Goal: Task Accomplishment & Management: Manage account settings

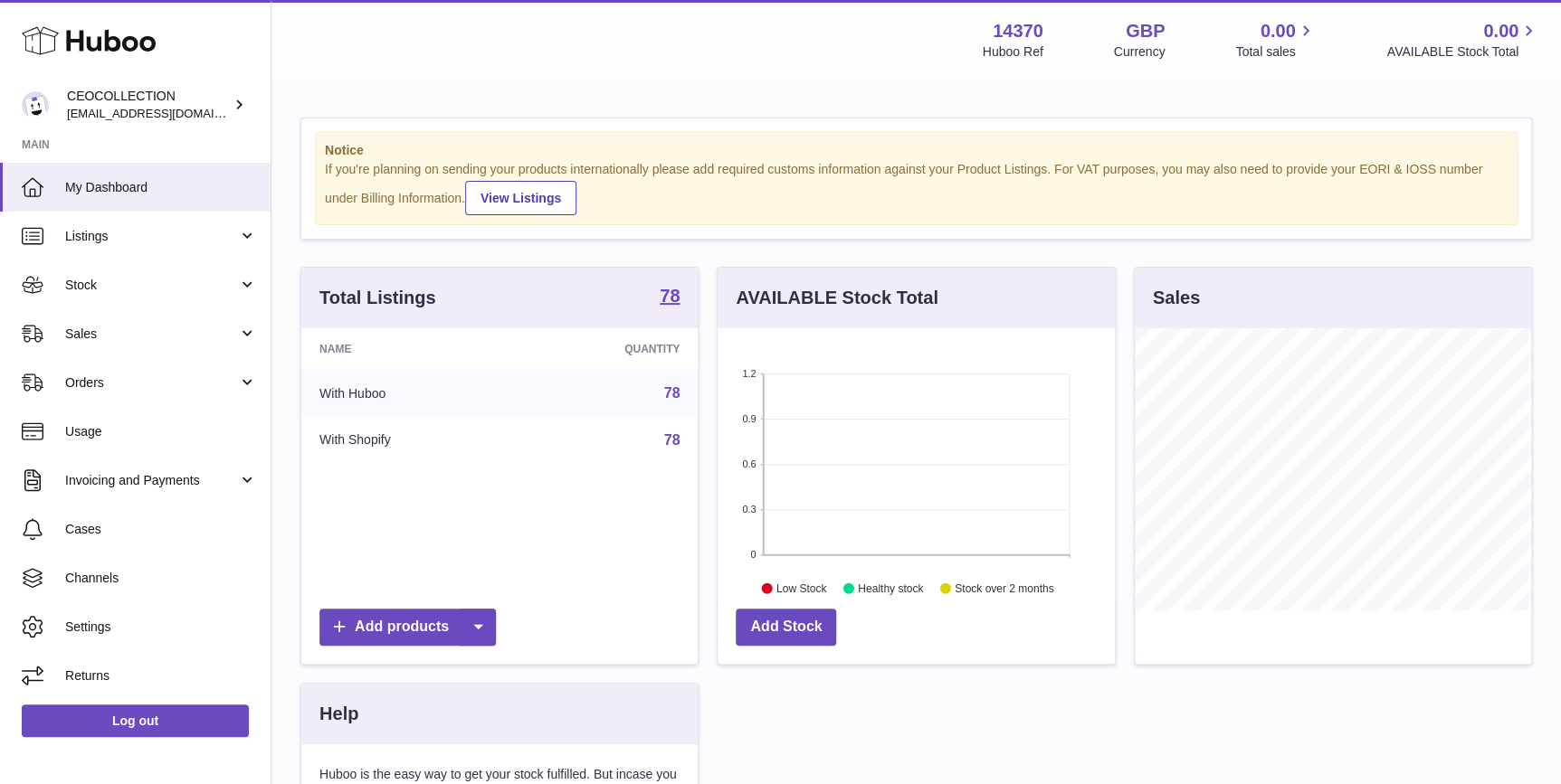
scroll to position [282, 397]
click at [158, 284] on span "Stock" at bounding box center [151, 285] width 173 height 17
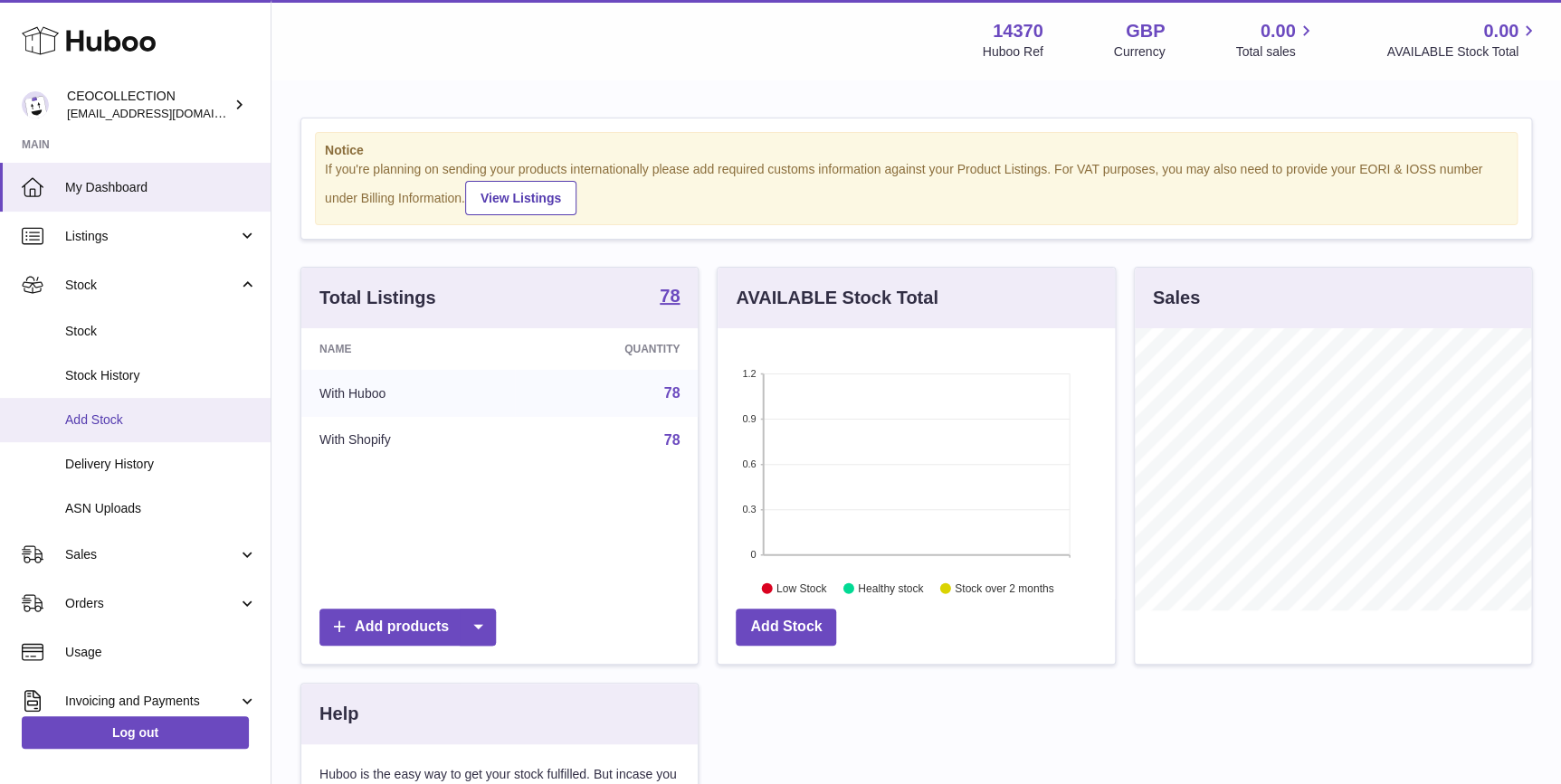
click at [150, 412] on span "Add Stock" at bounding box center [161, 420] width 192 height 17
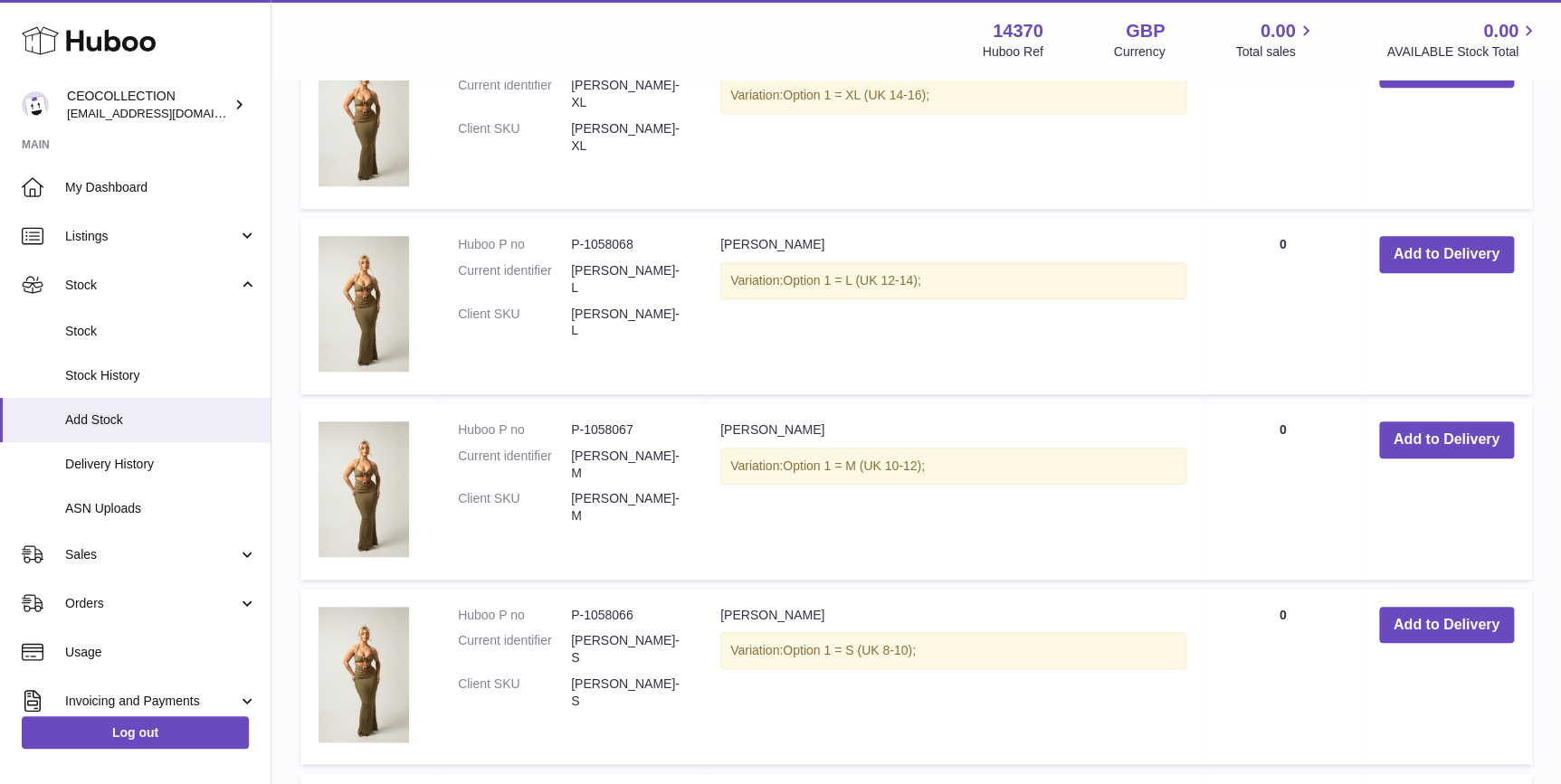
scroll to position [273, 0]
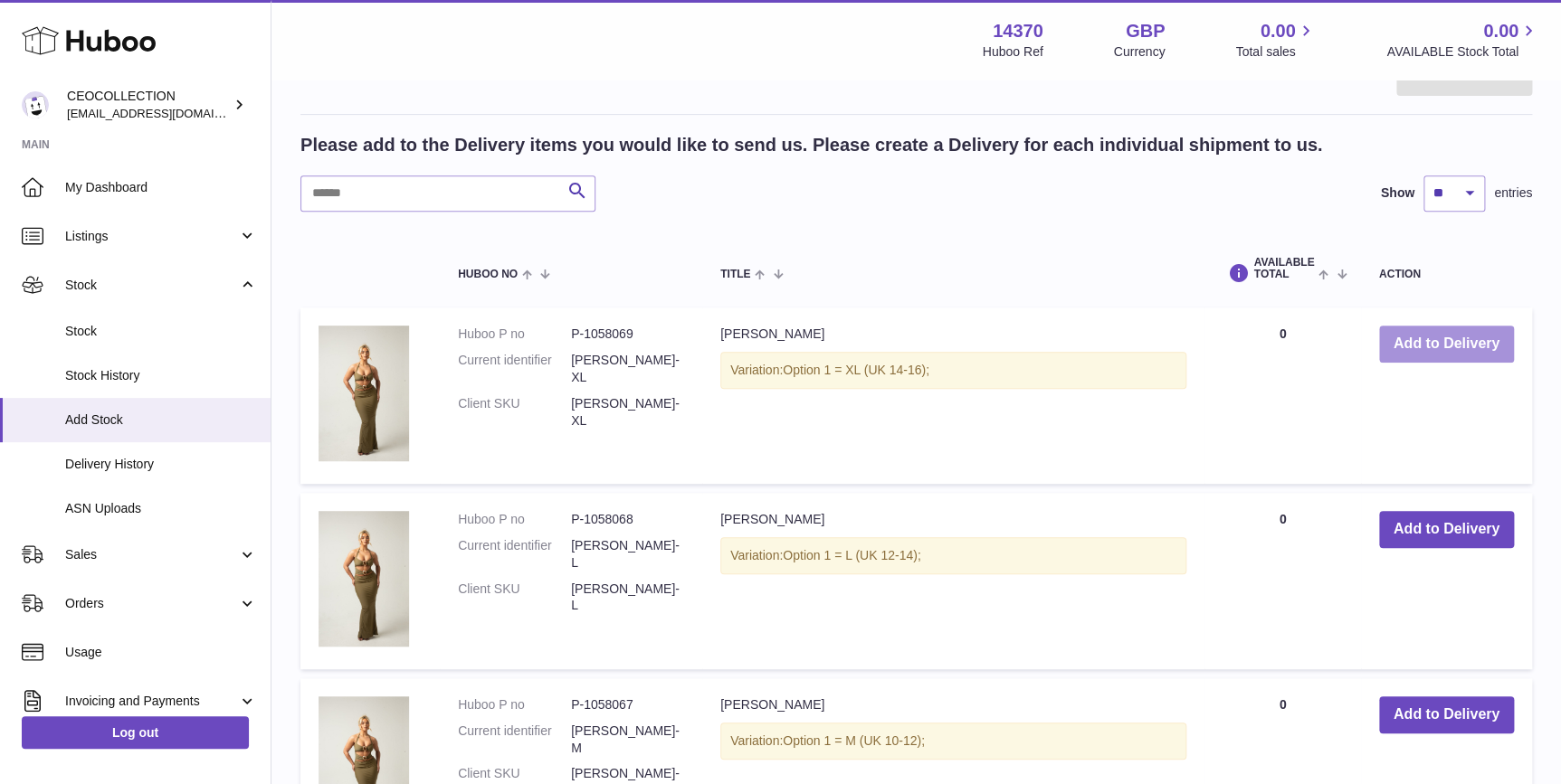
click at [1412, 333] on button "Add to Delivery" at bounding box center [1447, 344] width 135 height 37
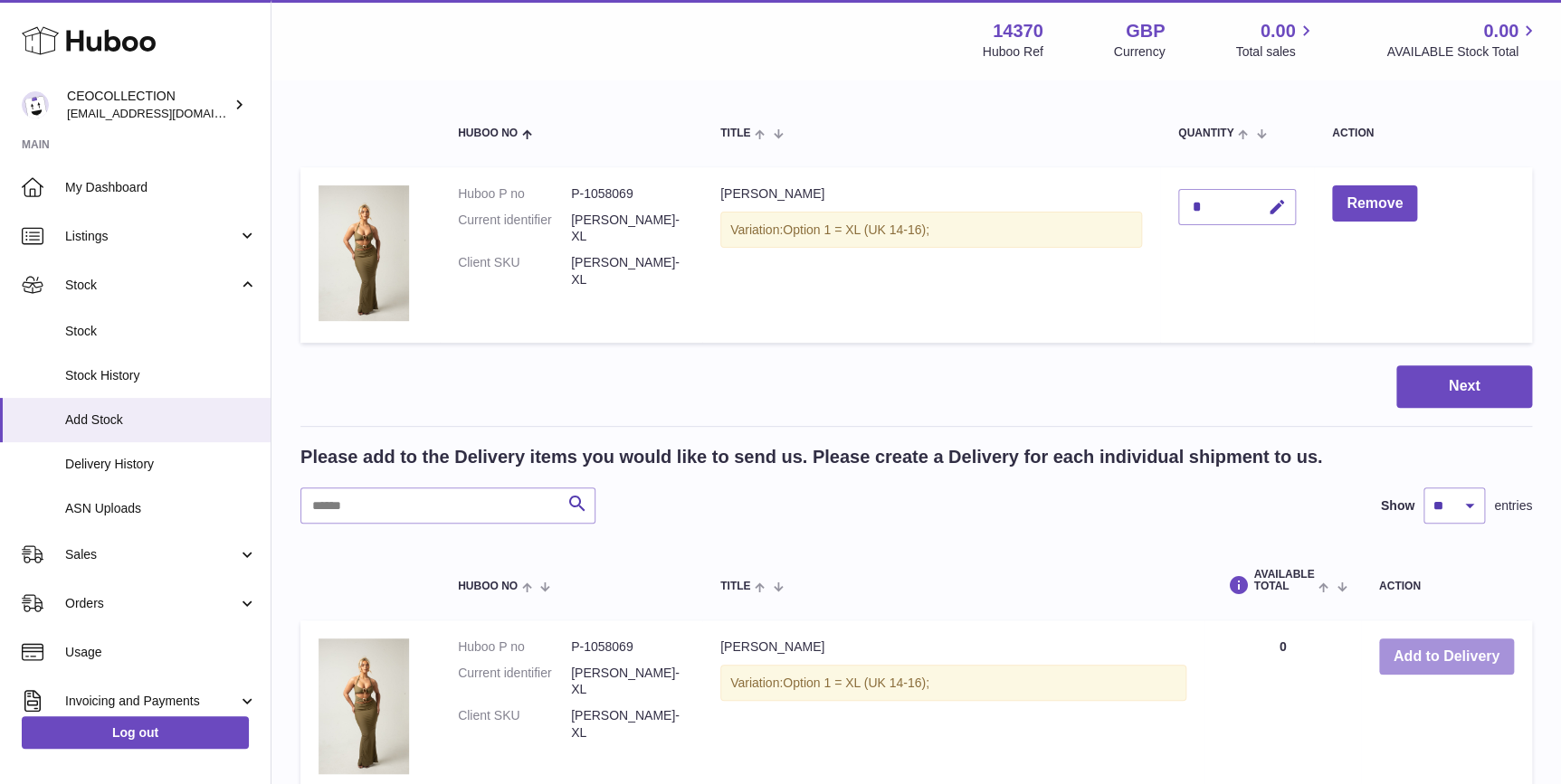
scroll to position [137, 0]
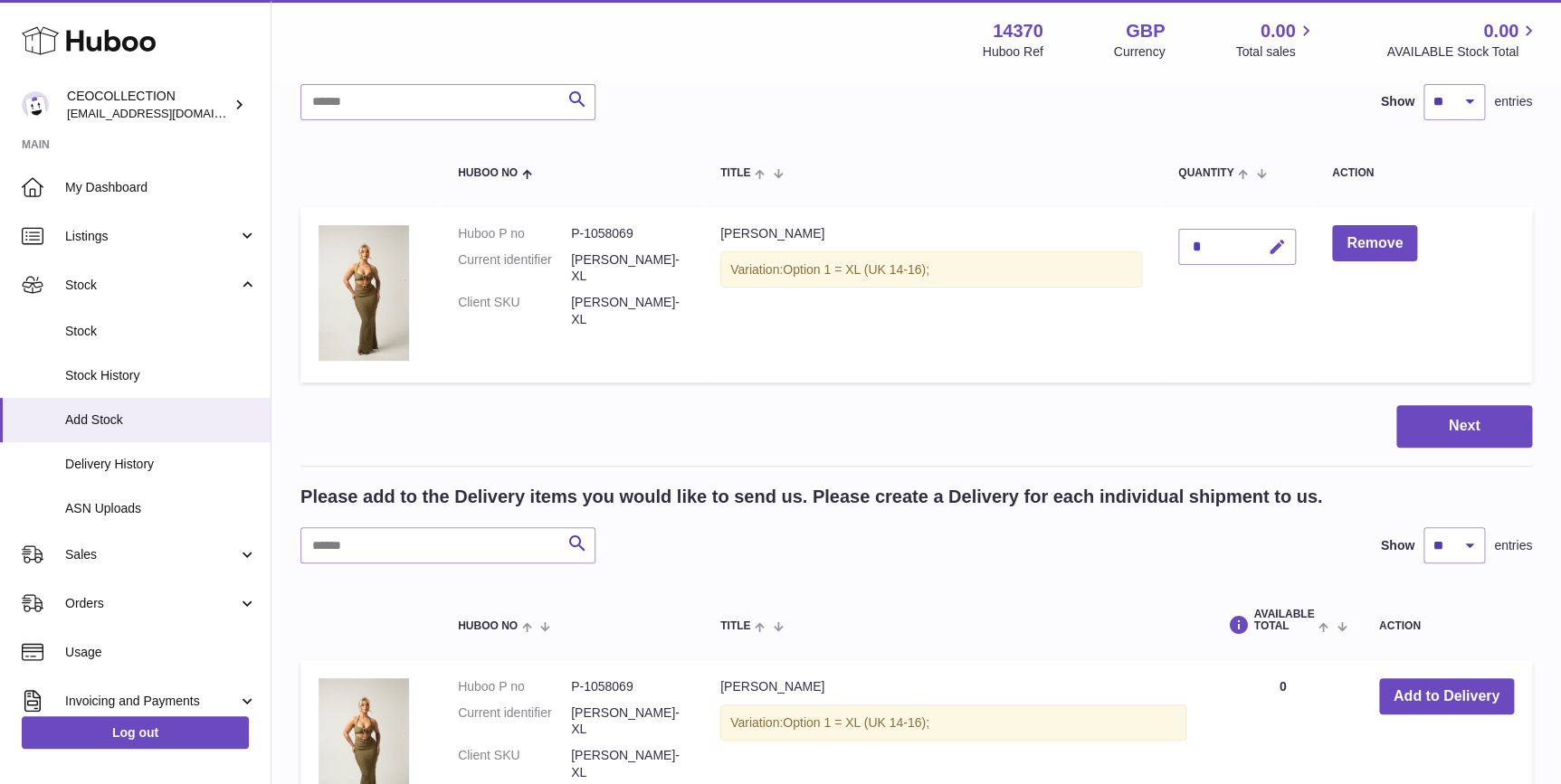
click at [1275, 245] on icon "button" at bounding box center [1277, 248] width 19 height 19
click at [1264, 246] on button "submit" at bounding box center [1275, 247] width 35 height 29
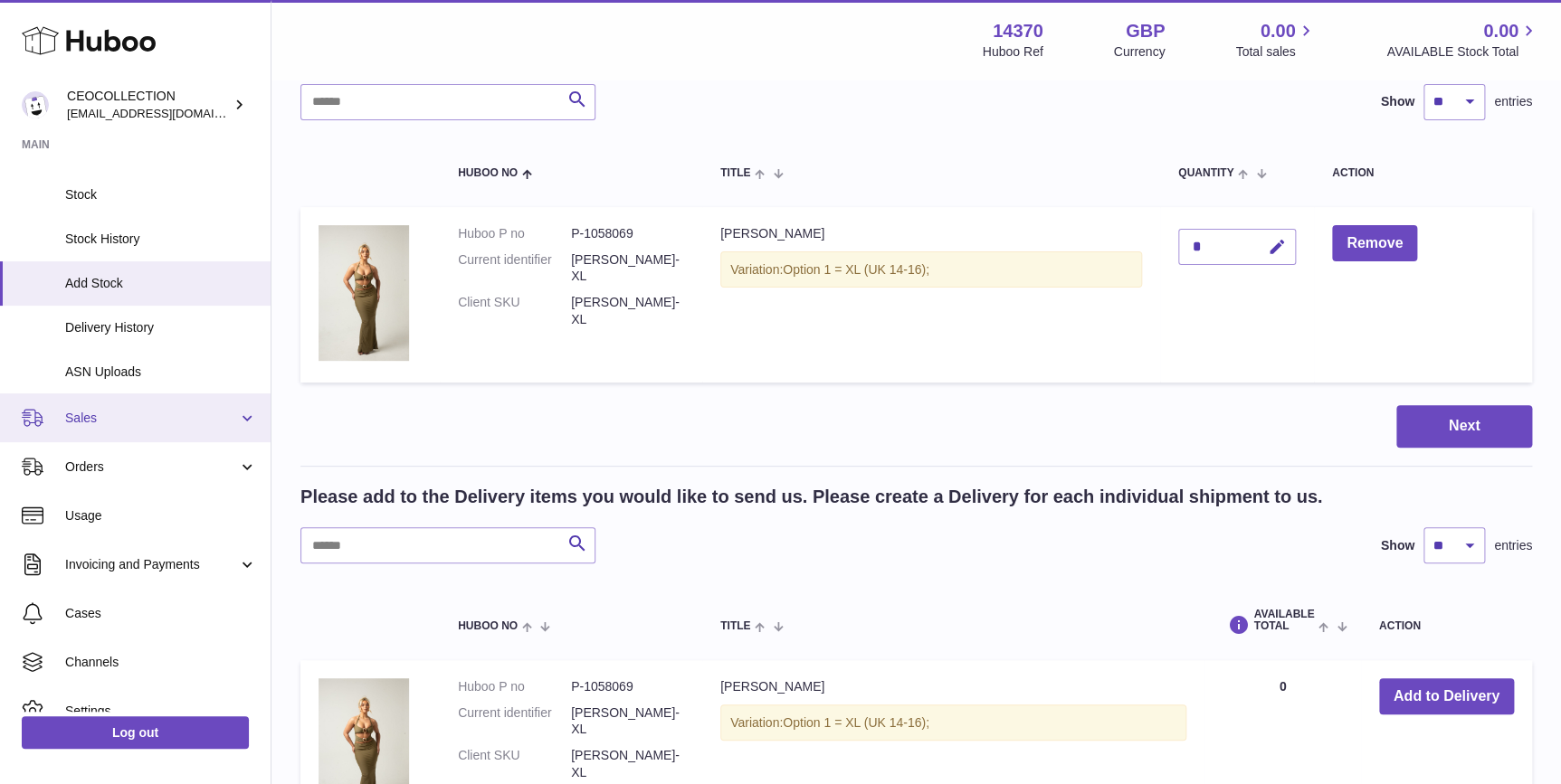
click at [158, 417] on span "Sales" at bounding box center [151, 419] width 173 height 17
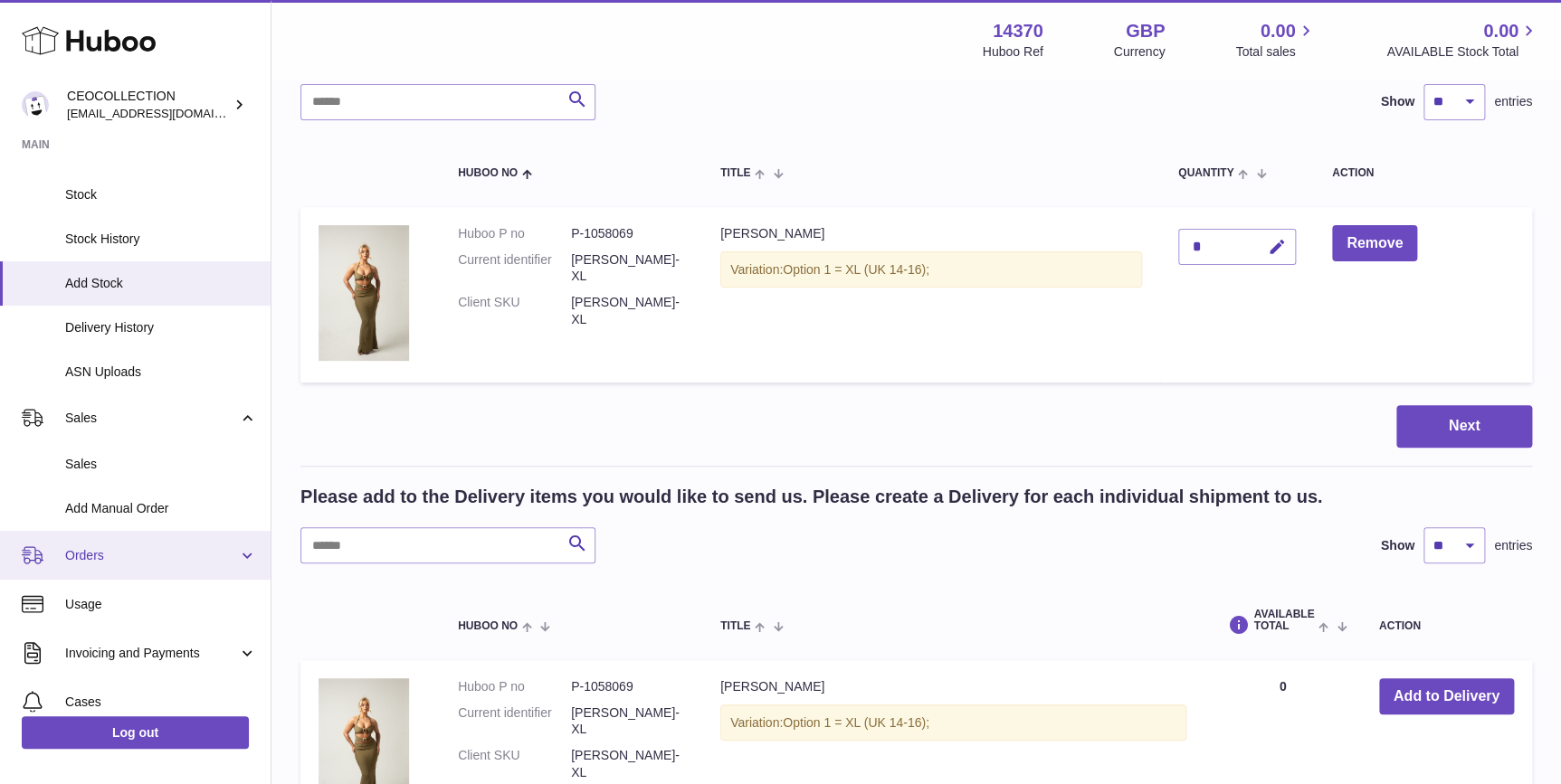
click at [154, 551] on span "Orders" at bounding box center [151, 556] width 173 height 17
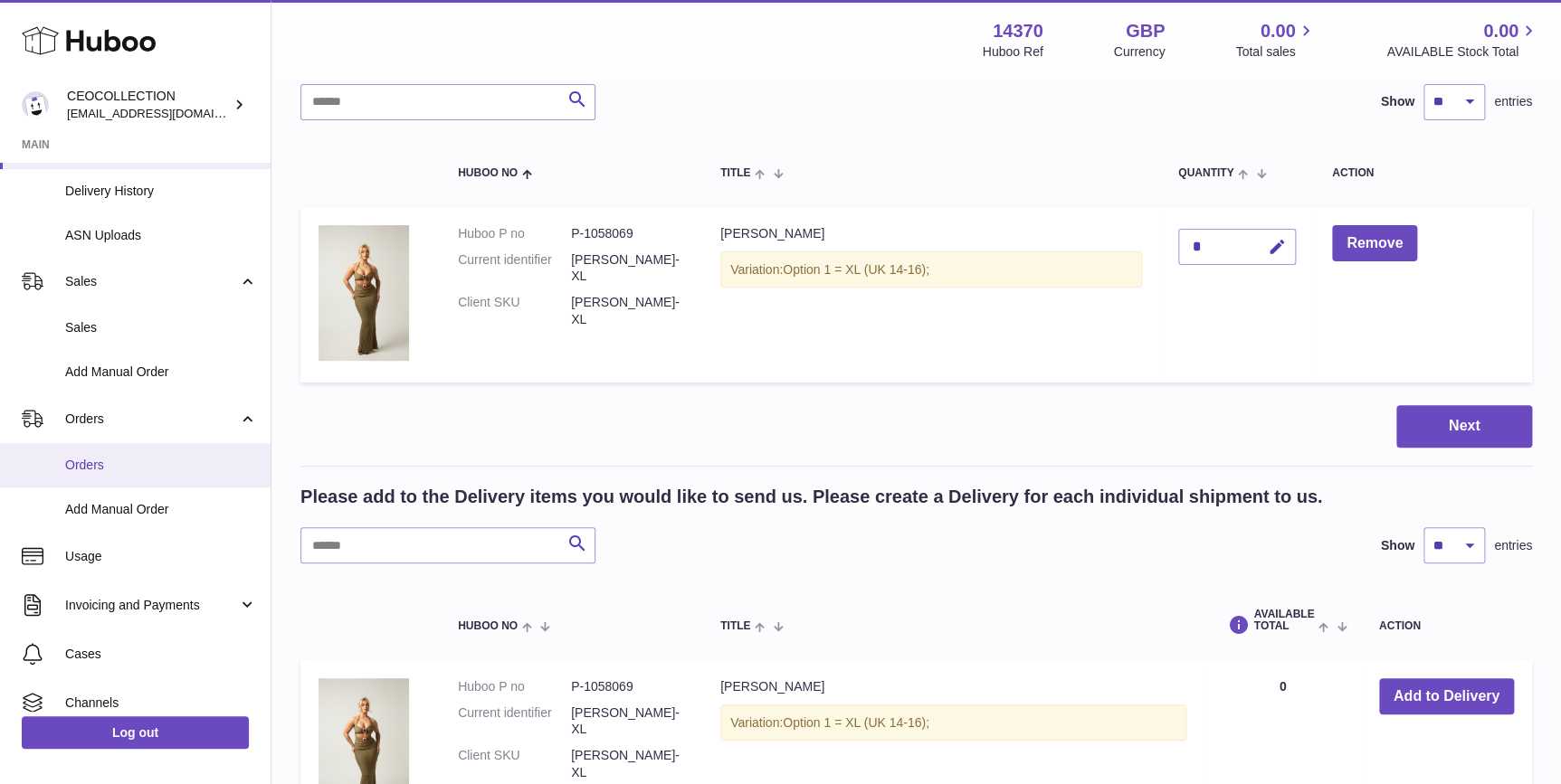
click at [126, 473] on link "Orders" at bounding box center [135, 466] width 271 height 44
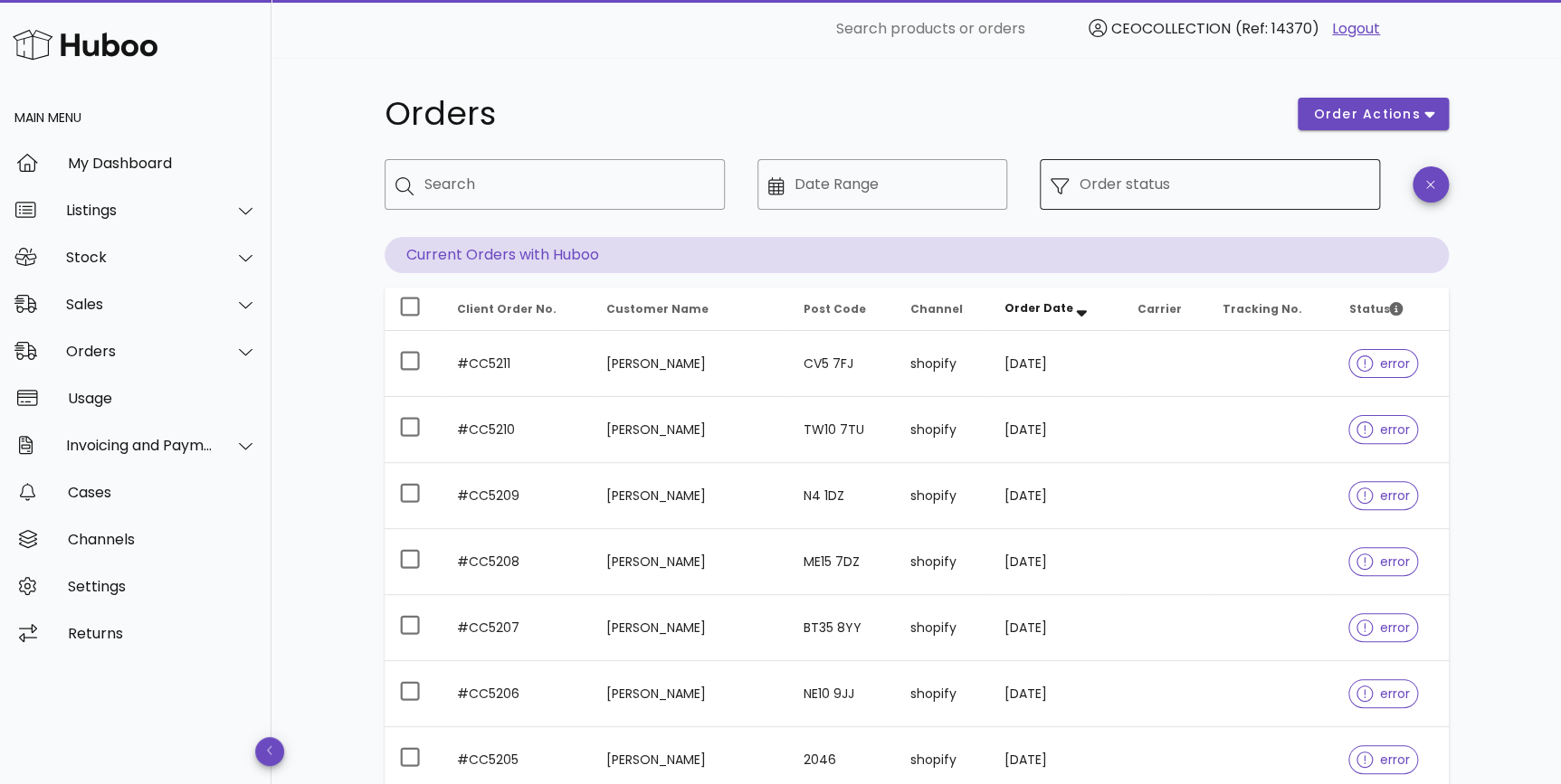
click at [1146, 202] on div "Order status" at bounding box center [1224, 184] width 289 height 51
click at [1076, 183] on div at bounding box center [1065, 185] width 29 height 21
click at [1060, 186] on icon at bounding box center [1059, 186] width 18 height 18
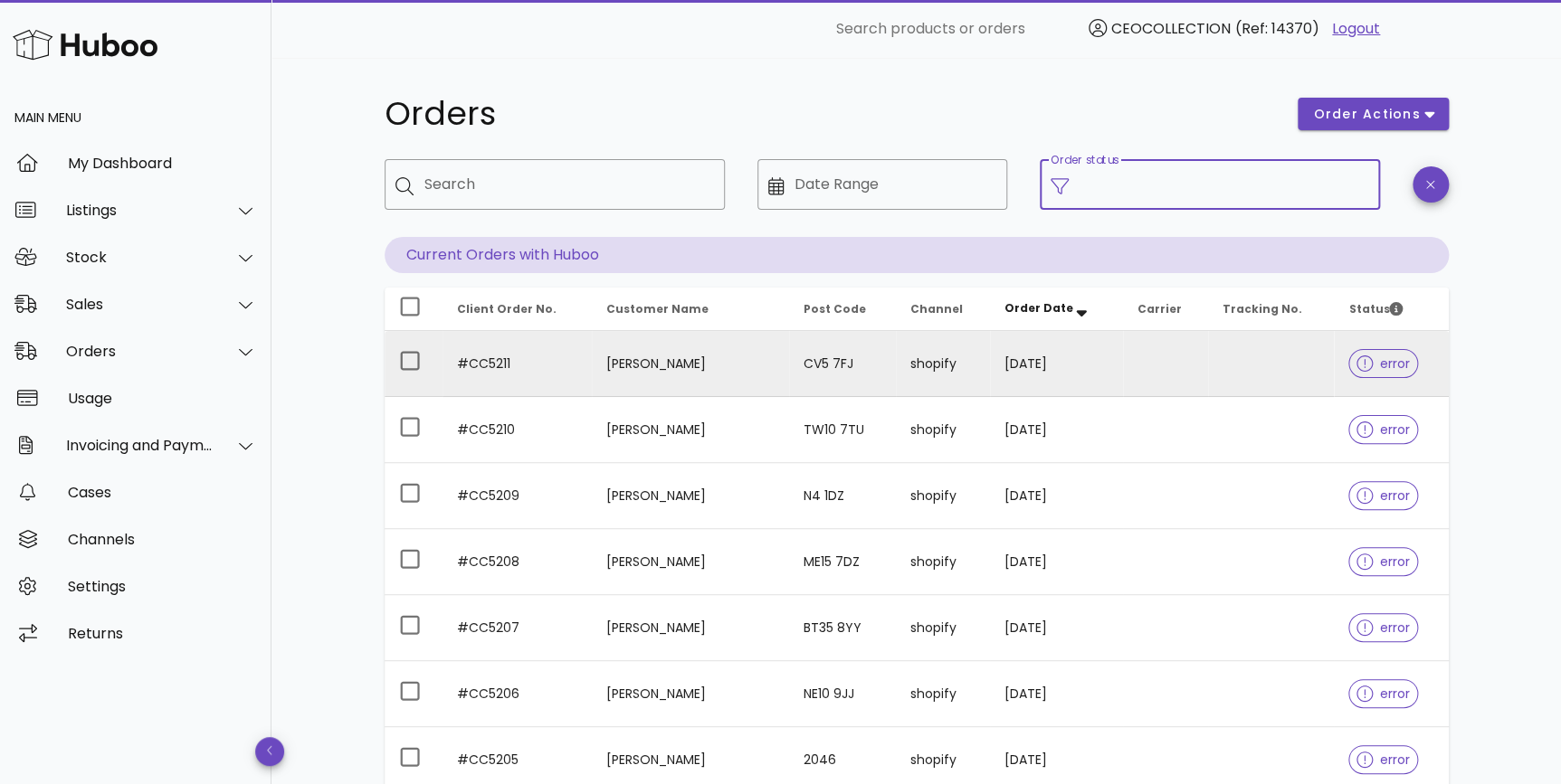
click at [1224, 373] on td at bounding box center [1272, 364] width 126 height 66
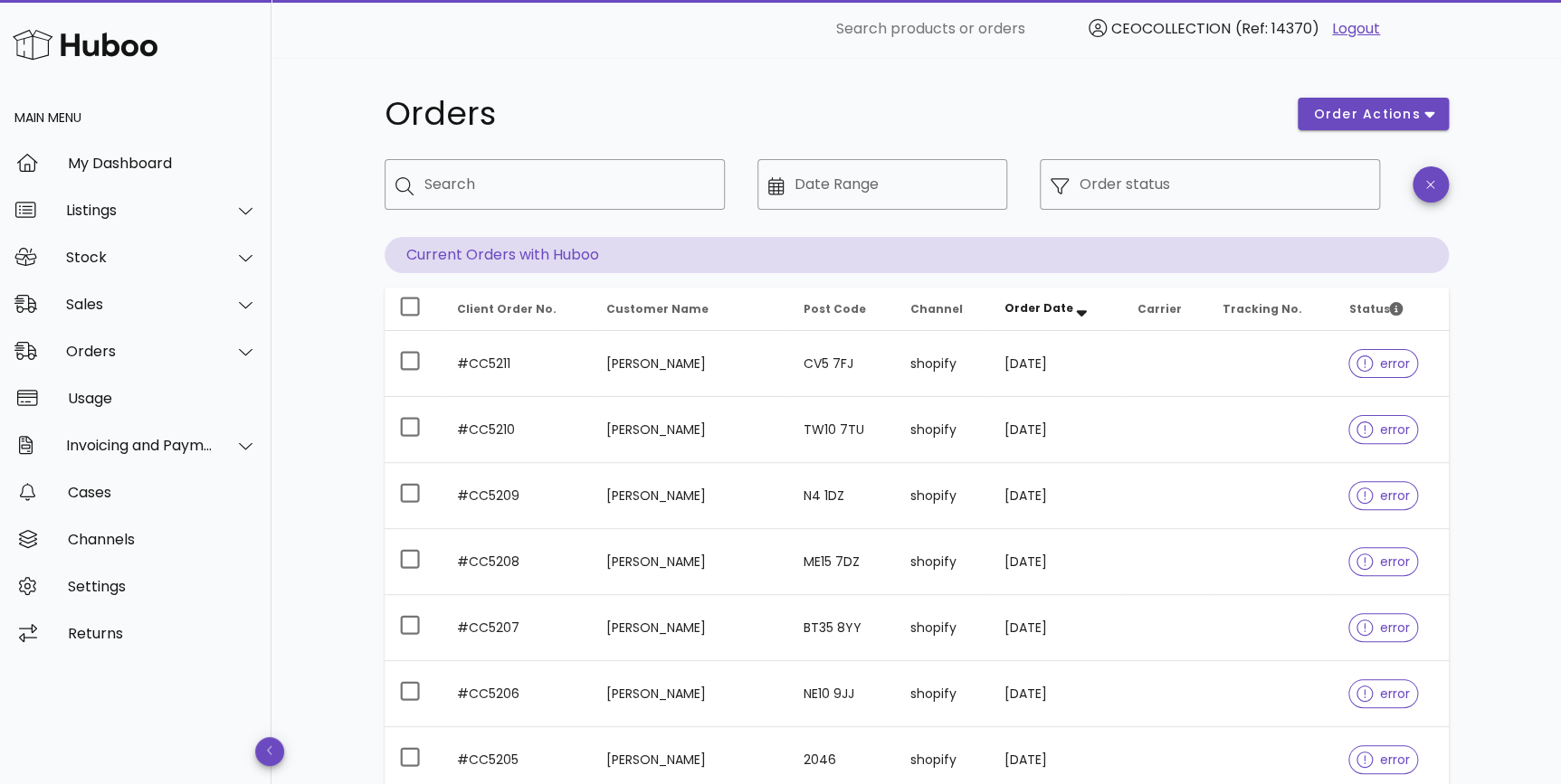
click at [1329, 154] on div "​ Order status" at bounding box center [1210, 198] width 362 height 99
drag, startPoint x: 1101, startPoint y: 189, endPoint x: 1081, endPoint y: 189, distance: 20.0
click at [1095, 189] on input "Order status" at bounding box center [1224, 184] width 289 height 29
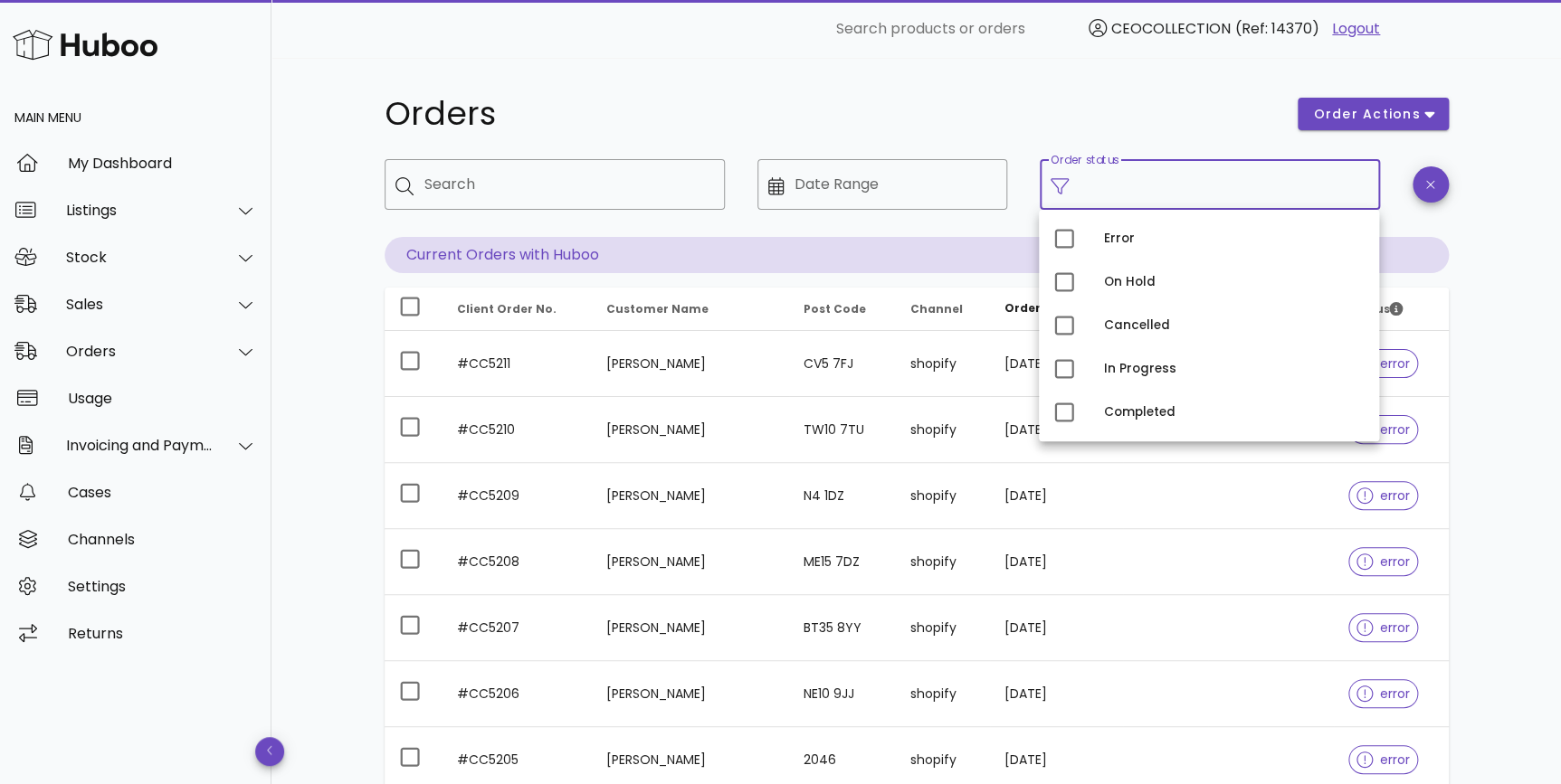
click at [1501, 491] on div "Orders order actions ​ Search ​ Date Range ​ Order status Current Orders with H…" at bounding box center [916, 624] width 1290 height 1133
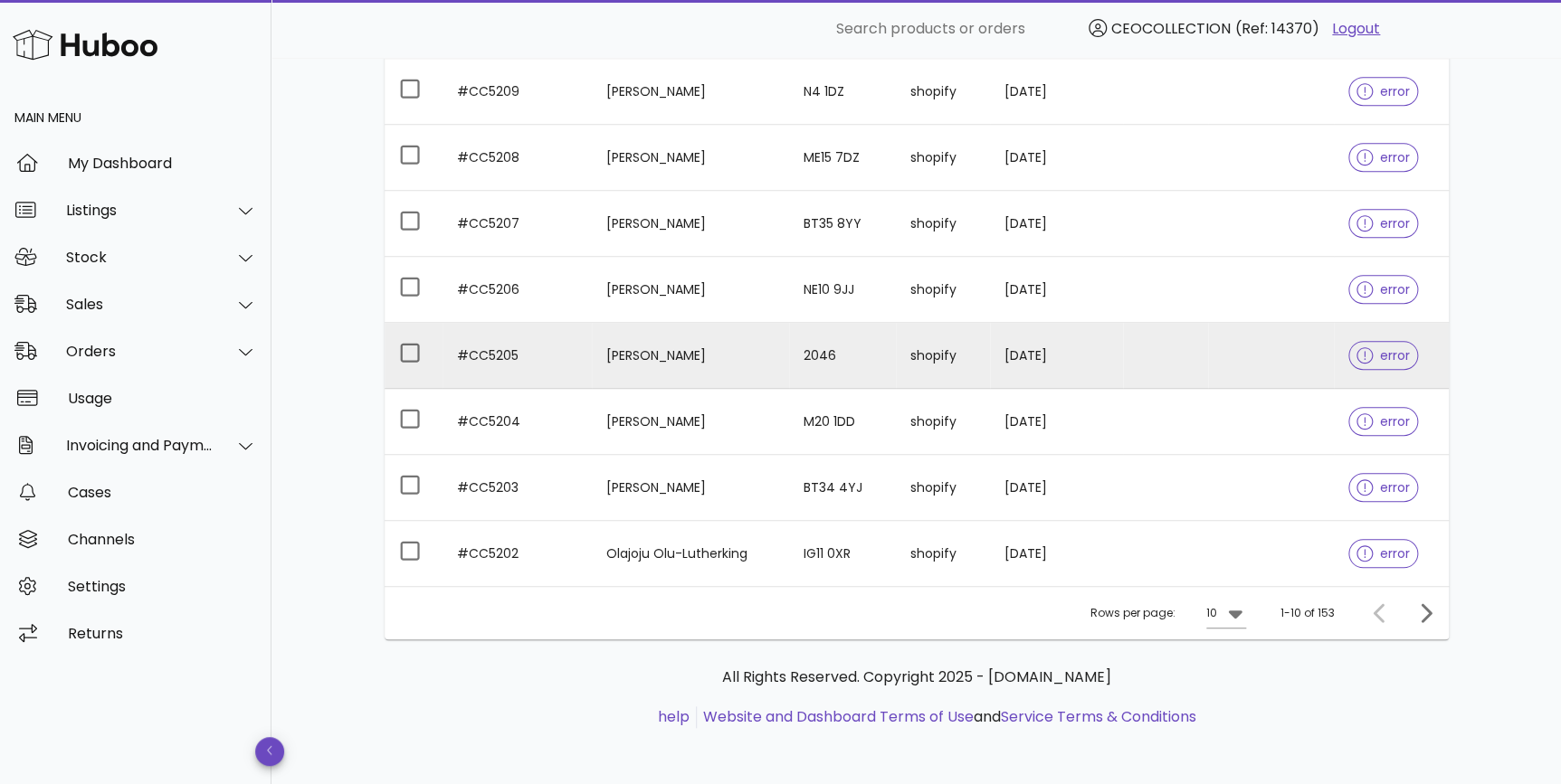
scroll to position [130, 0]
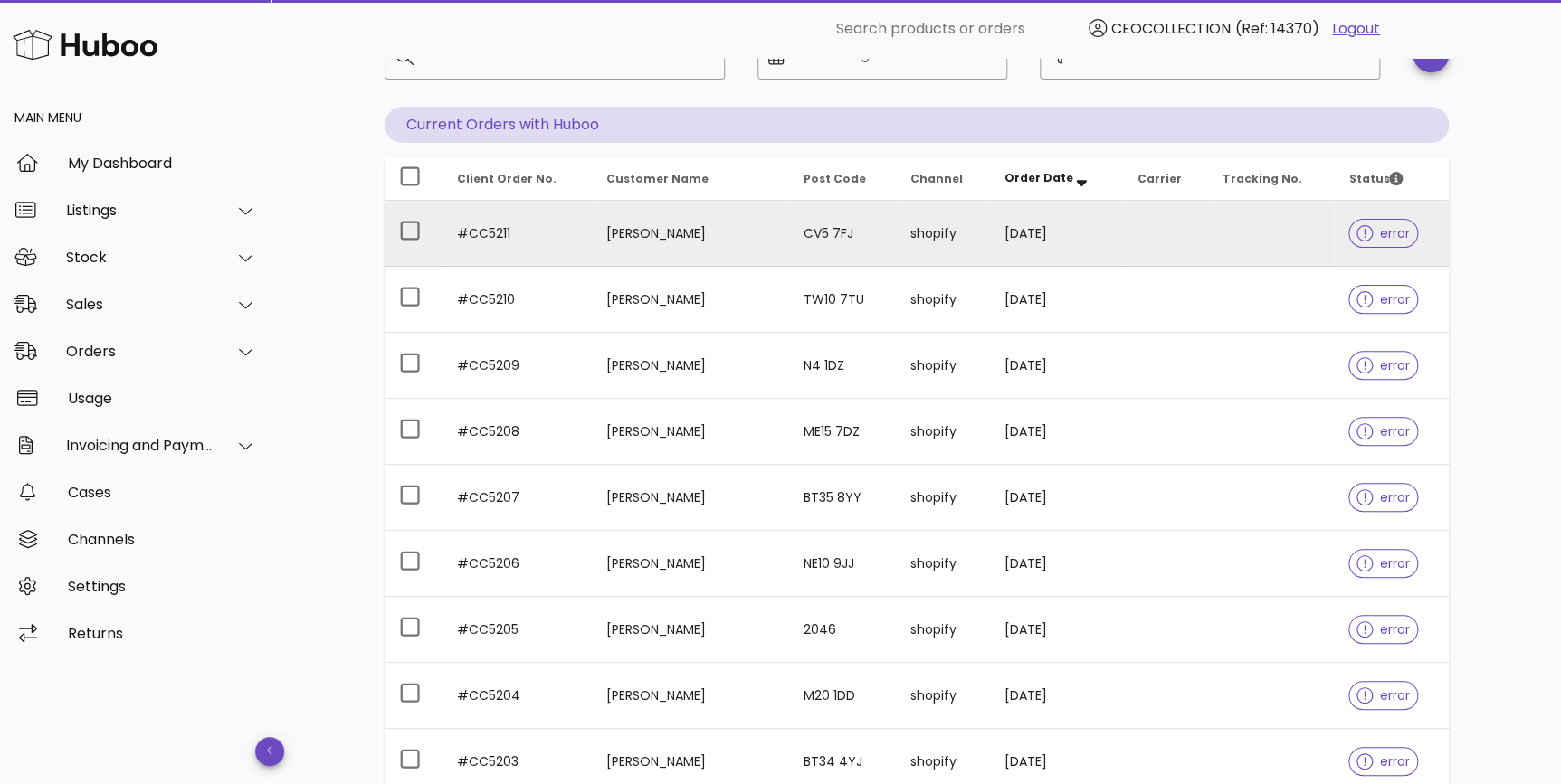
click at [1280, 244] on td at bounding box center [1272, 233] width 126 height 66
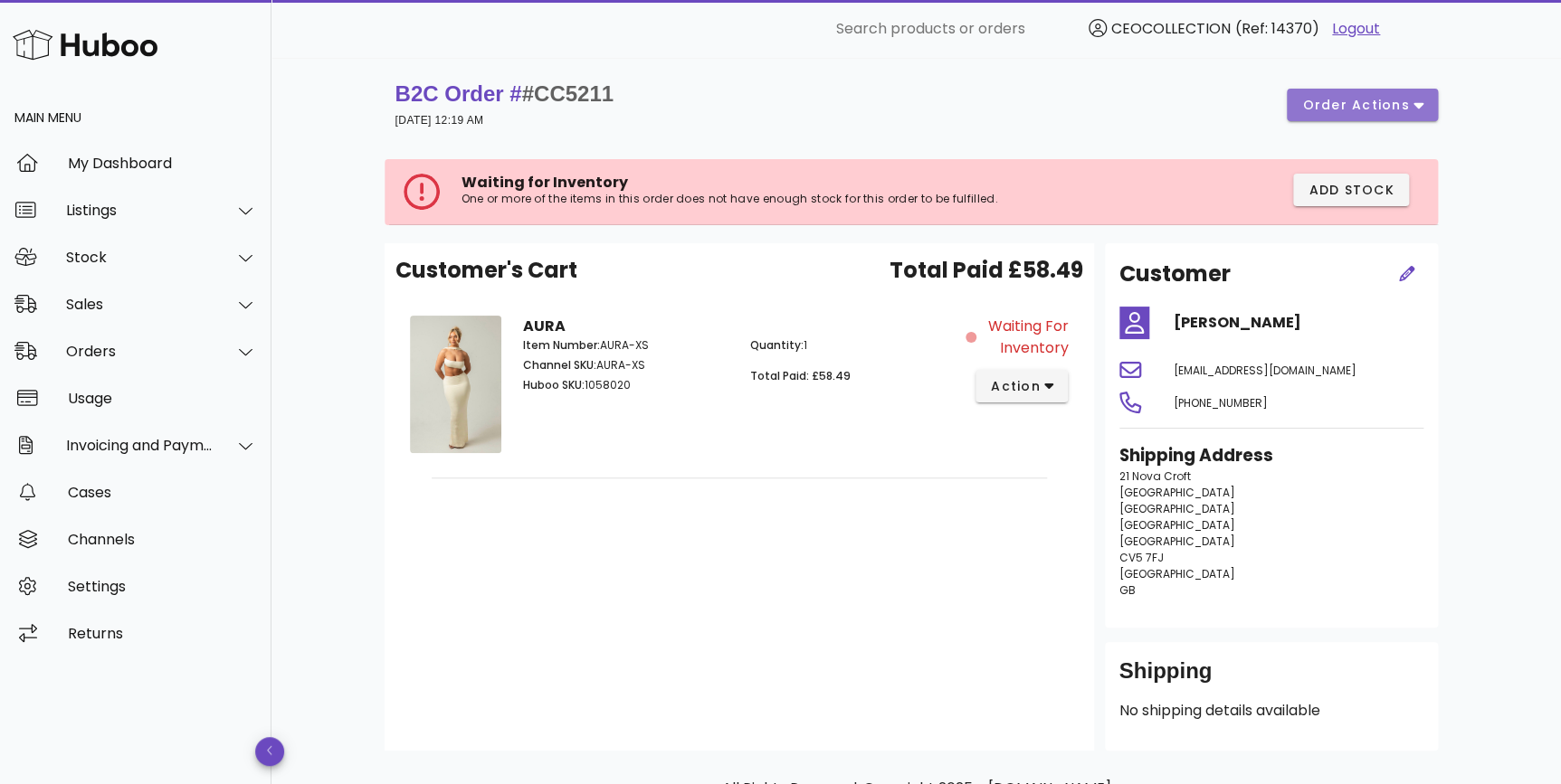
click at [1319, 103] on span "order actions" at bounding box center [1356, 105] width 109 height 19
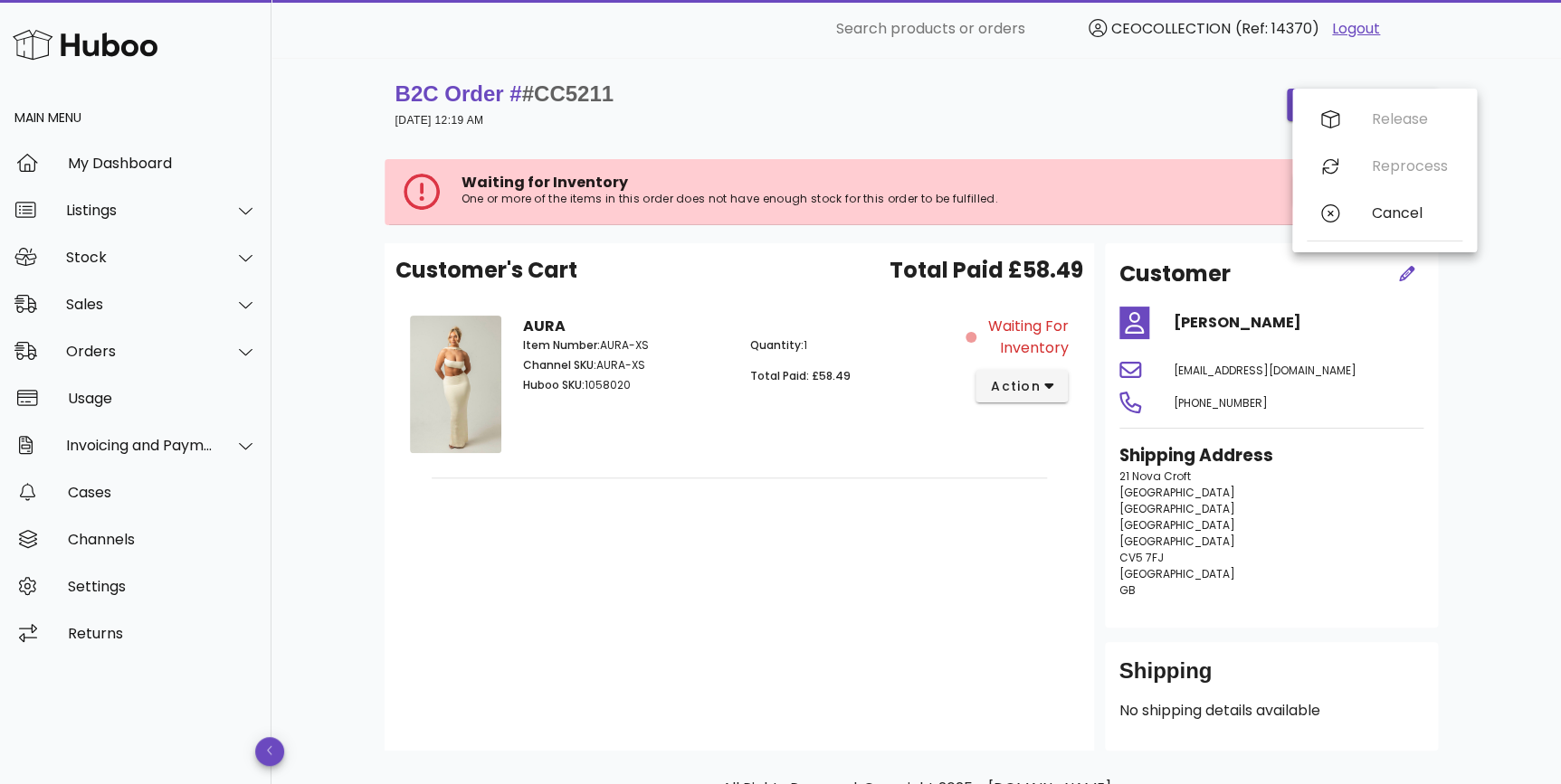
click at [1531, 122] on div "B2C Order # #CC5211 03 October 2025 at 12:19 AM order actions Waiting for Inven…" at bounding box center [916, 477] width 1290 height 840
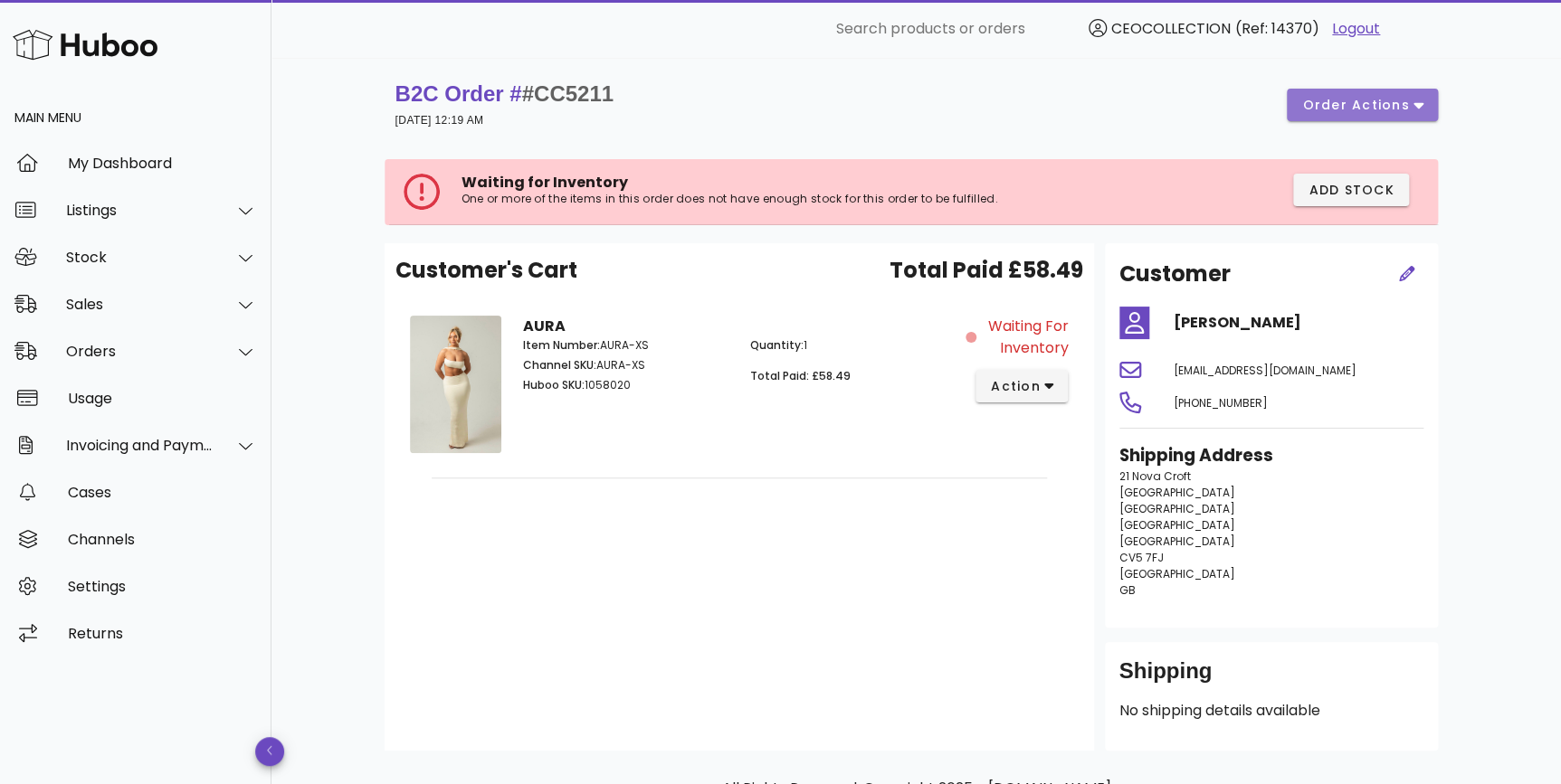
click at [1414, 103] on icon "button" at bounding box center [1419, 104] width 10 height 16
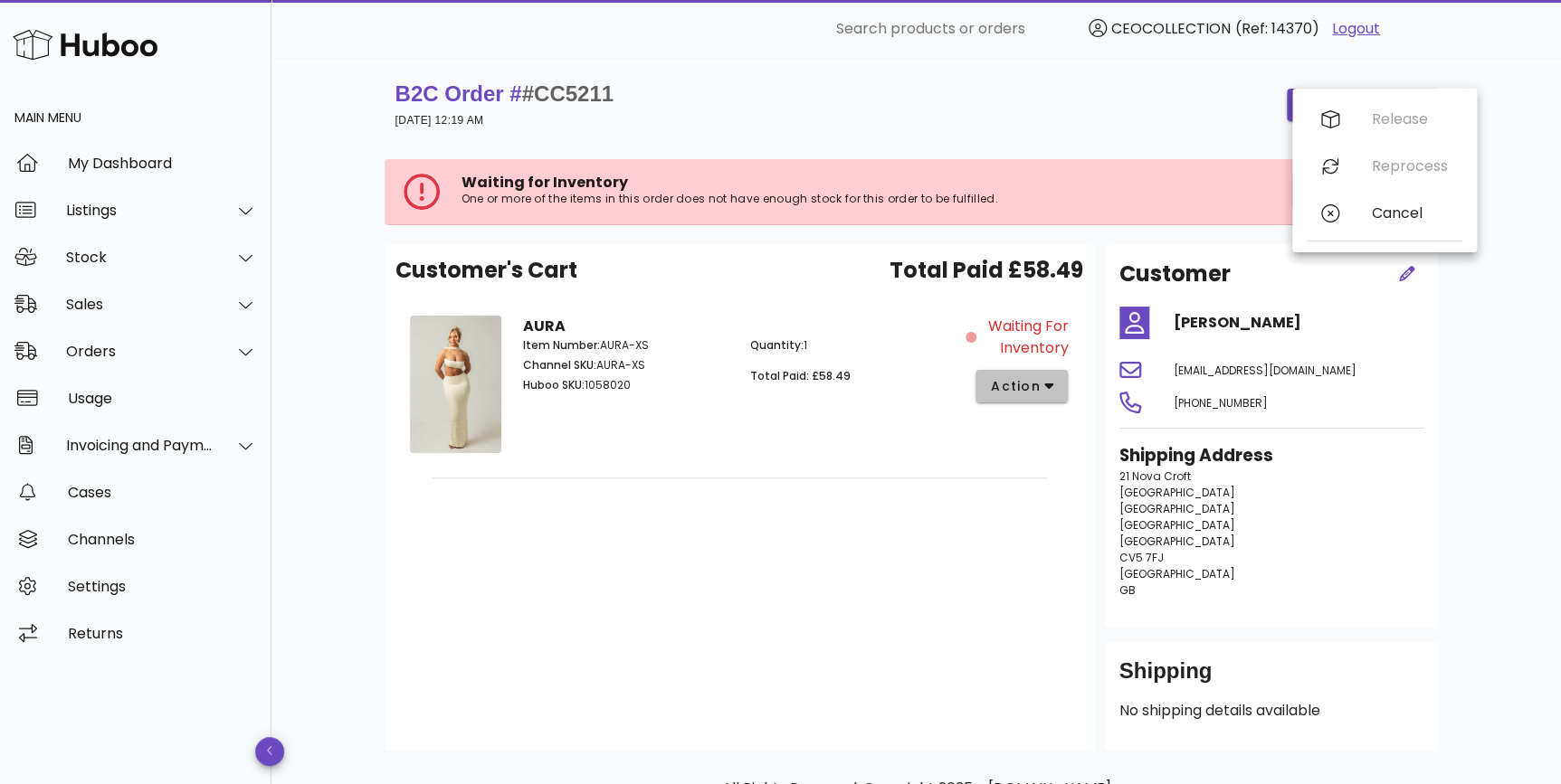
click at [1048, 392] on icon "button" at bounding box center [1050, 386] width 10 height 16
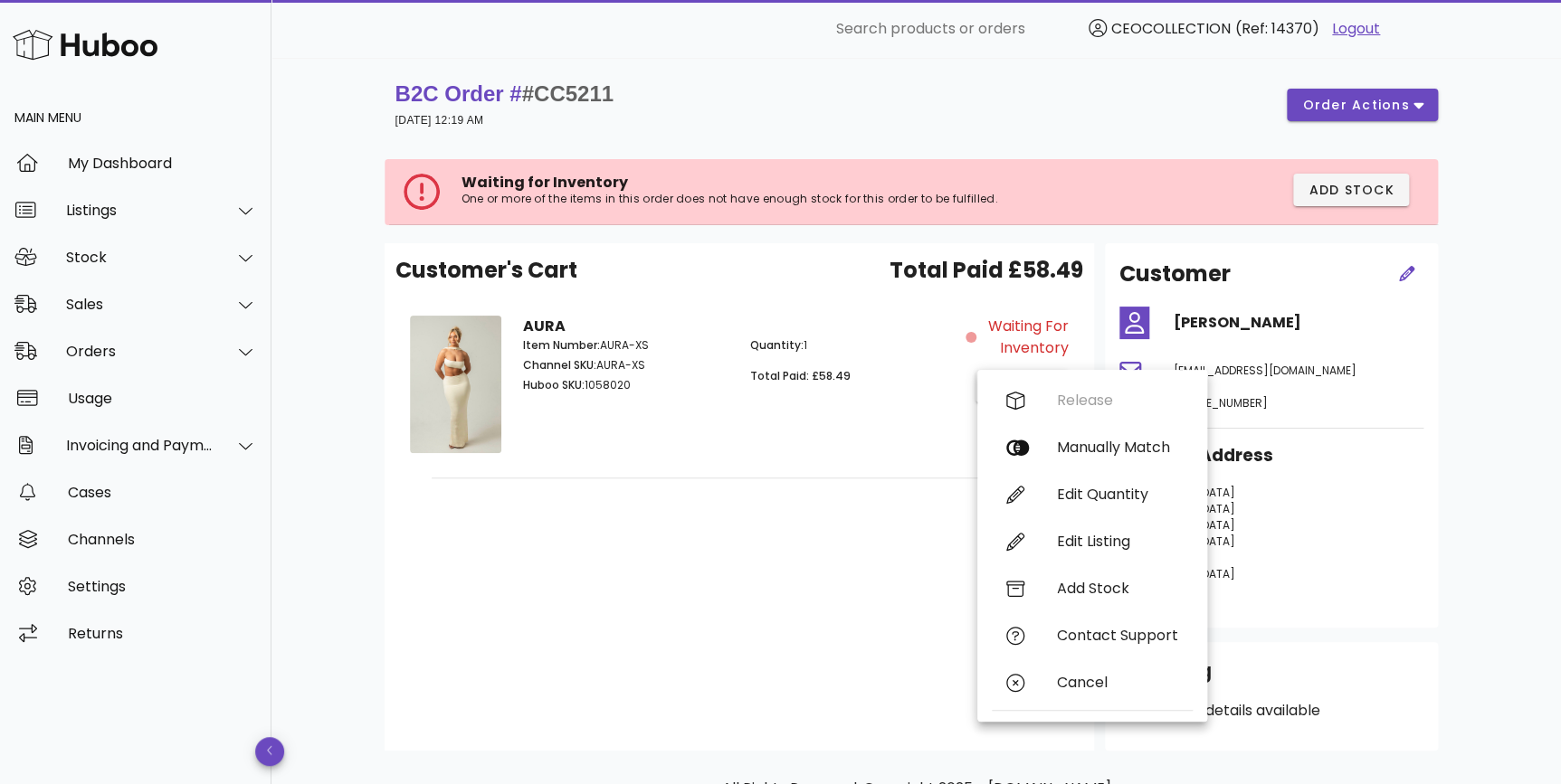
drag, startPoint x: 1403, startPoint y: 513, endPoint x: 1452, endPoint y: 424, distance: 101.6
click at [1403, 513] on p "21 Nova Croft Warwickshire Coventry England Coventry CV5 7FJ United Kingdom GB" at bounding box center [1272, 533] width 304 height 130
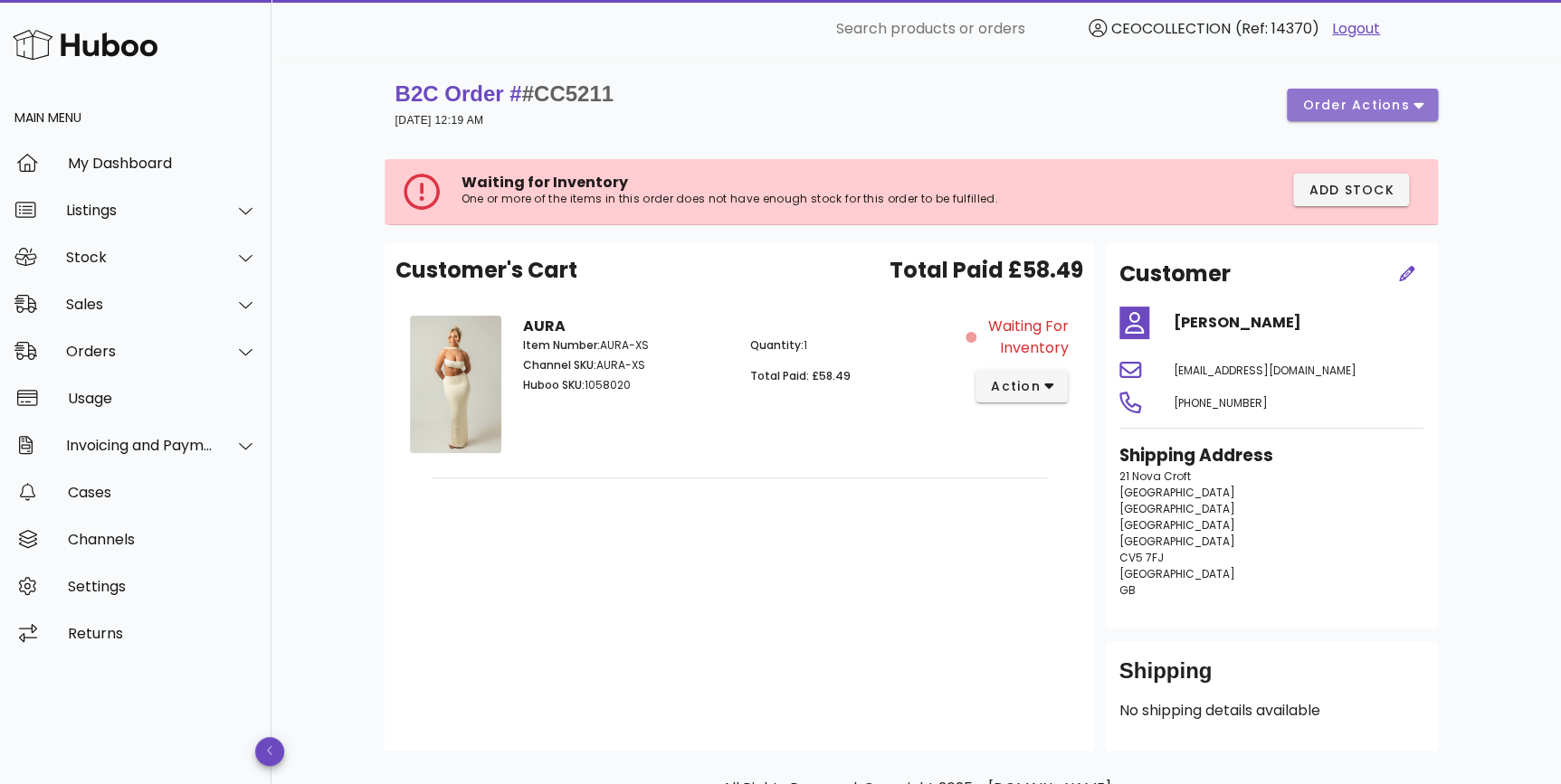
click at [1375, 95] on button "order actions" at bounding box center [1362, 105] width 151 height 33
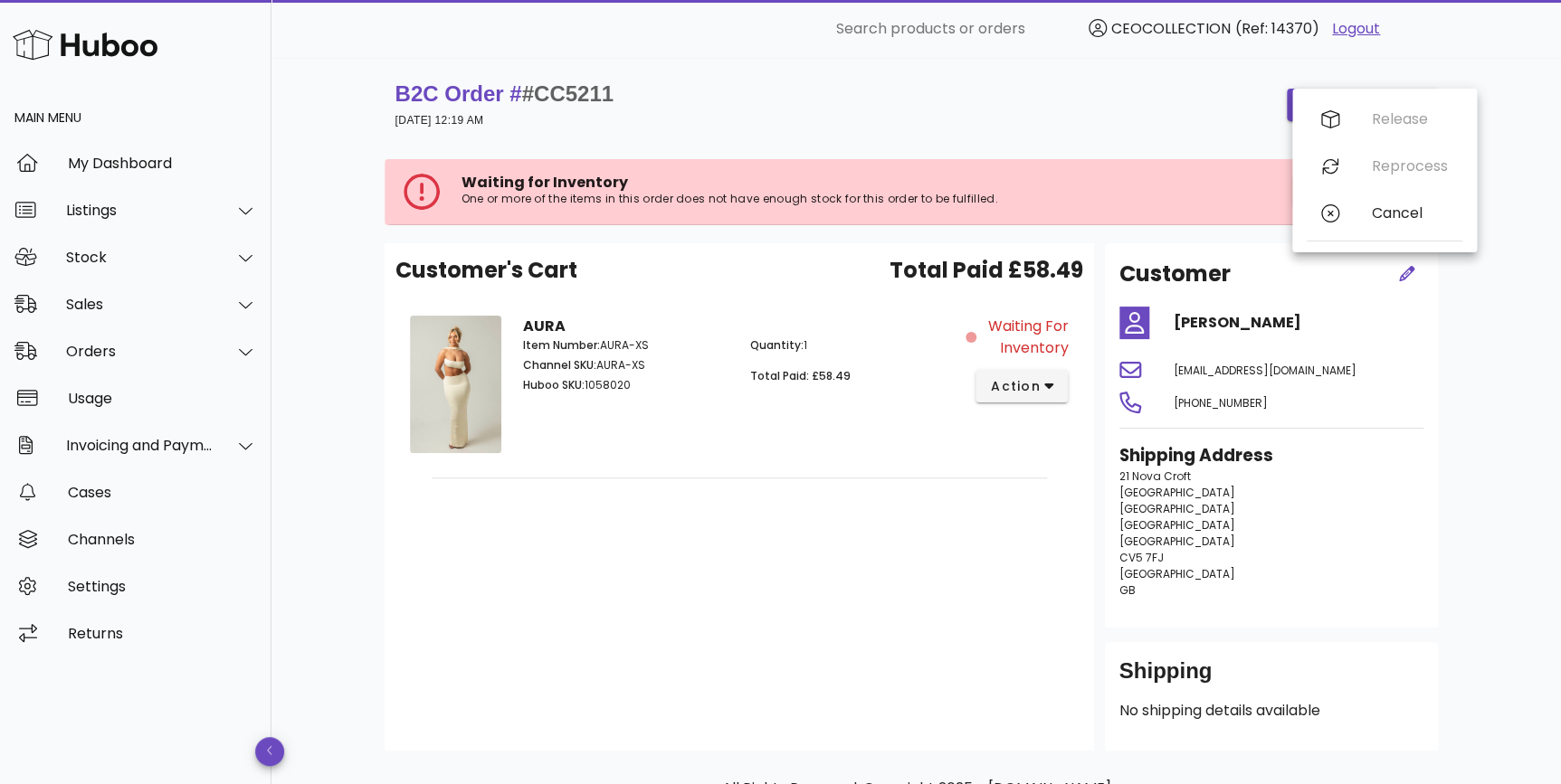
click at [910, 459] on div "AURA Item Number: AURA-XS Channel SKU: AURA-XS Huboo SKU: 1058020 Quantity: 1 T…" at bounding box center [739, 388] width 453 height 166
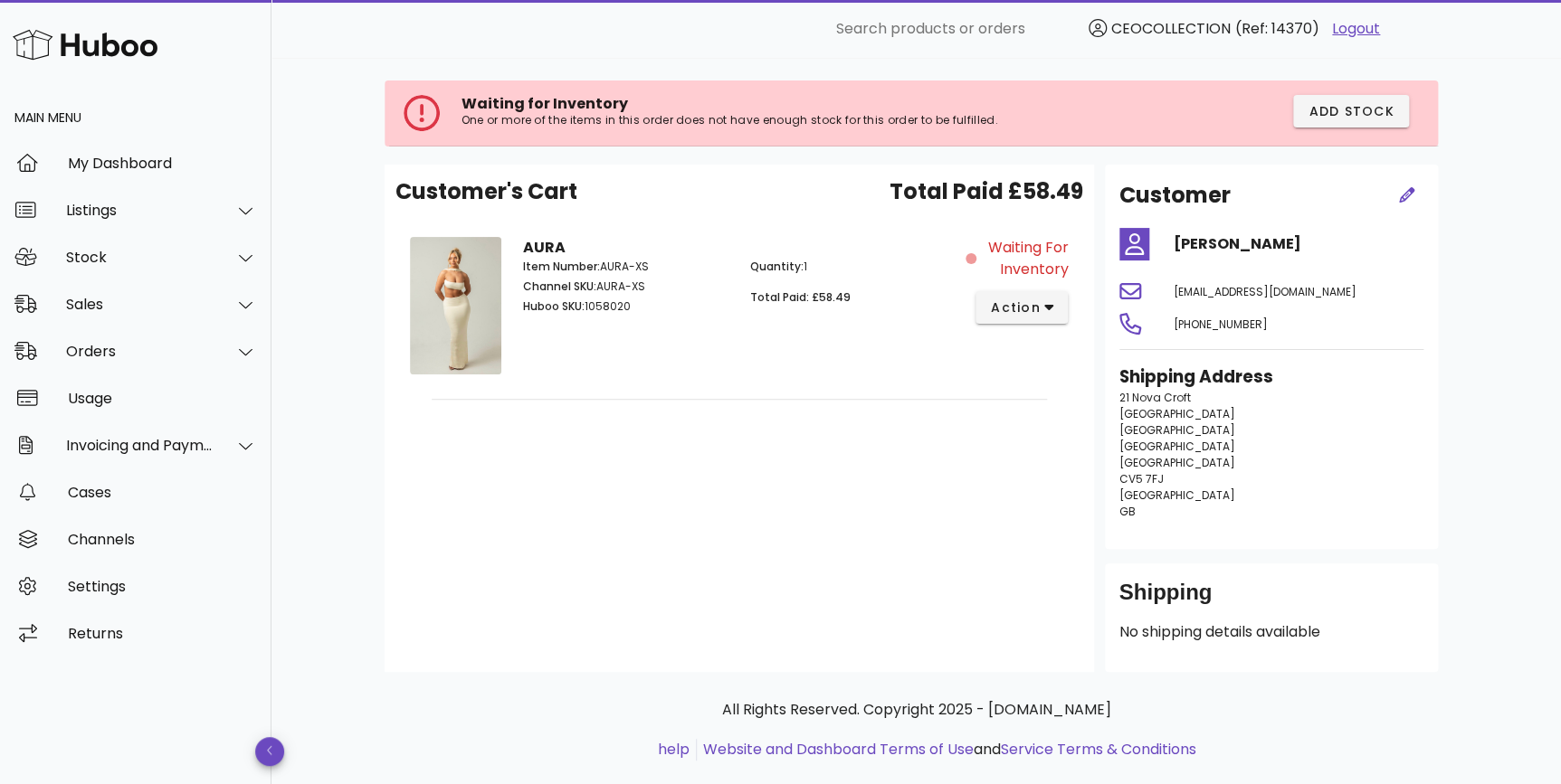
scroll to position [112, 0]
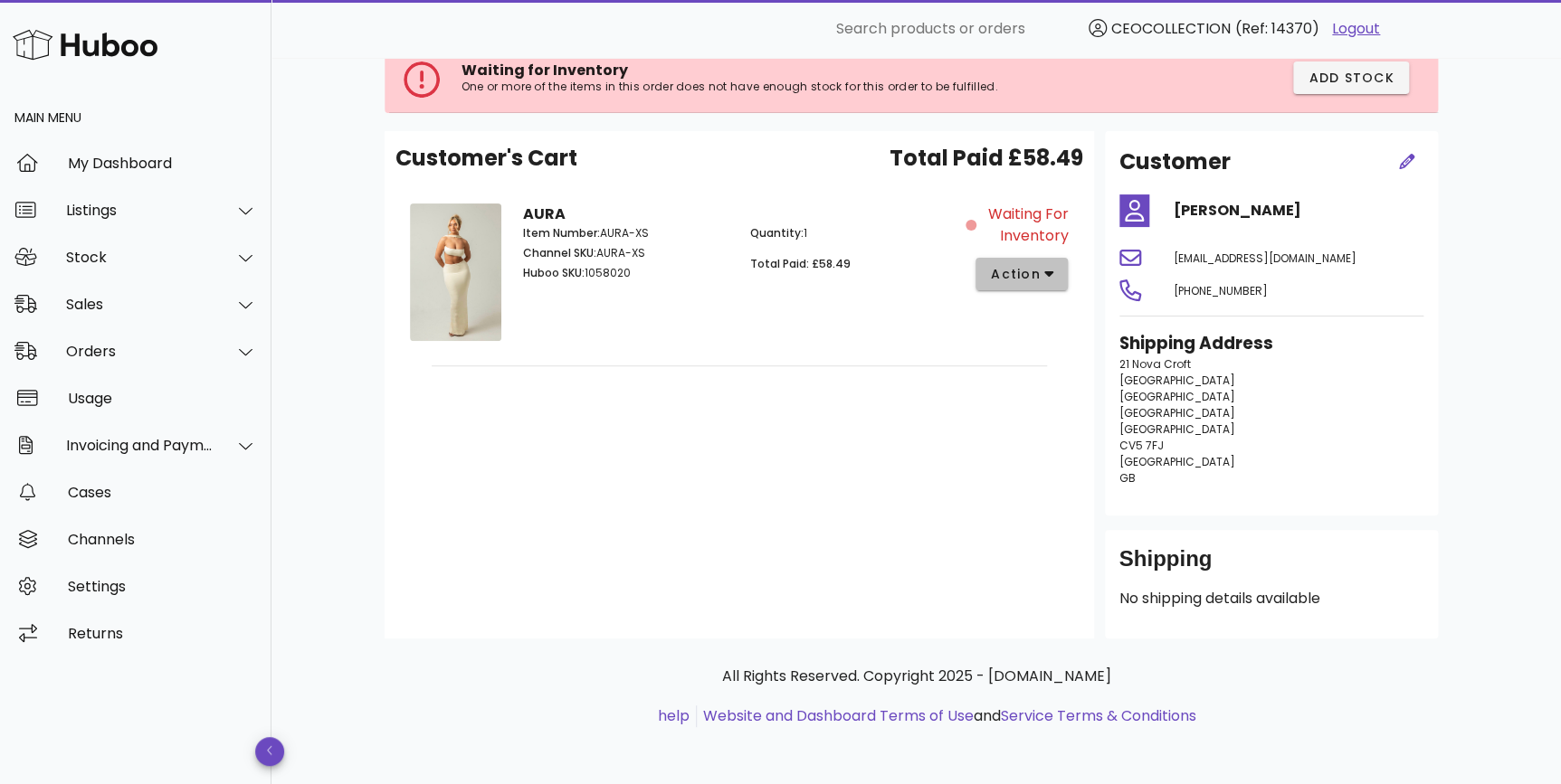
click at [1050, 277] on icon "button" at bounding box center [1050, 274] width 10 height 16
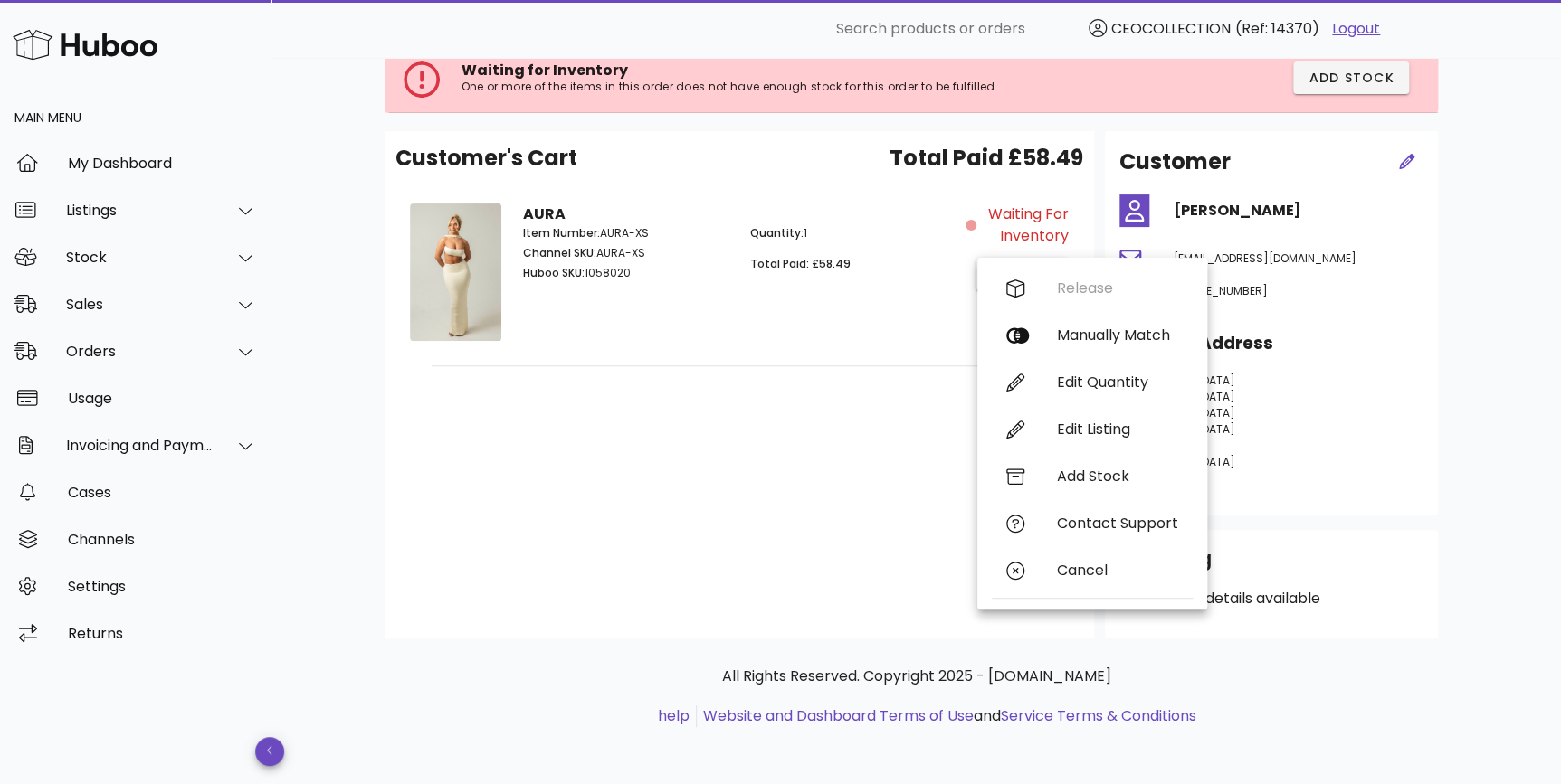
click at [830, 334] on div "AURA Item Number: AURA-XS Channel SKU: AURA-XS Huboo SKU: 1058020 Quantity: 1 T…" at bounding box center [739, 276] width 453 height 166
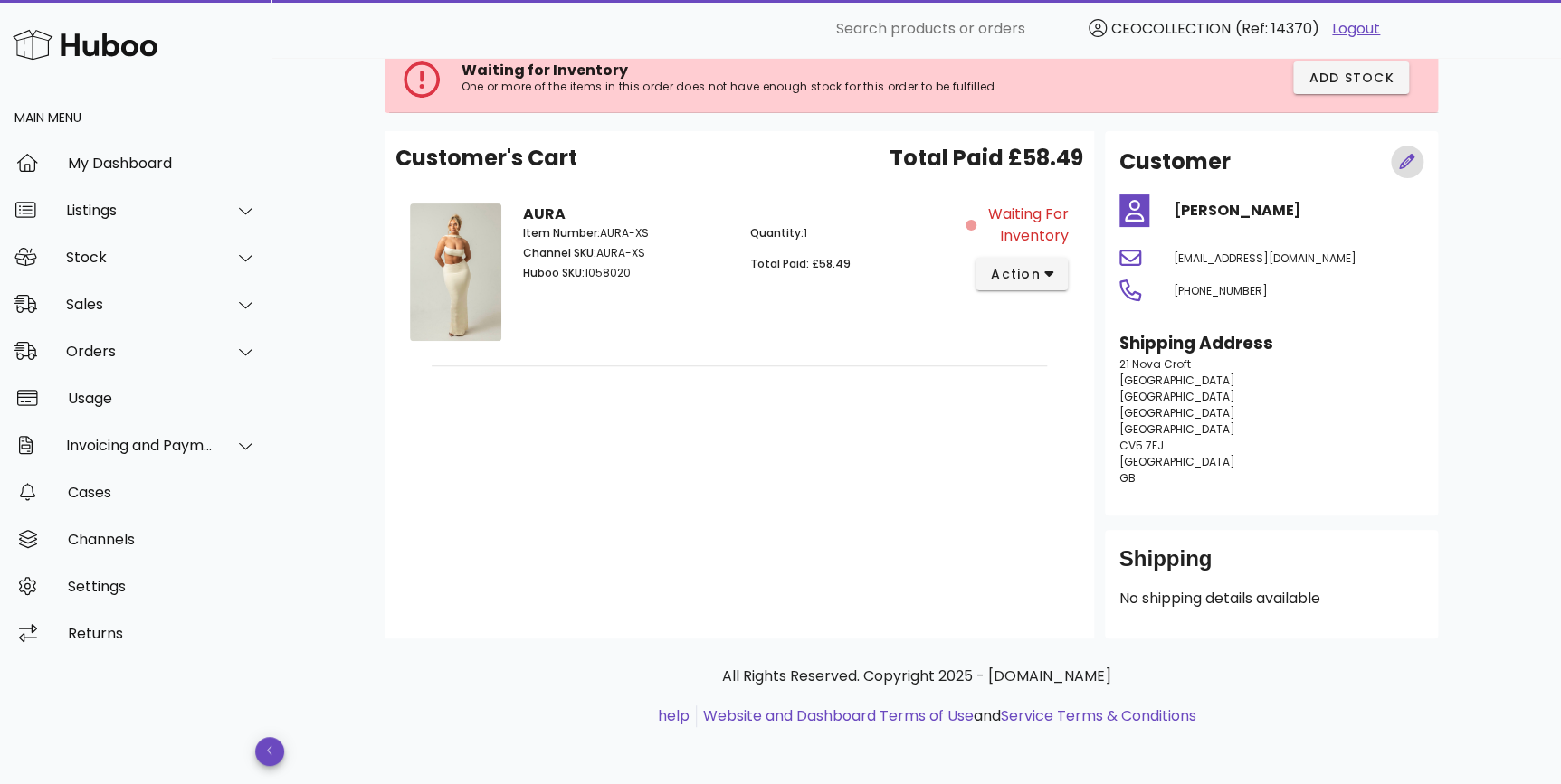
click at [1410, 160] on icon "button" at bounding box center [1408, 162] width 16 height 16
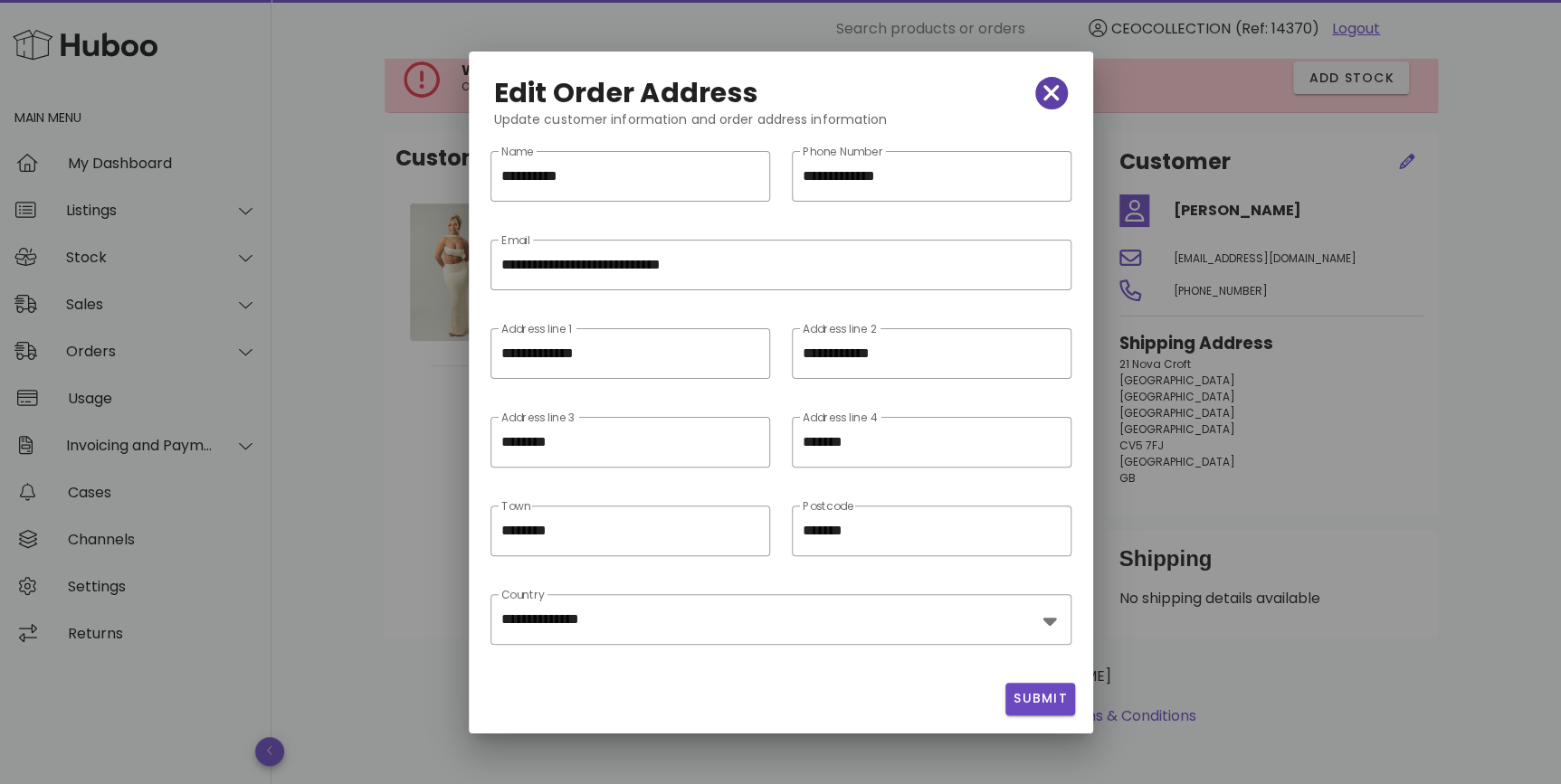
click at [1055, 96] on icon "button" at bounding box center [1052, 93] width 16 height 16
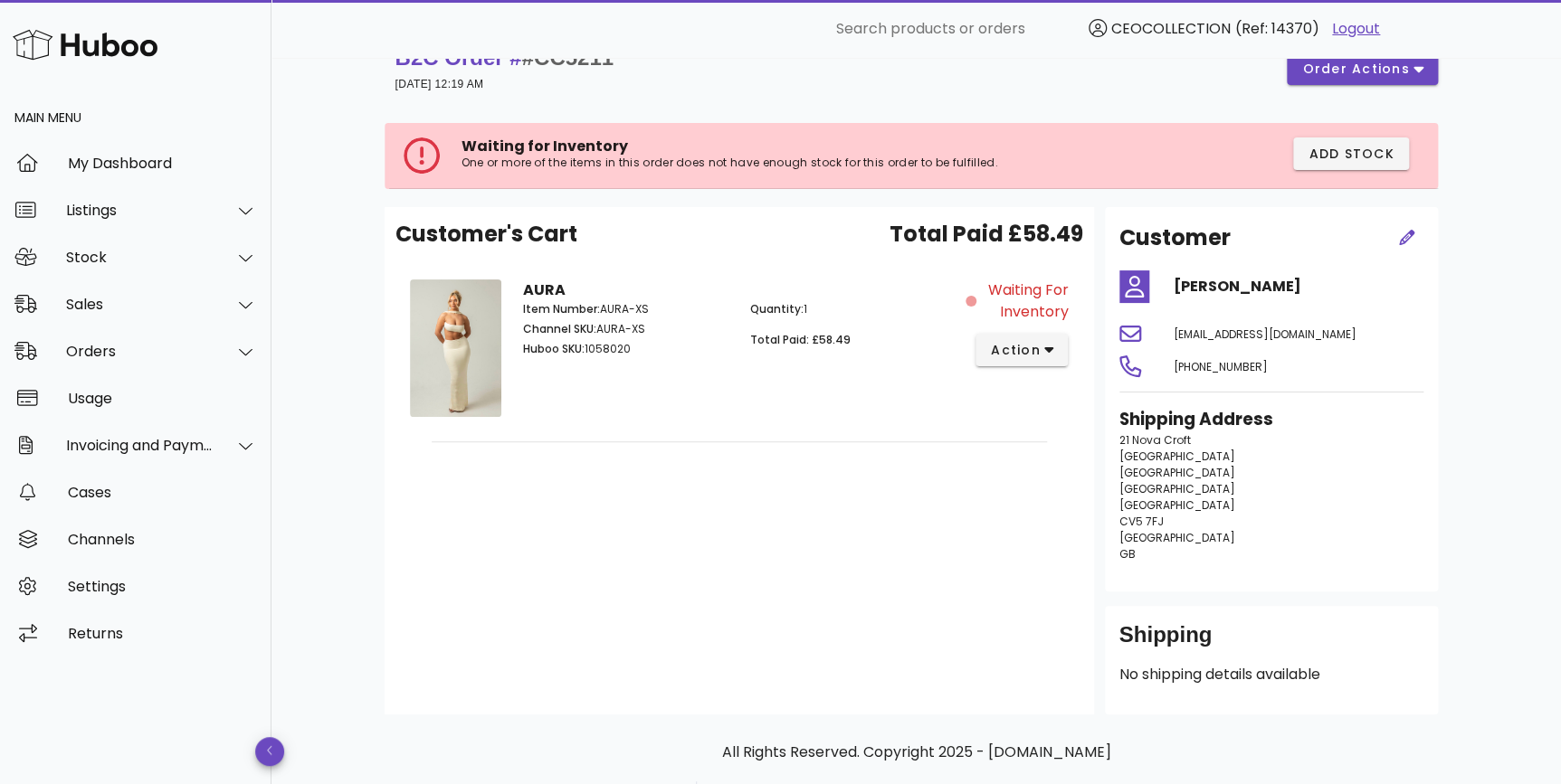
scroll to position [0, 0]
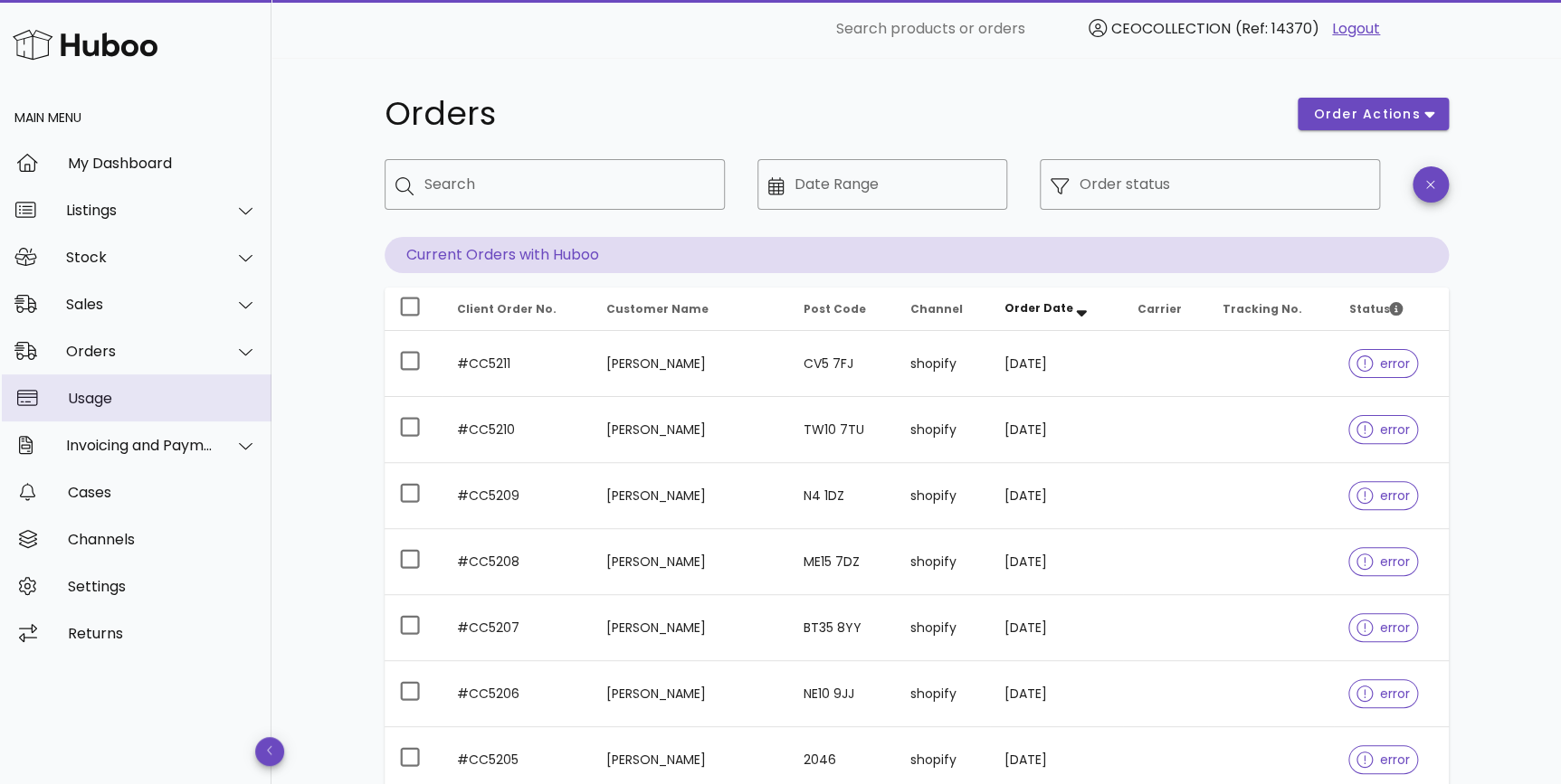
click at [108, 389] on div "Usage" at bounding box center [162, 398] width 189 height 39
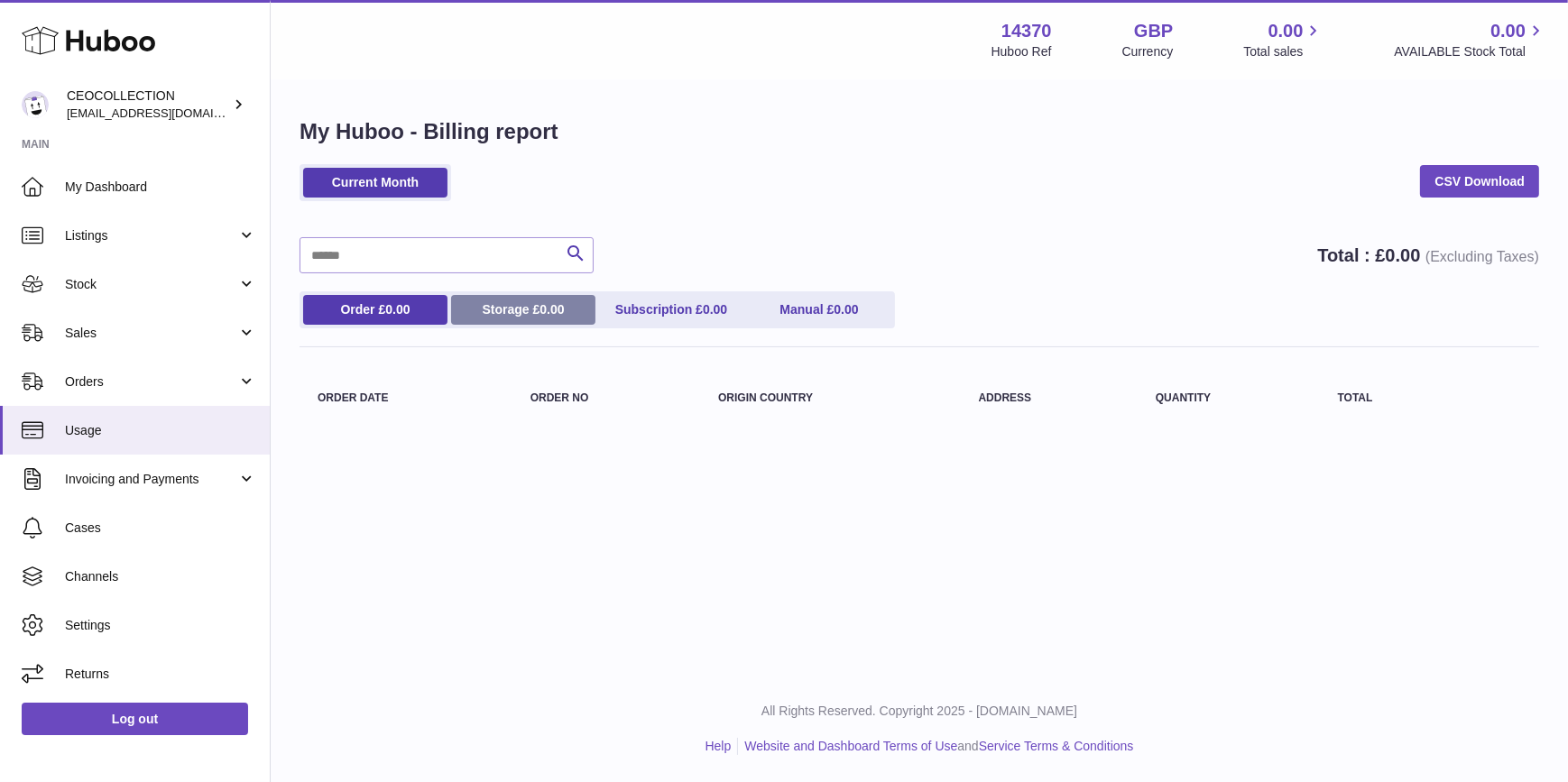
click at [517, 310] on link "Storage £ 0.00" at bounding box center [523, 310] width 144 height 30
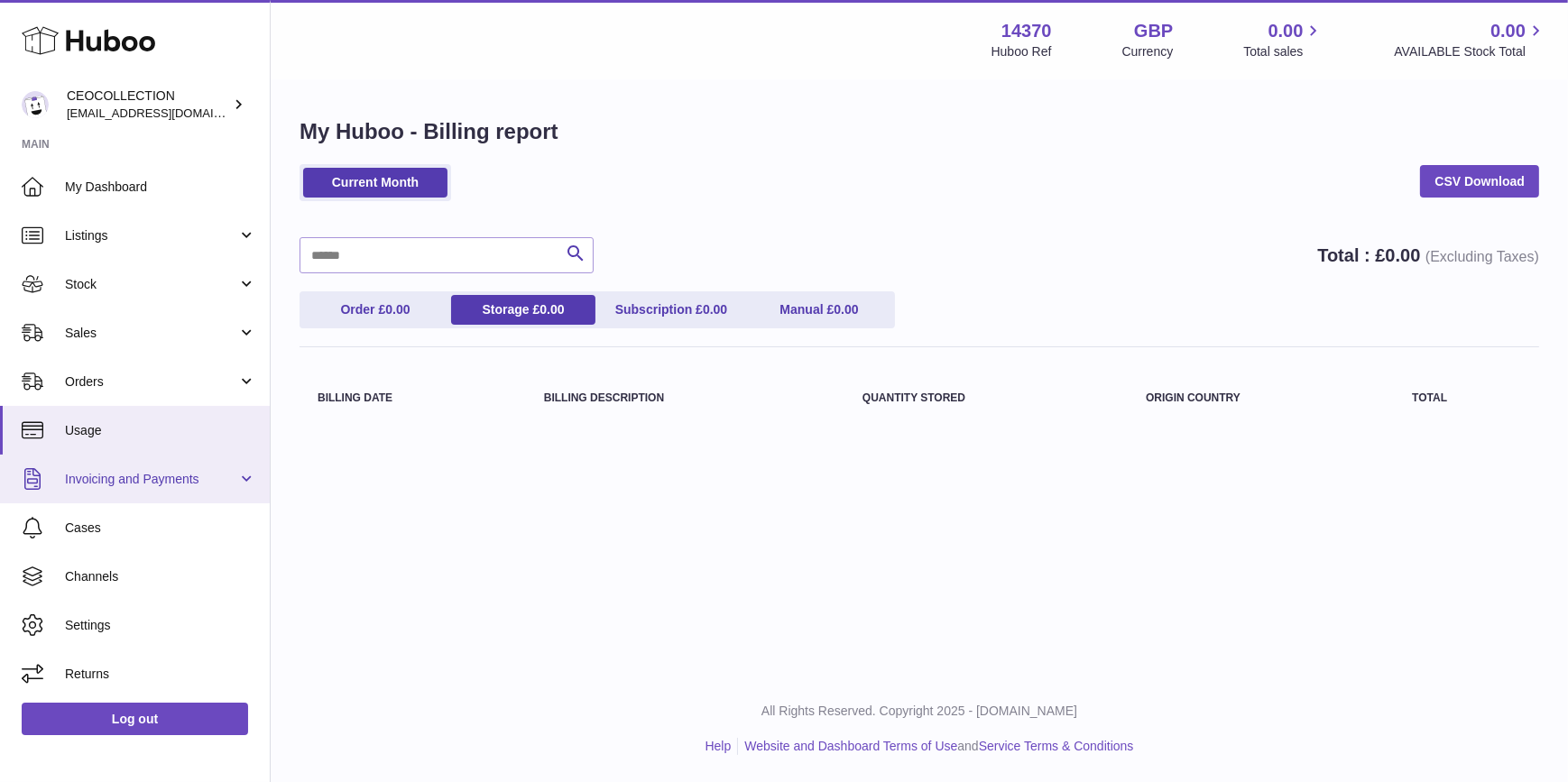
click at [101, 495] on link "Invoicing and Payments" at bounding box center [135, 479] width 270 height 49
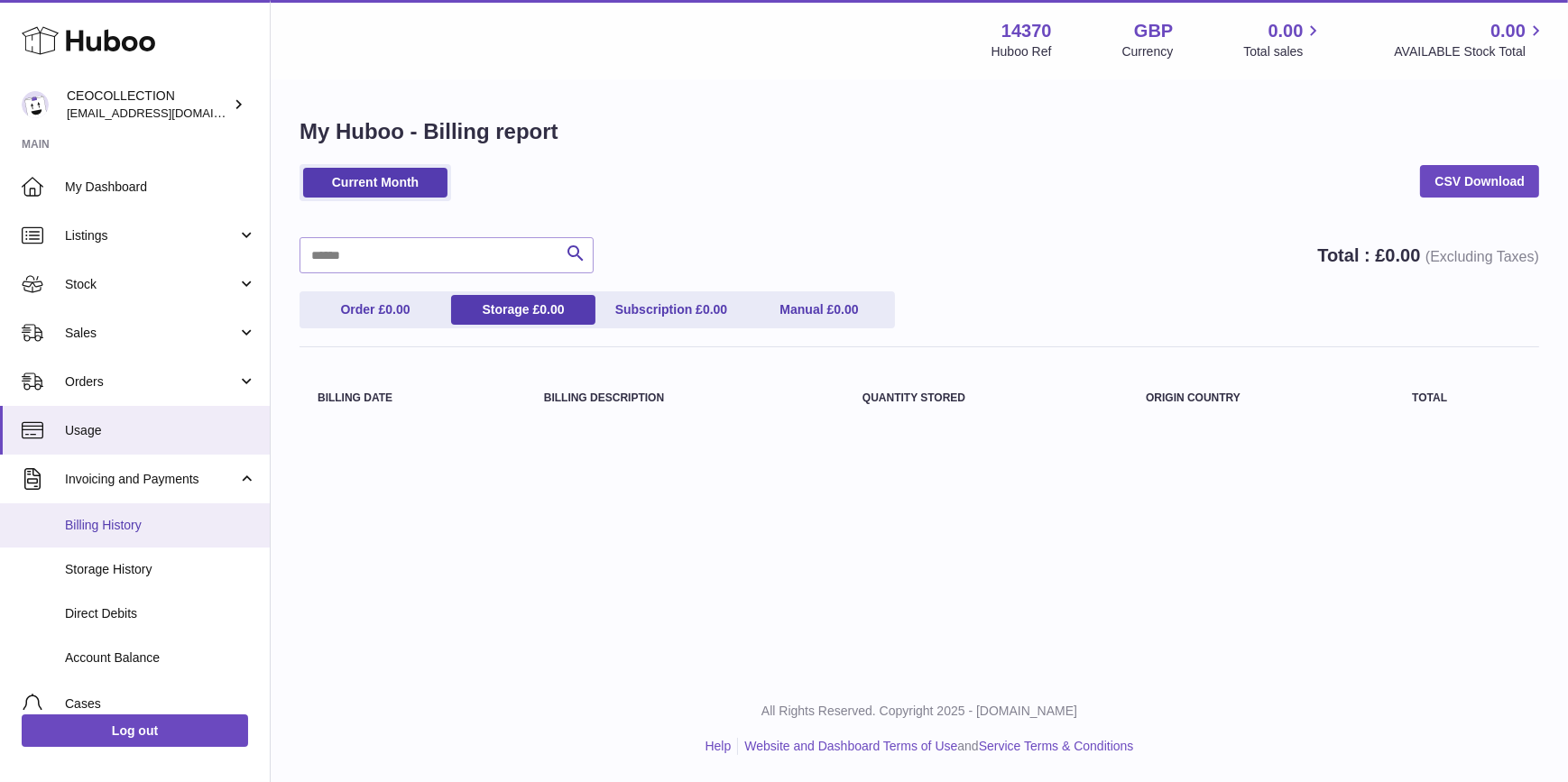
click at [111, 533] on span "Billing History" at bounding box center [161, 526] width 191 height 17
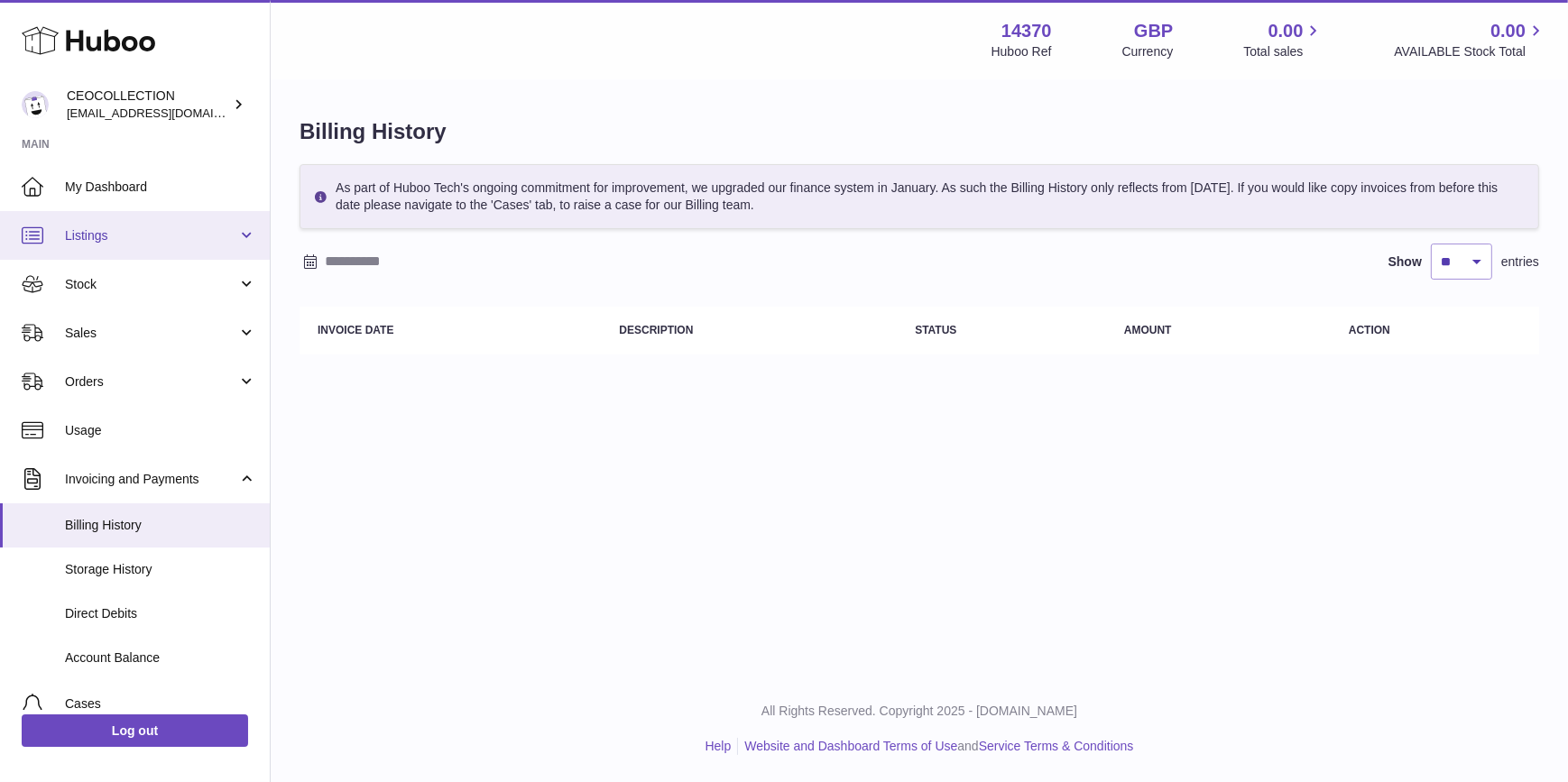
click at [136, 227] on span "Listings" at bounding box center [151, 236] width 172 height 17
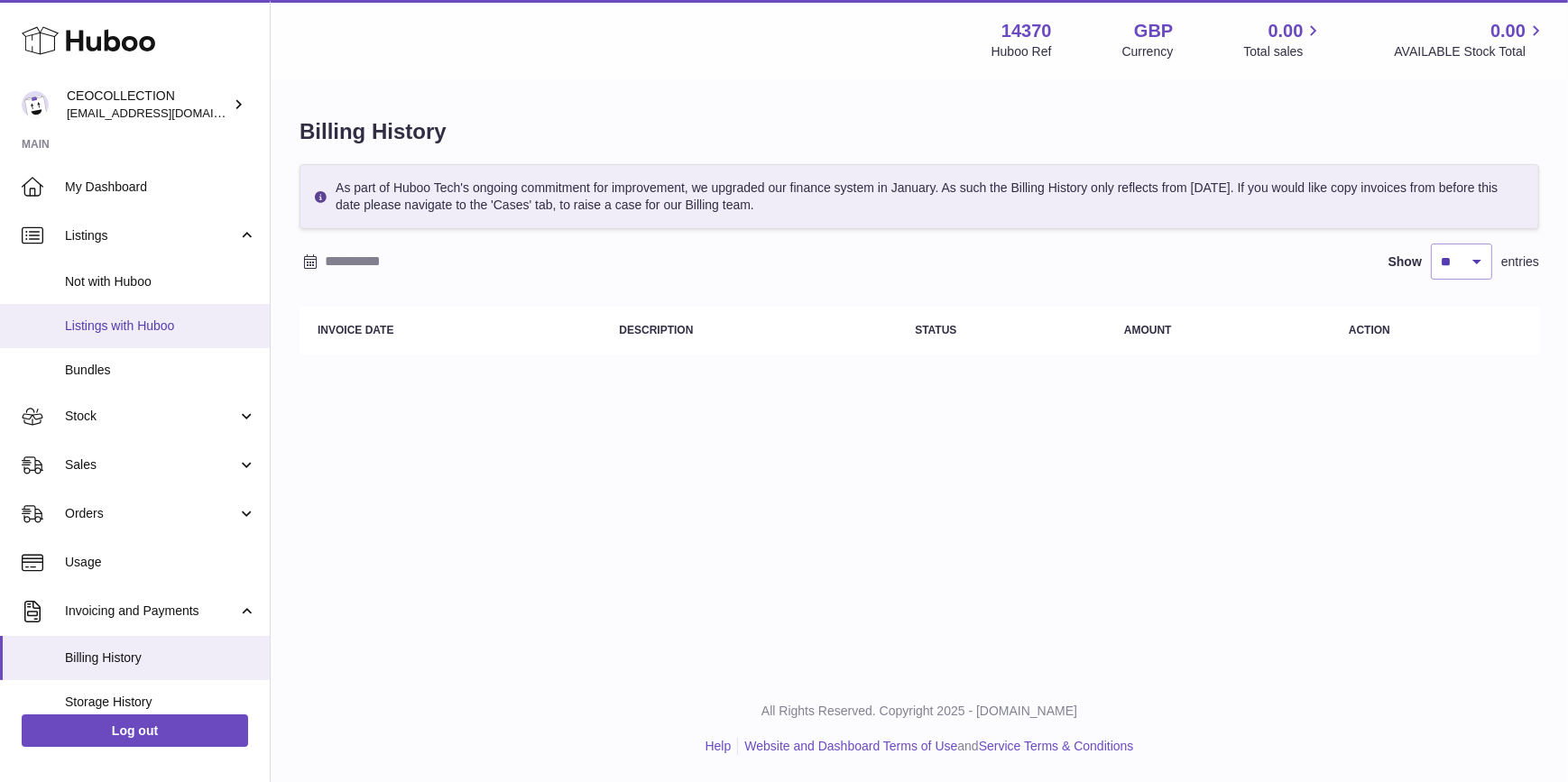
click at [138, 325] on span "Listings with Huboo" at bounding box center [161, 326] width 191 height 17
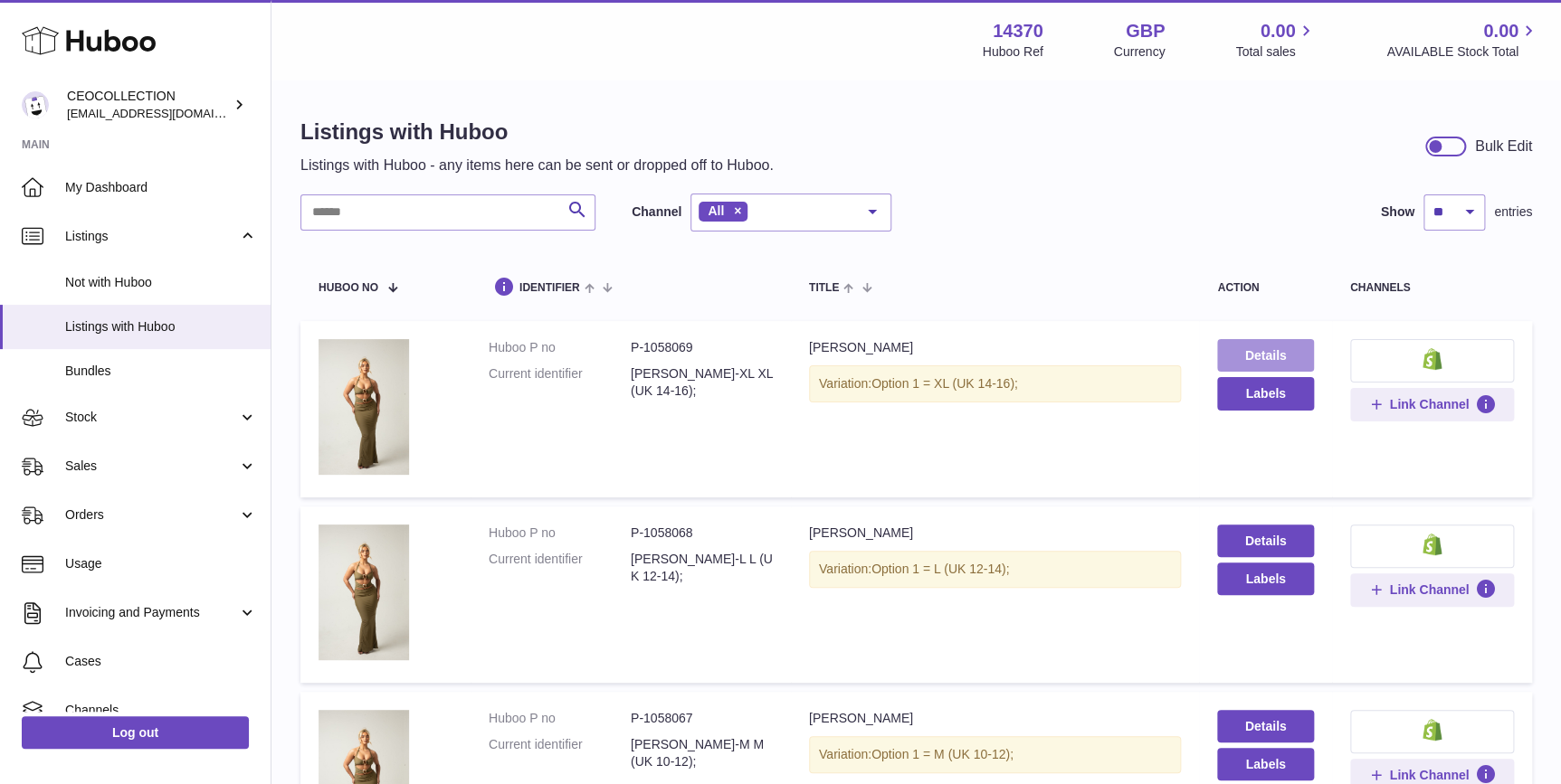
click at [1281, 362] on link "Details" at bounding box center [1265, 356] width 96 height 33
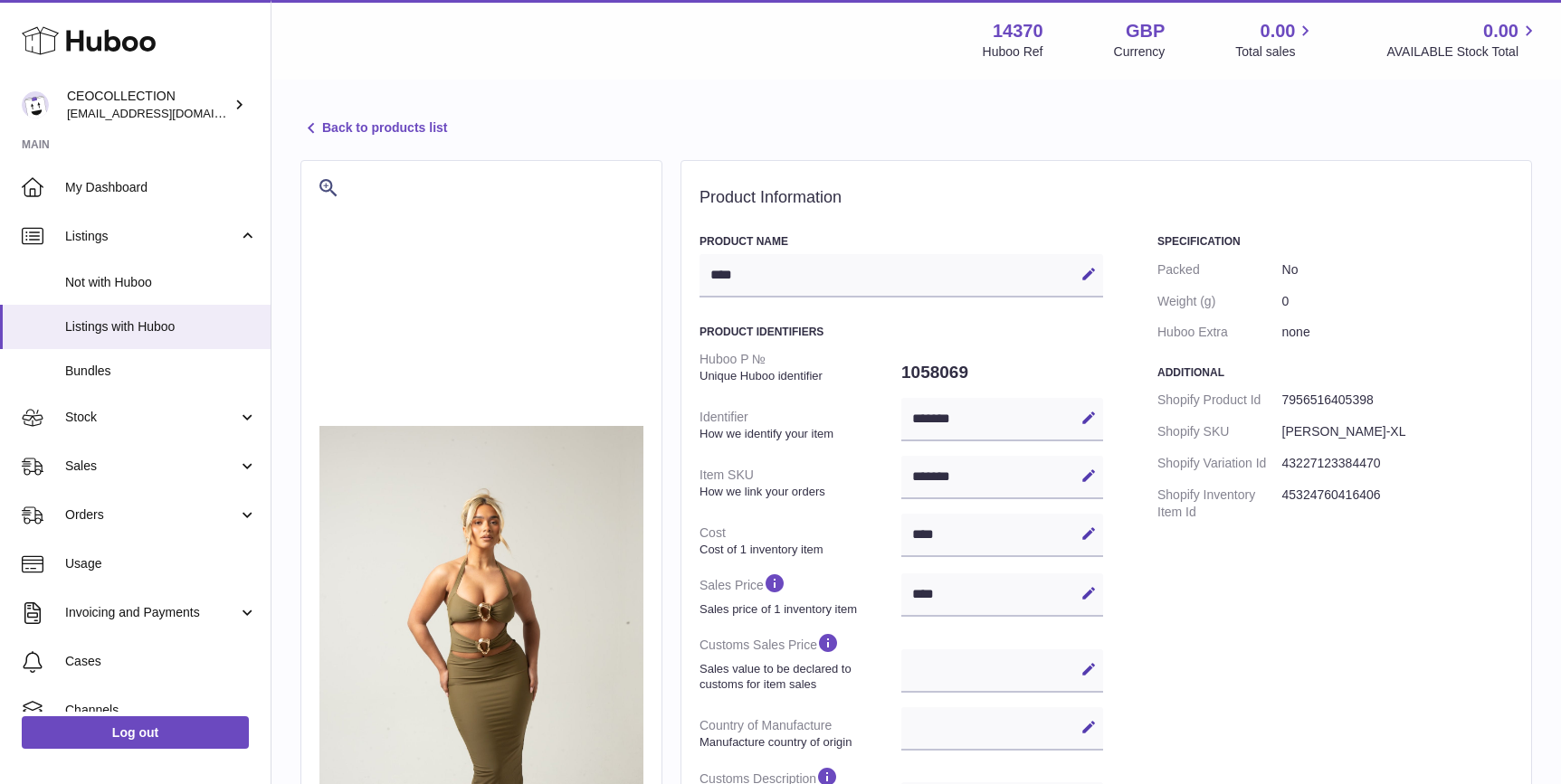
select select
select select "****"
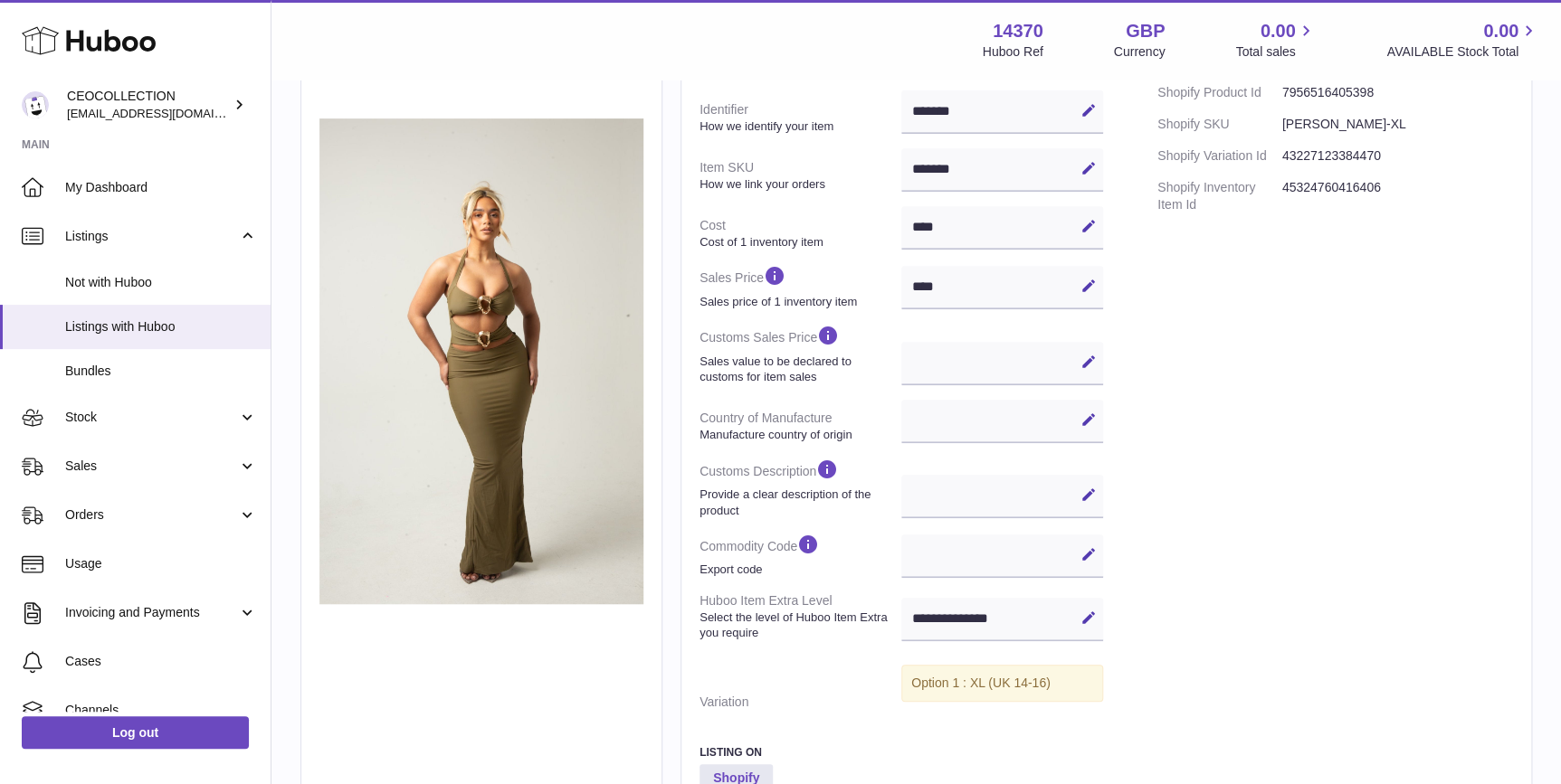
scroll to position [273, 0]
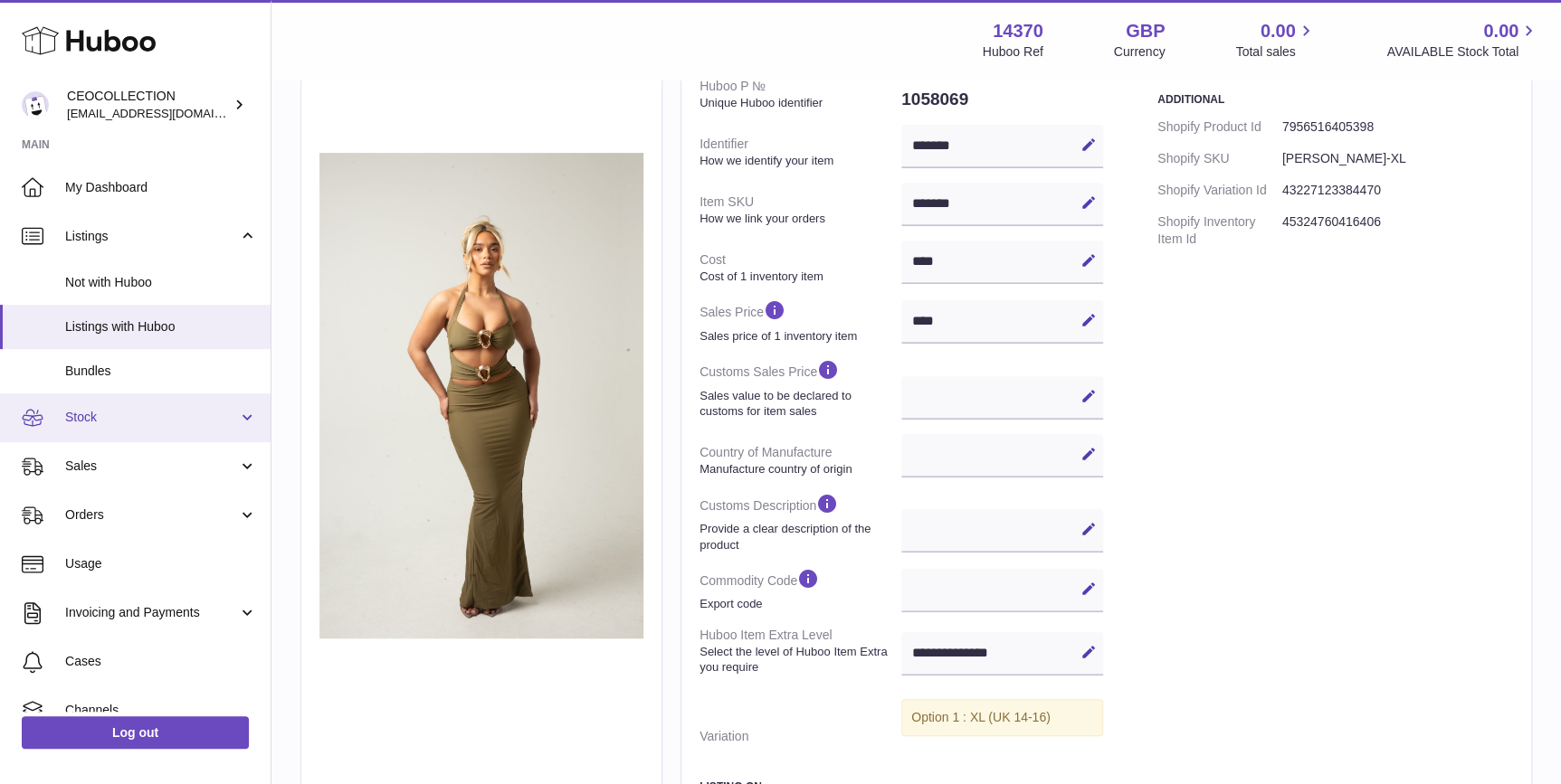
click at [105, 419] on span "Stock" at bounding box center [151, 418] width 173 height 17
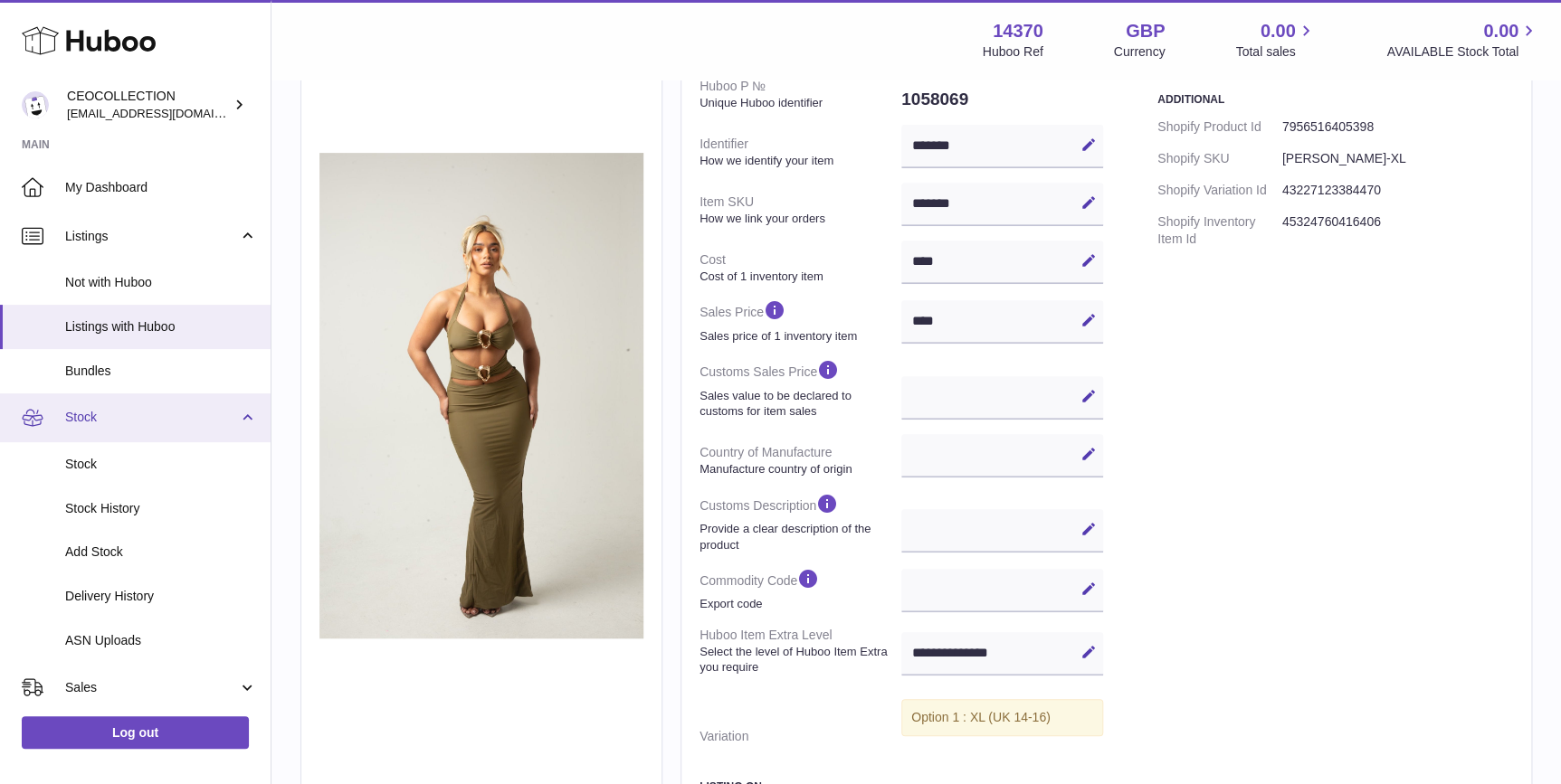
scroll to position [137, 0]
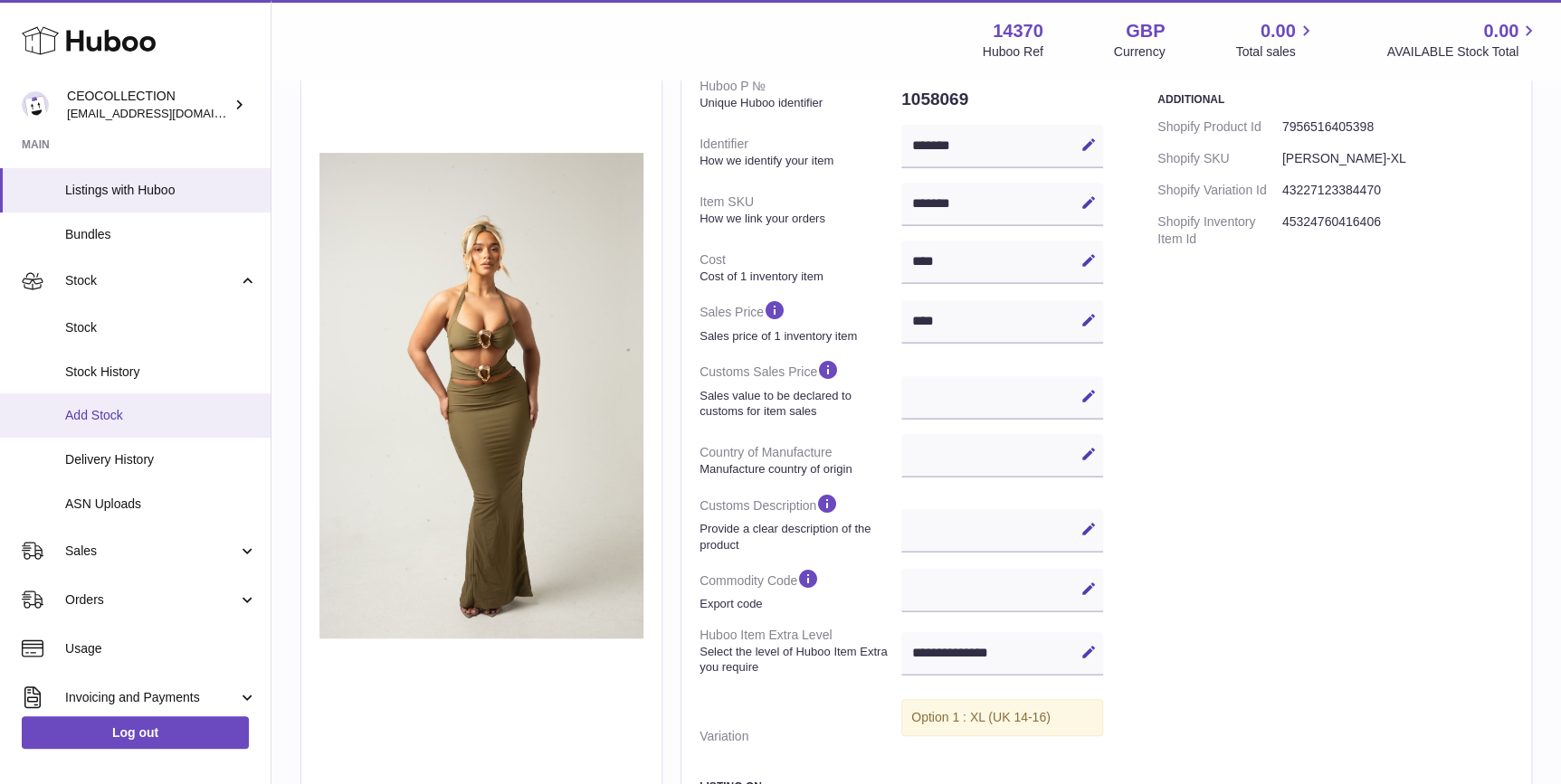
click at [154, 423] on span "Add Stock" at bounding box center [161, 416] width 192 height 17
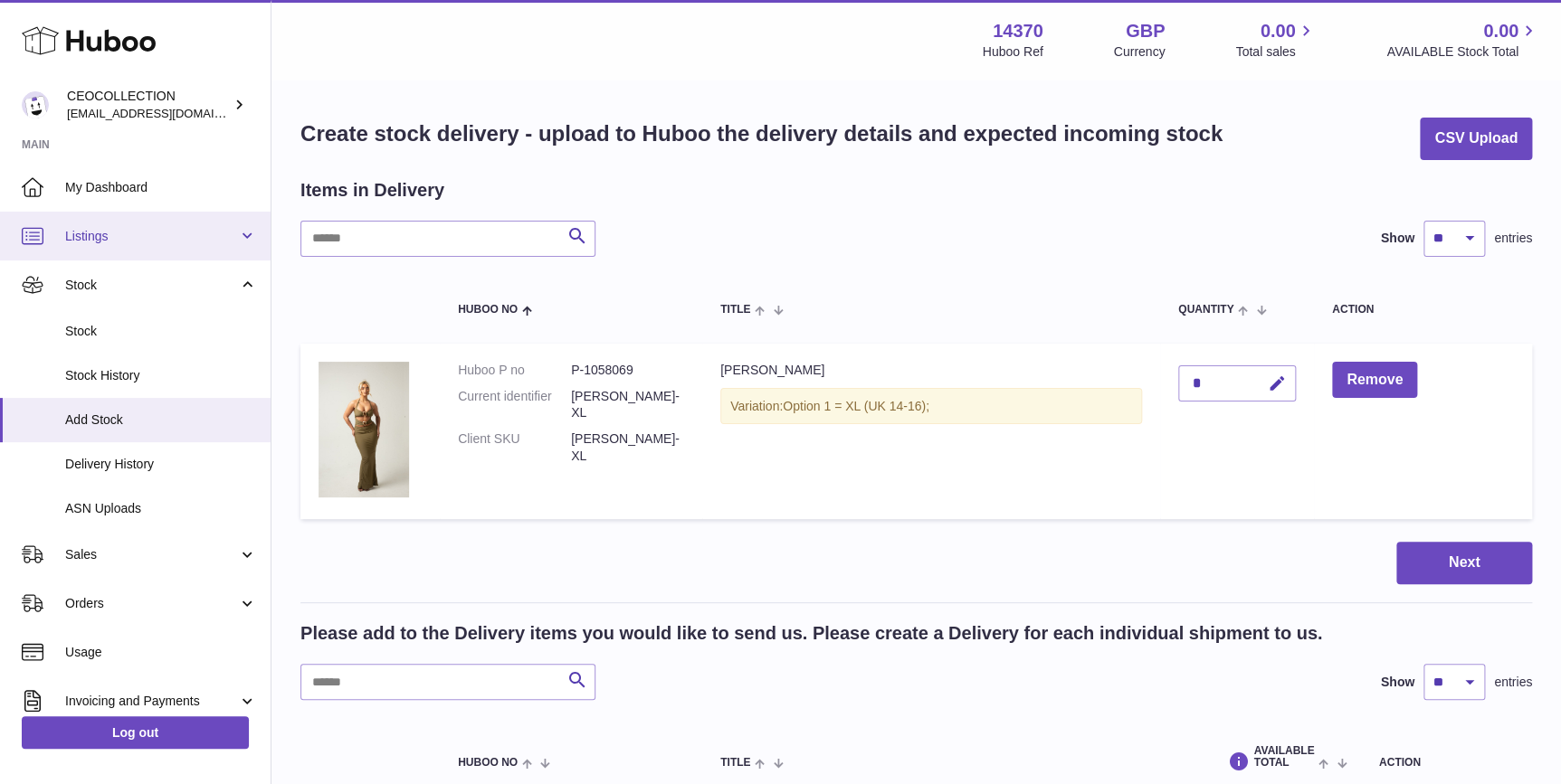
click at [130, 236] on span "Listings" at bounding box center [151, 236] width 173 height 17
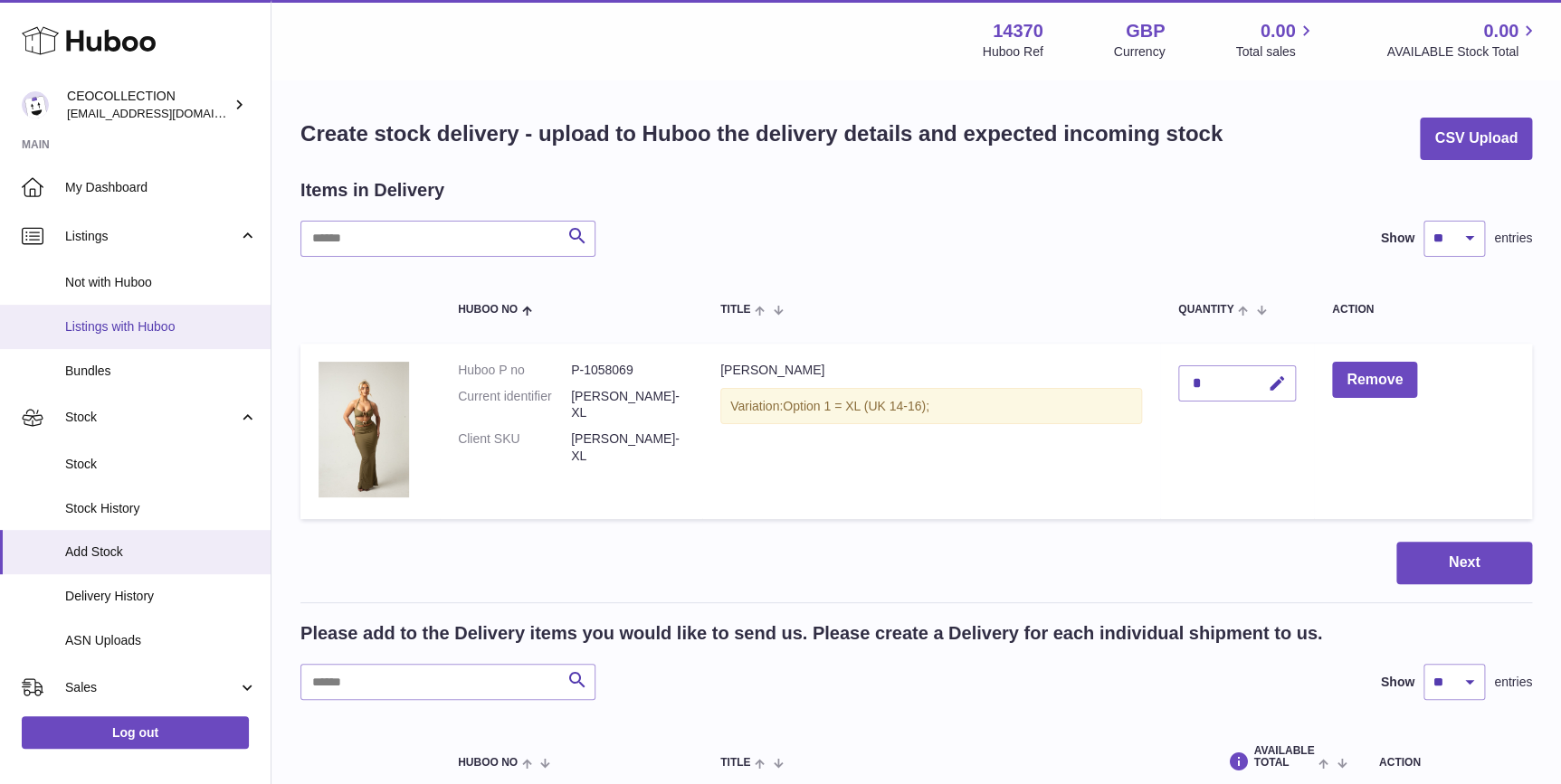
click at [125, 327] on span "Listings with Huboo" at bounding box center [161, 327] width 192 height 17
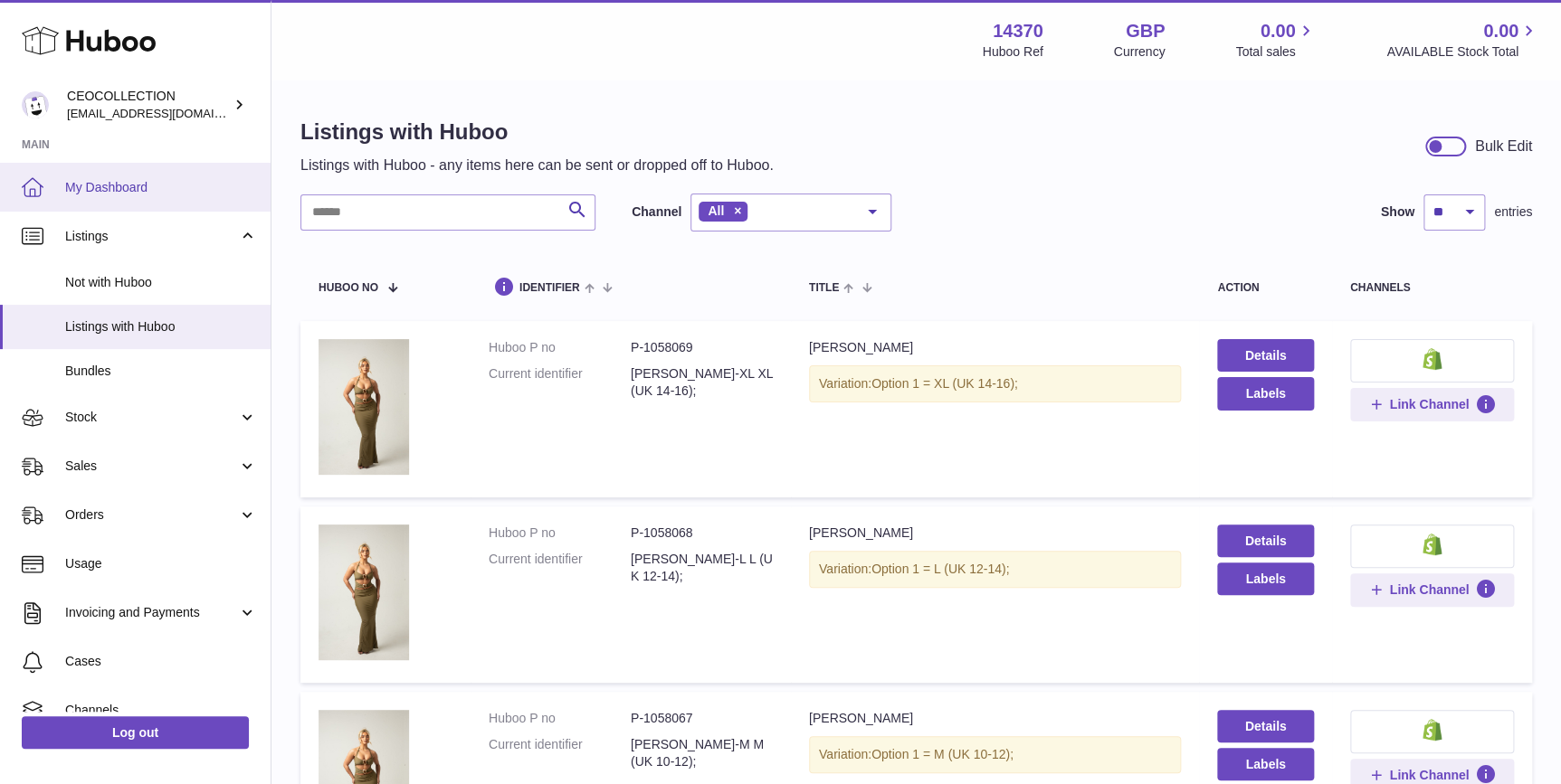
click at [133, 176] on link "My Dashboard" at bounding box center [135, 187] width 271 height 49
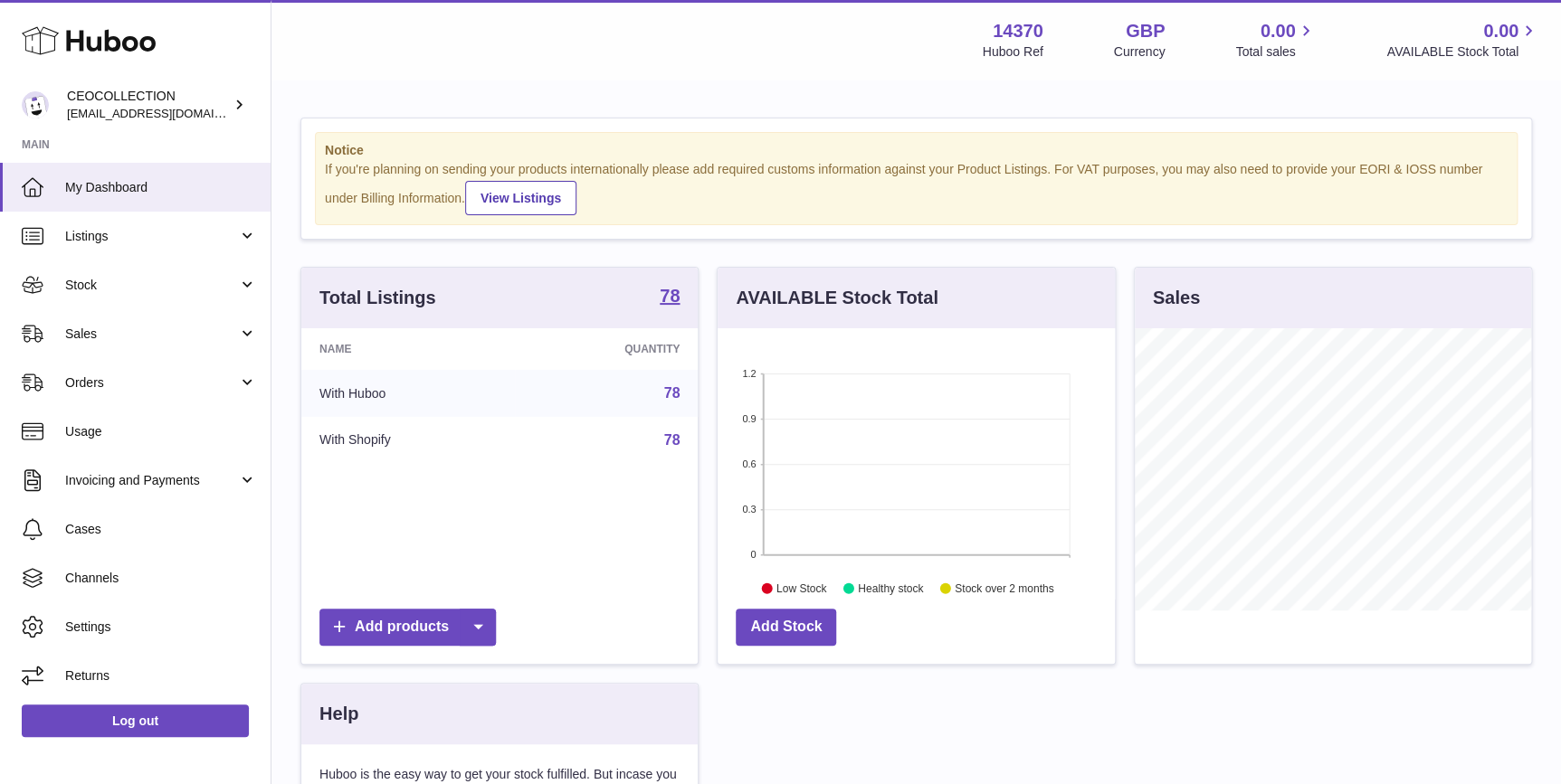
scroll to position [282, 397]
click at [406, 624] on link "Add products" at bounding box center [407, 627] width 177 height 37
click at [506, 711] on link "Manual listing" at bounding box center [513, 710] width 137 height 39
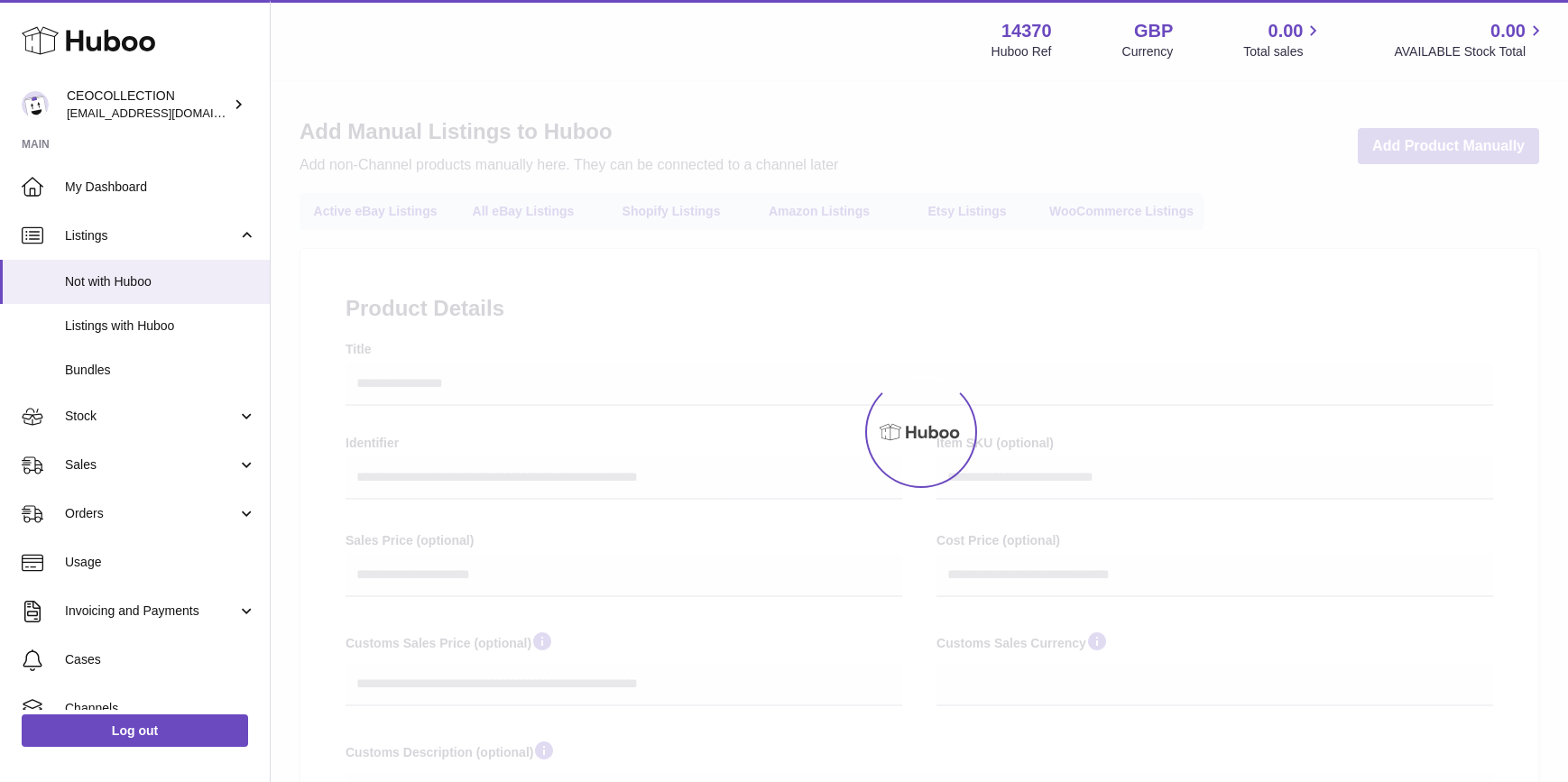
select select
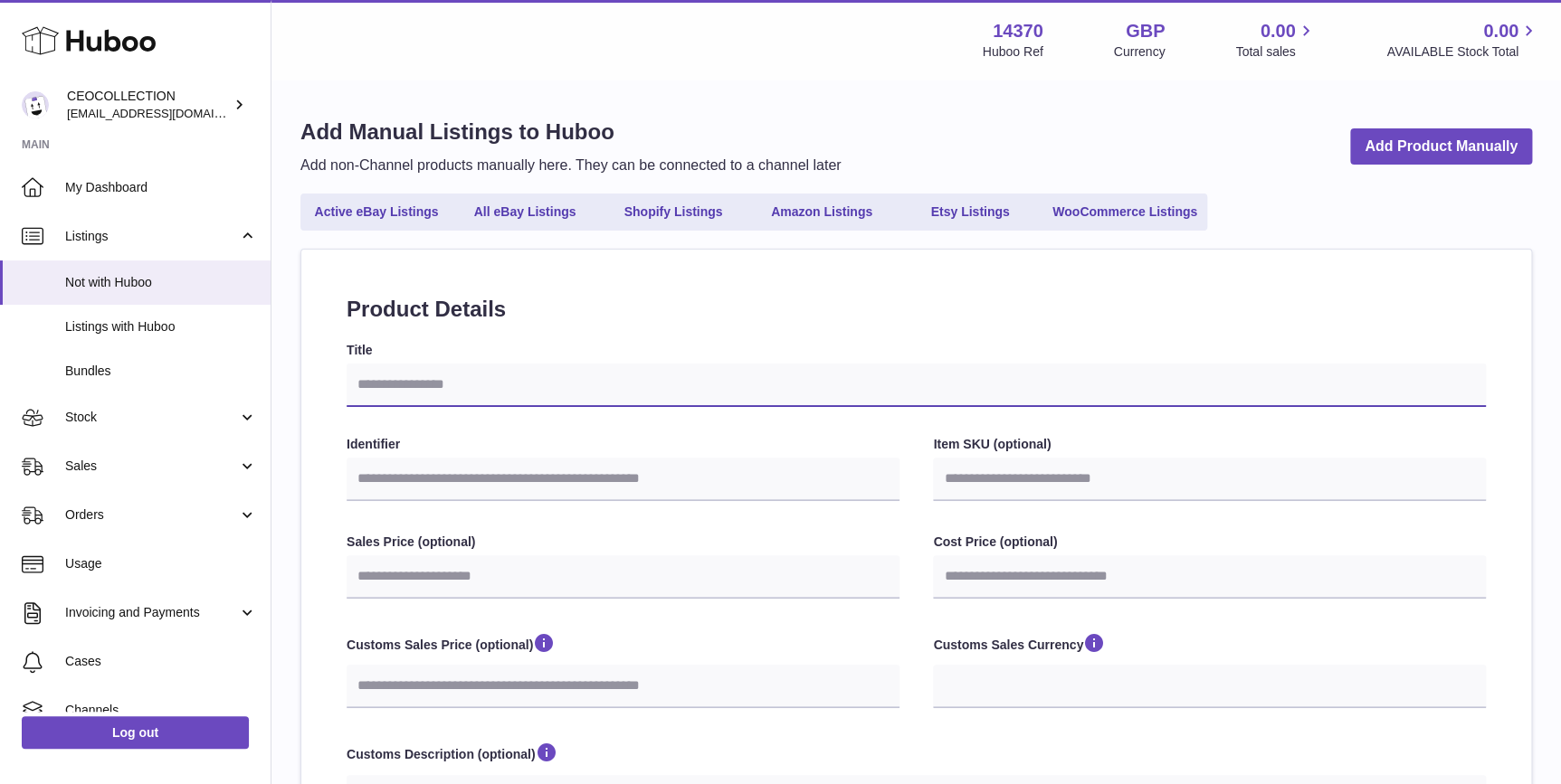
click at [556, 384] on input "Title" at bounding box center [916, 385] width 1139 height 43
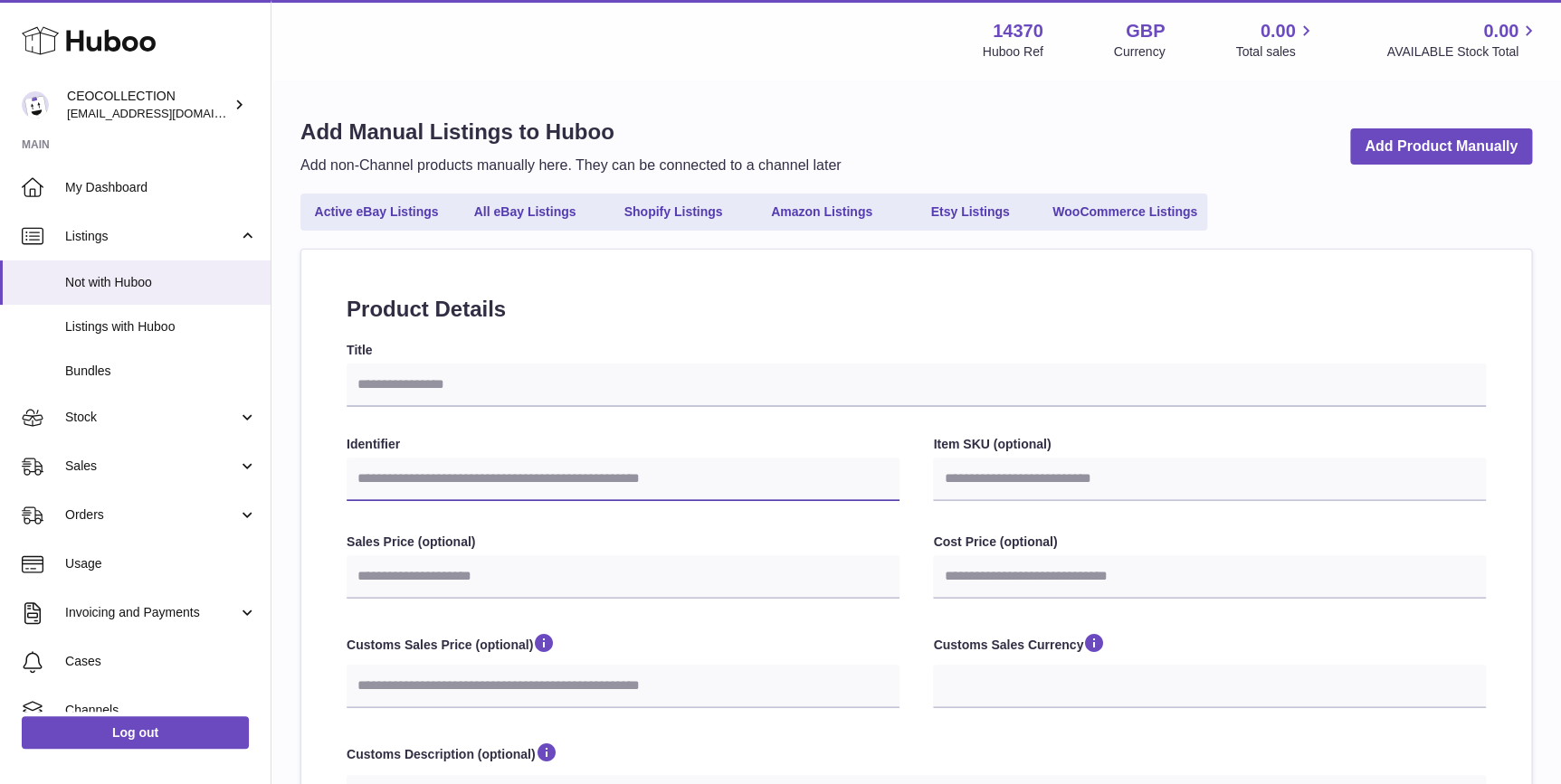
click at [525, 473] on input "Identifier" at bounding box center [622, 479] width 553 height 43
click at [734, 482] on input "Identifier" at bounding box center [622, 479] width 553 height 43
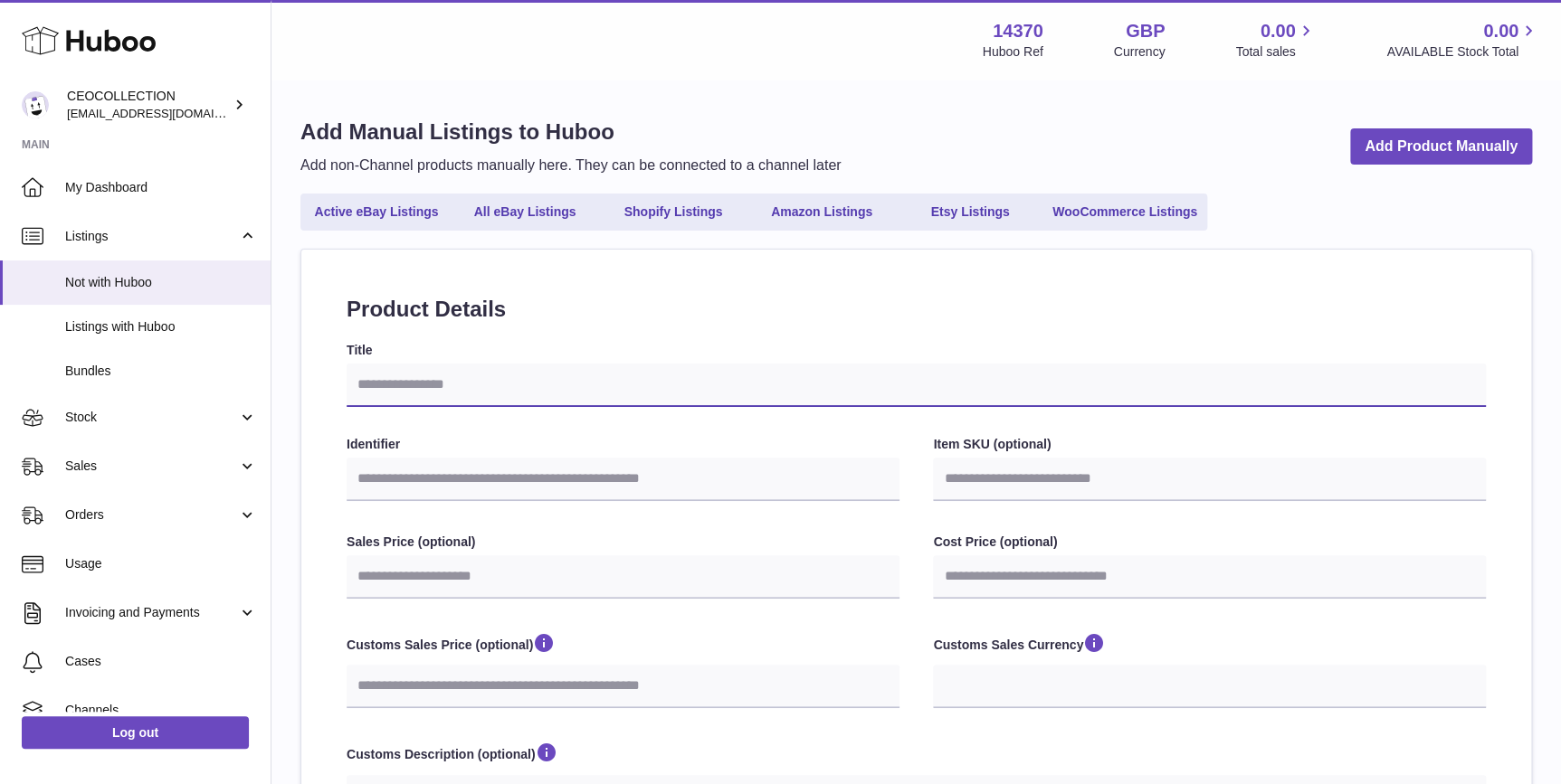
click at [525, 375] on input "Title" at bounding box center [916, 385] width 1139 height 43
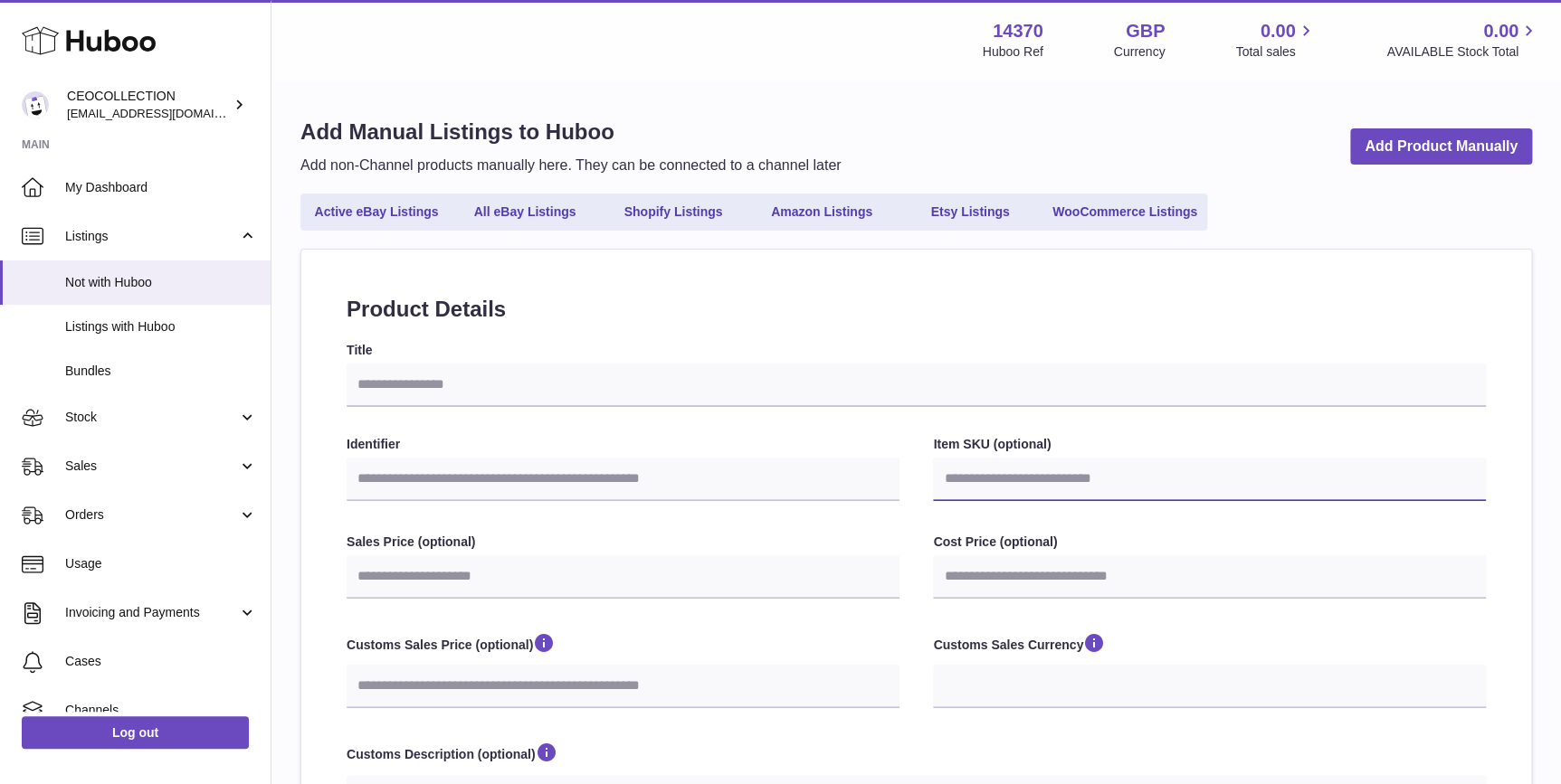
click at [1164, 474] on input "Item SKU (optional)" at bounding box center [1209, 479] width 553 height 43
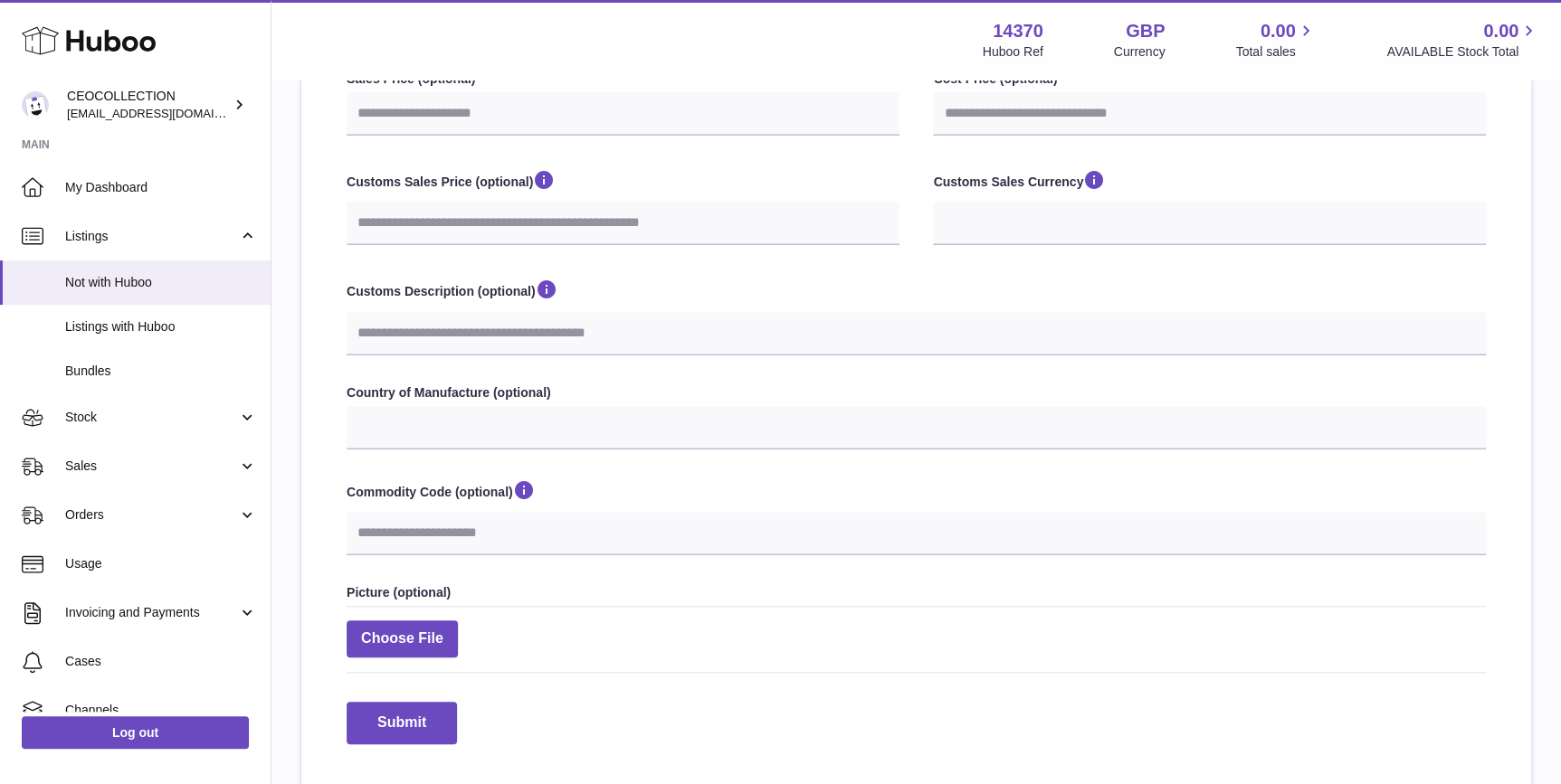
scroll to position [338, 0]
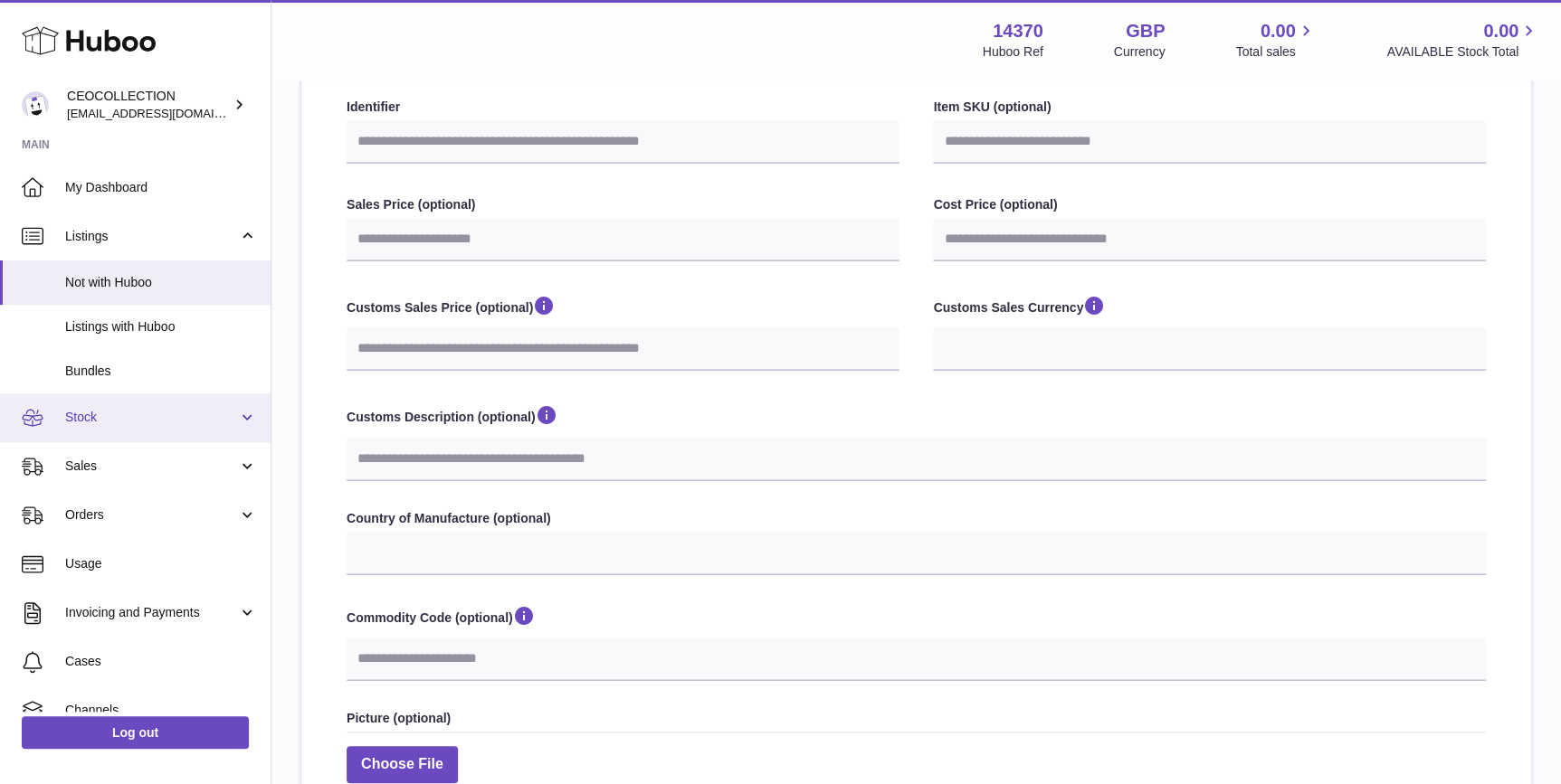
click at [96, 432] on link "Stock" at bounding box center [135, 418] width 271 height 49
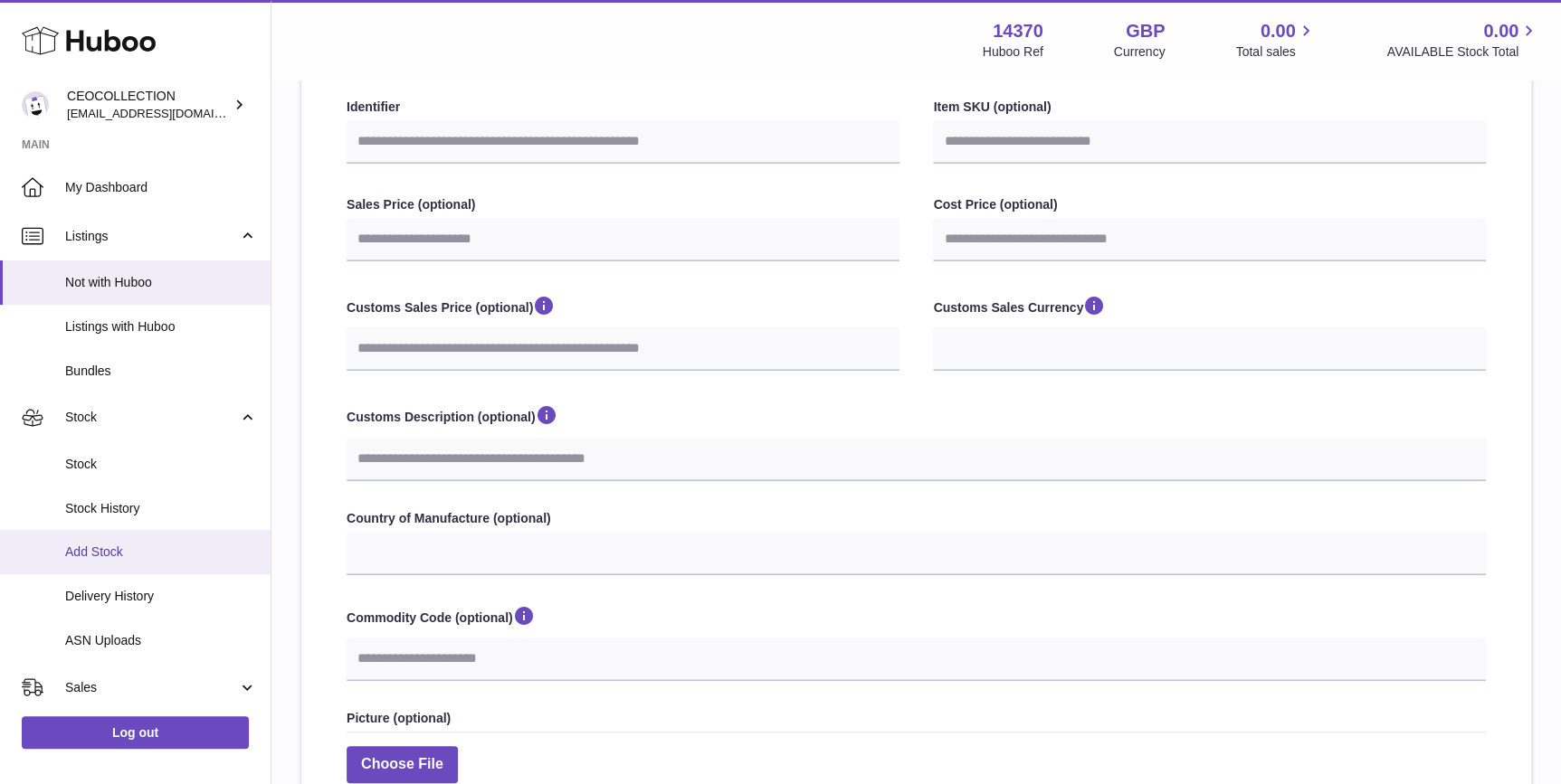
click at [119, 559] on span "Add Stock" at bounding box center [161, 553] width 192 height 17
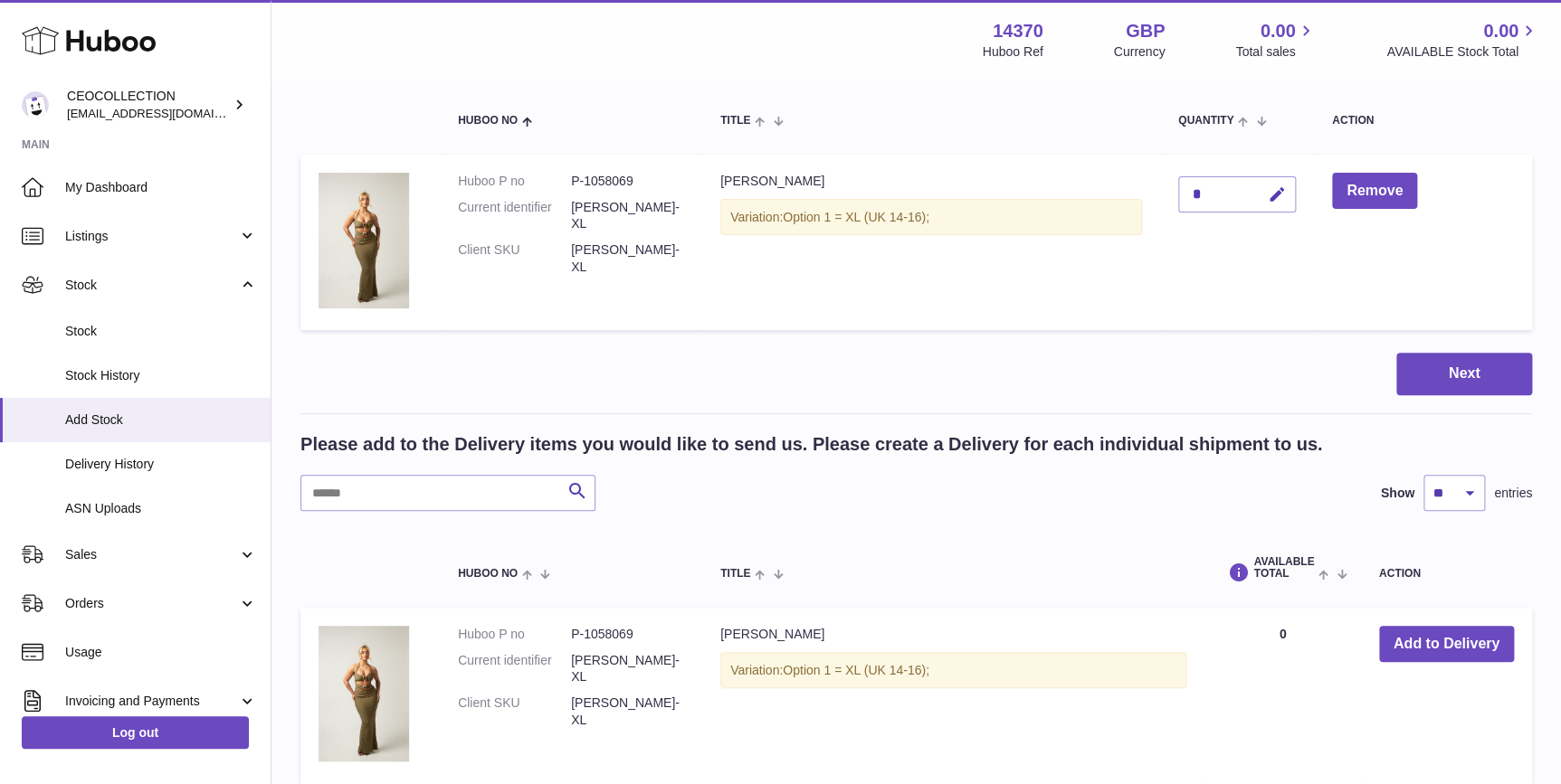
scroll to position [273, 0]
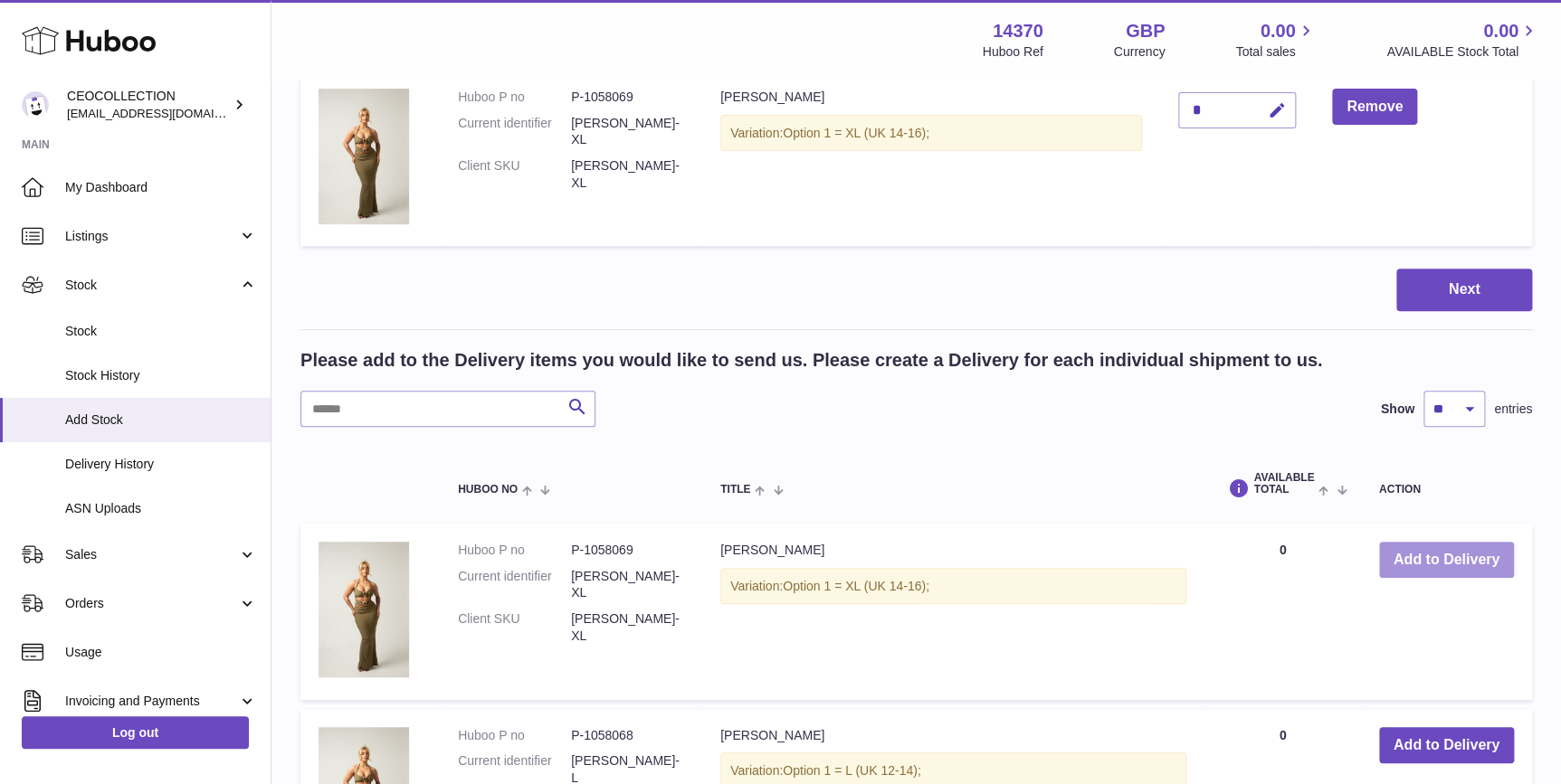
click at [1457, 570] on button "Add to Delivery" at bounding box center [1447, 560] width 135 height 37
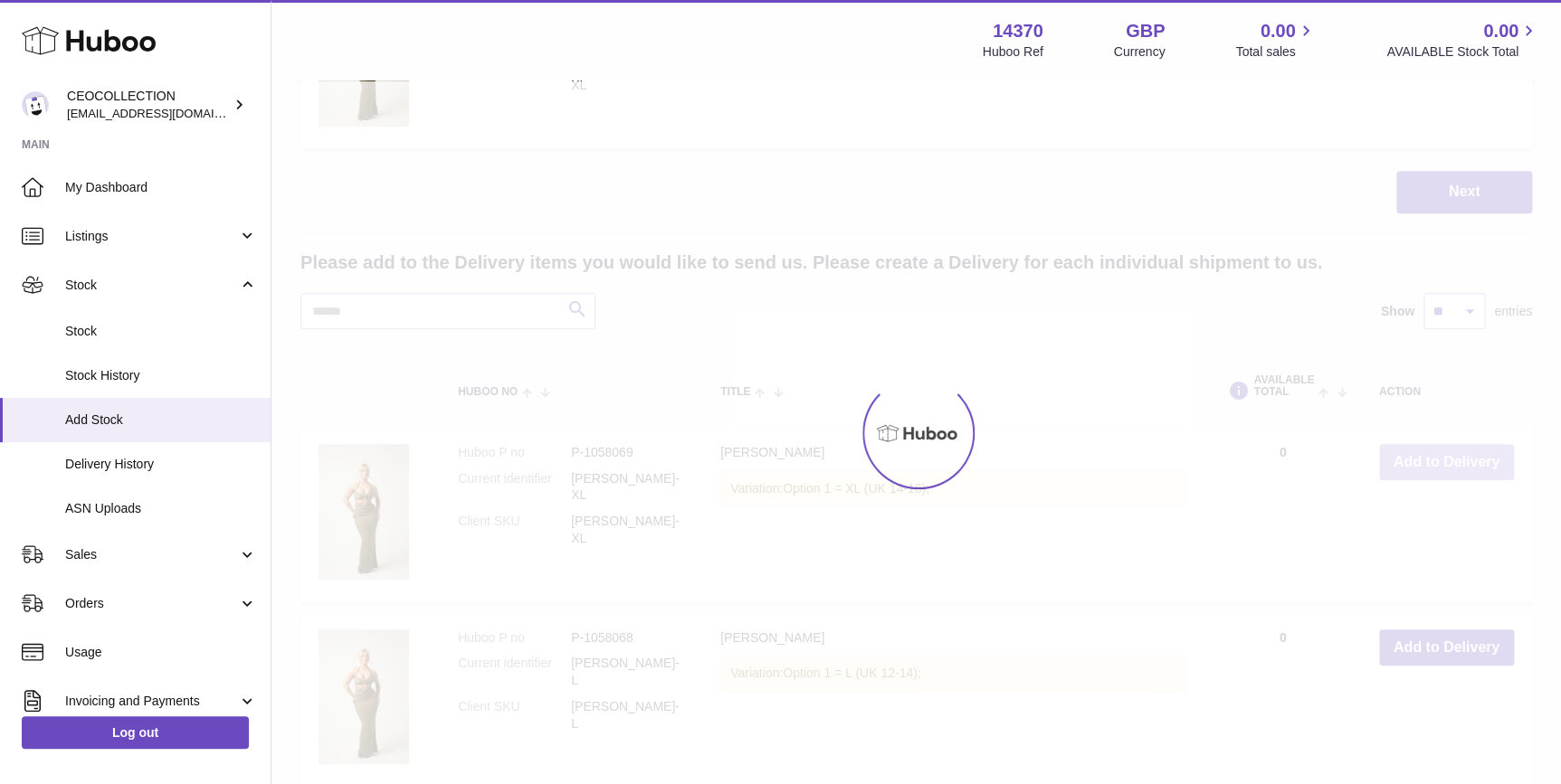
scroll to position [411, 0]
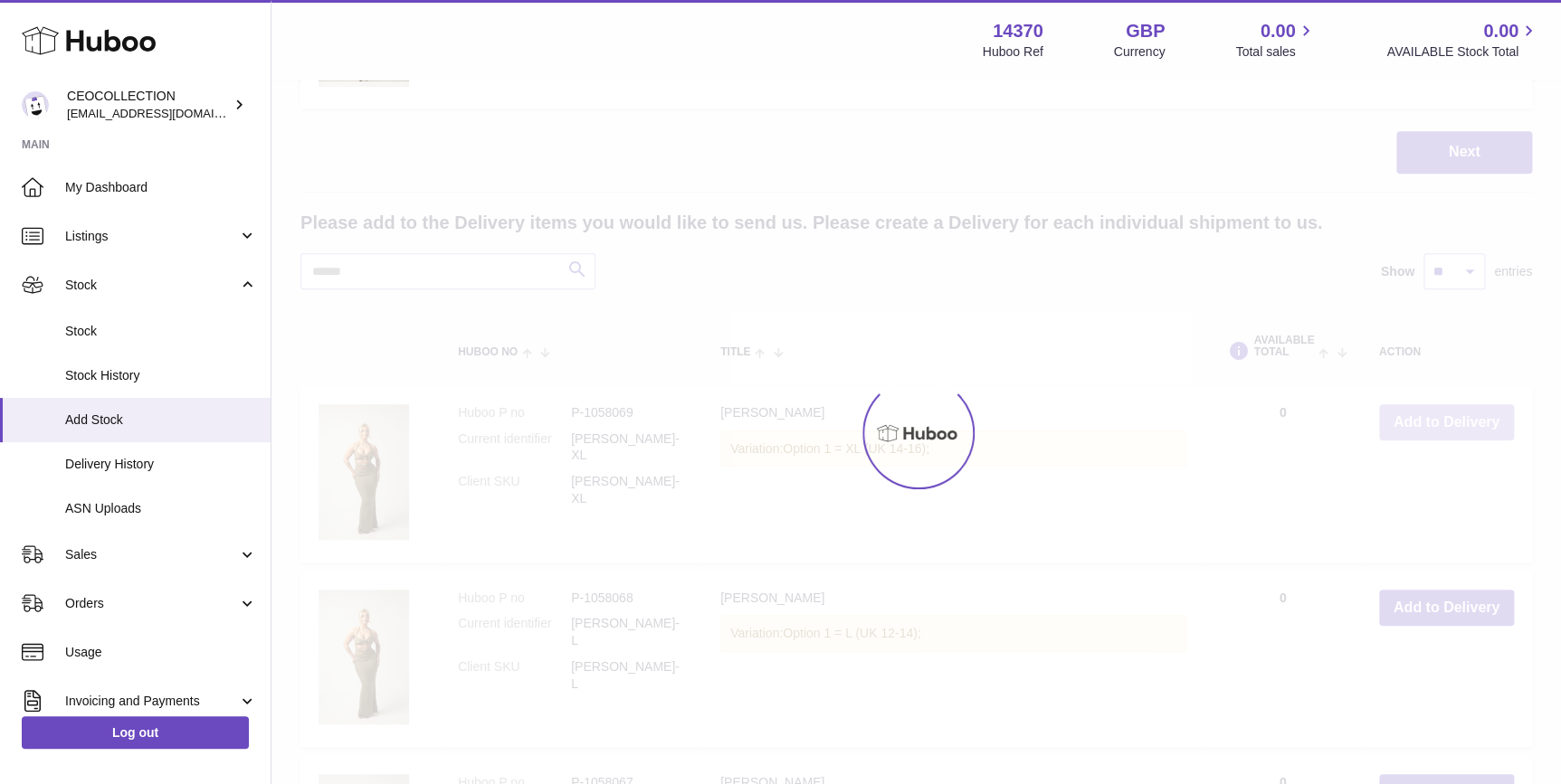
type input "*"
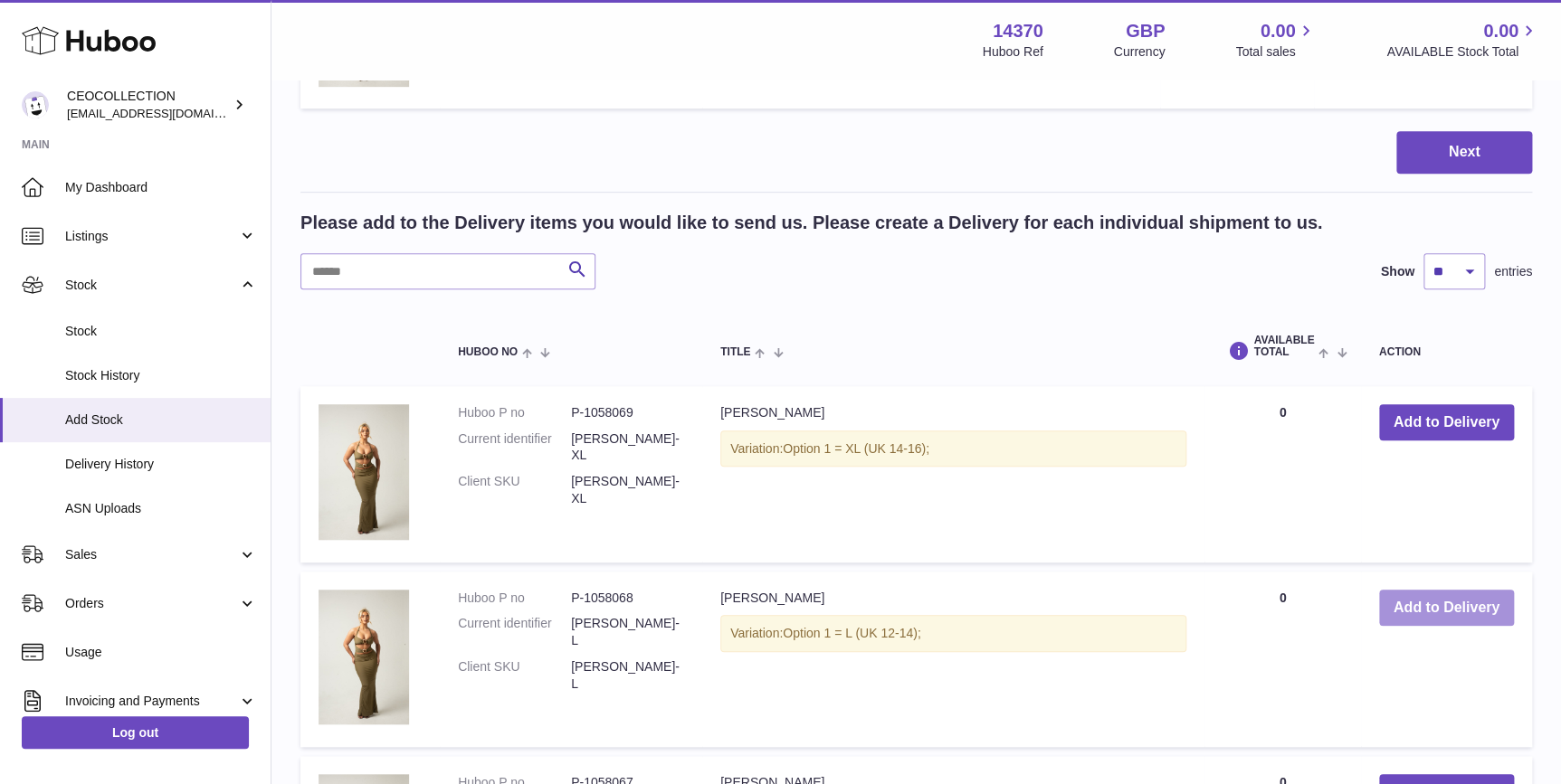
click at [1448, 597] on button "Add to Delivery" at bounding box center [1447, 608] width 135 height 37
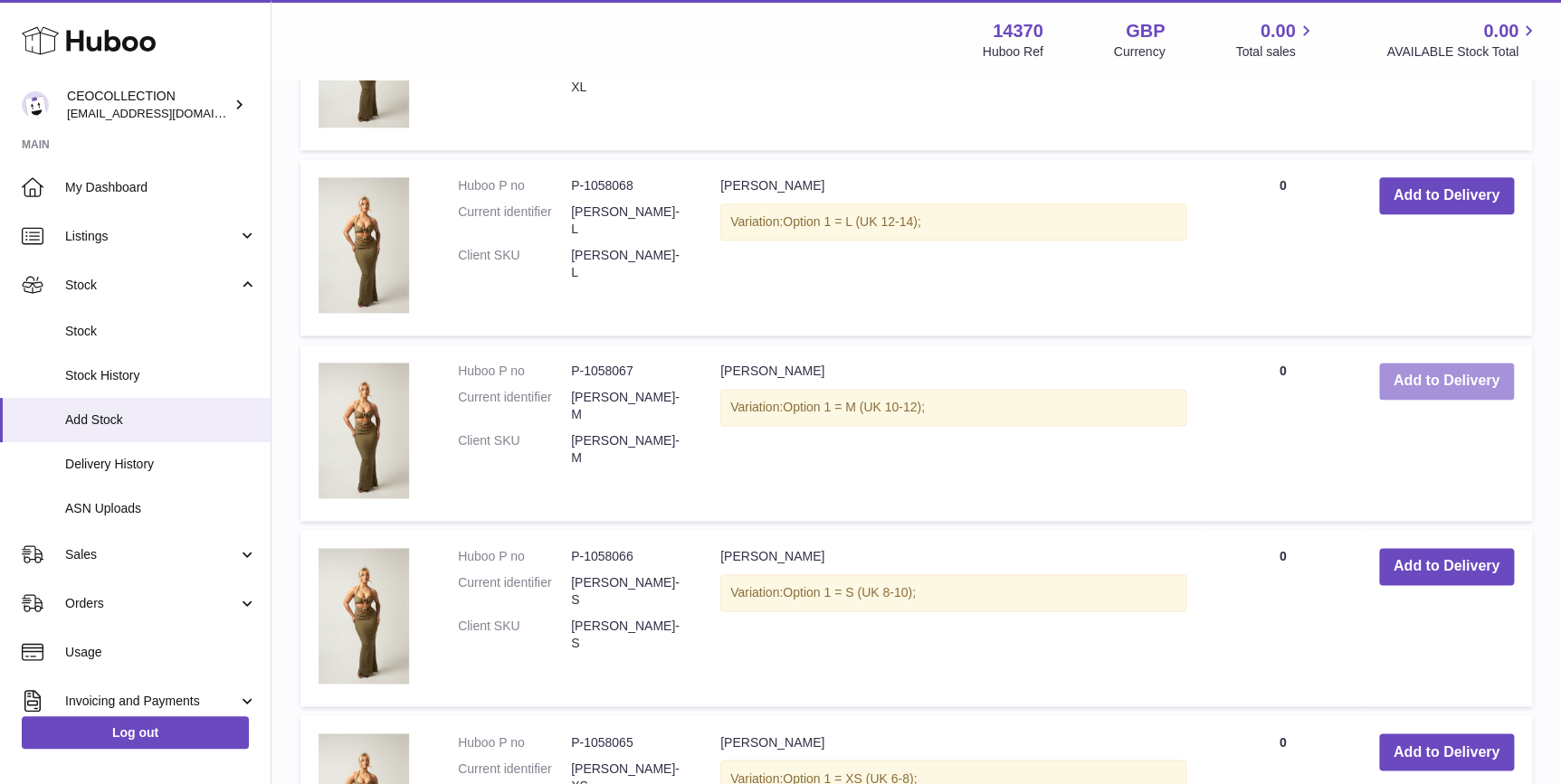
click at [1424, 388] on button "Add to Delivery" at bounding box center [1447, 381] width 135 height 37
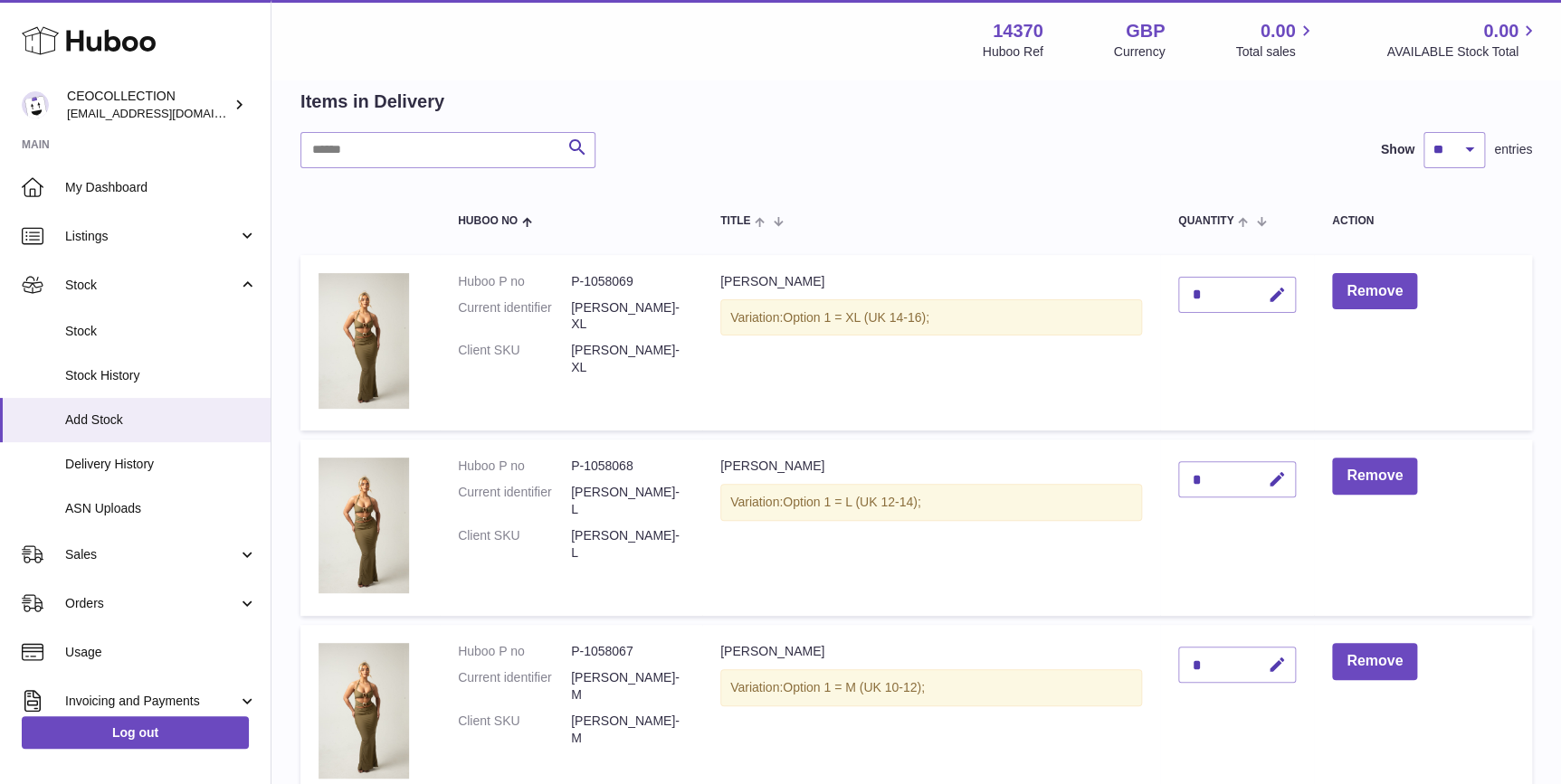
scroll to position [48, 0]
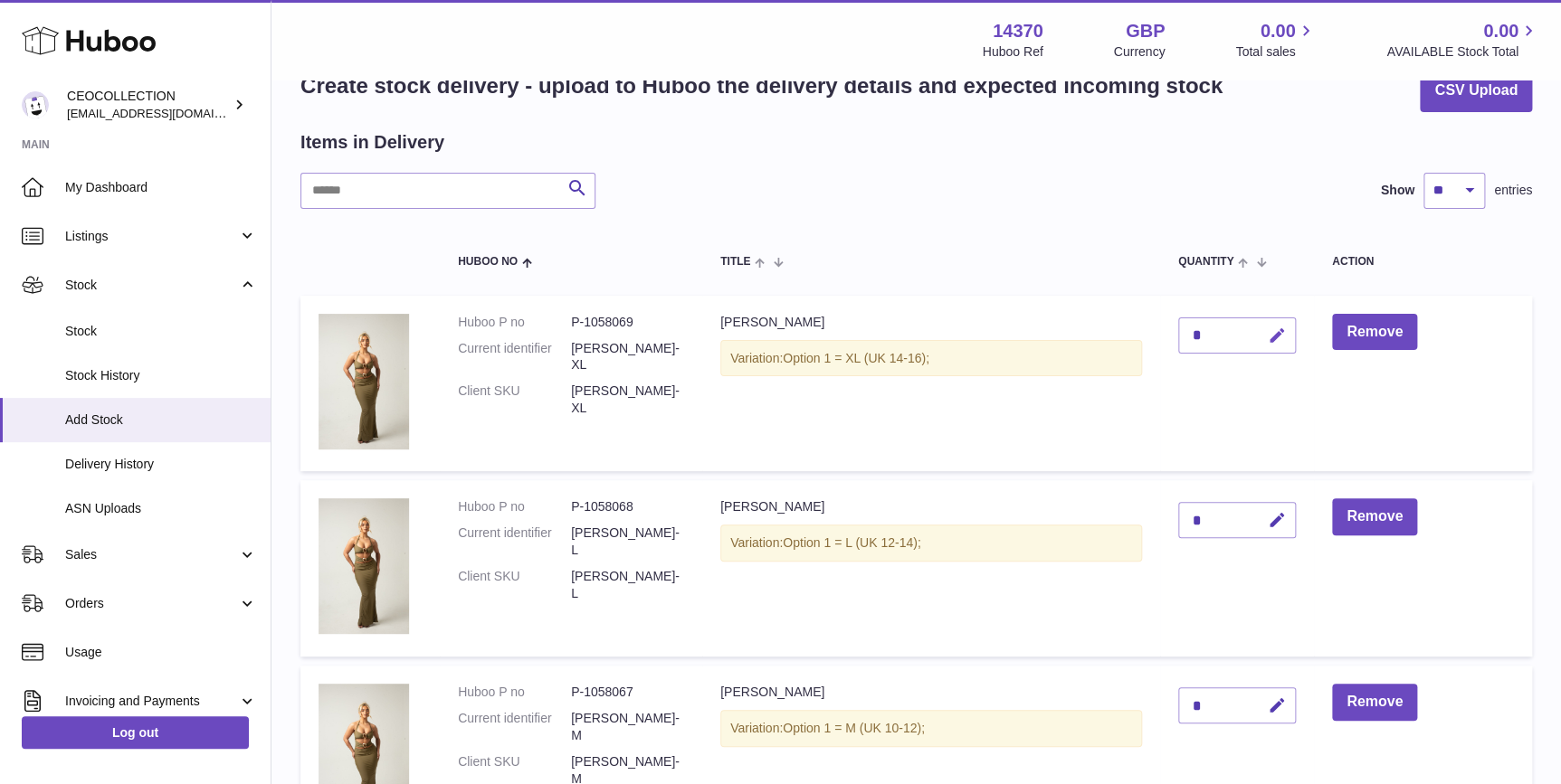
click at [1275, 335] on icon "button" at bounding box center [1277, 337] width 19 height 19
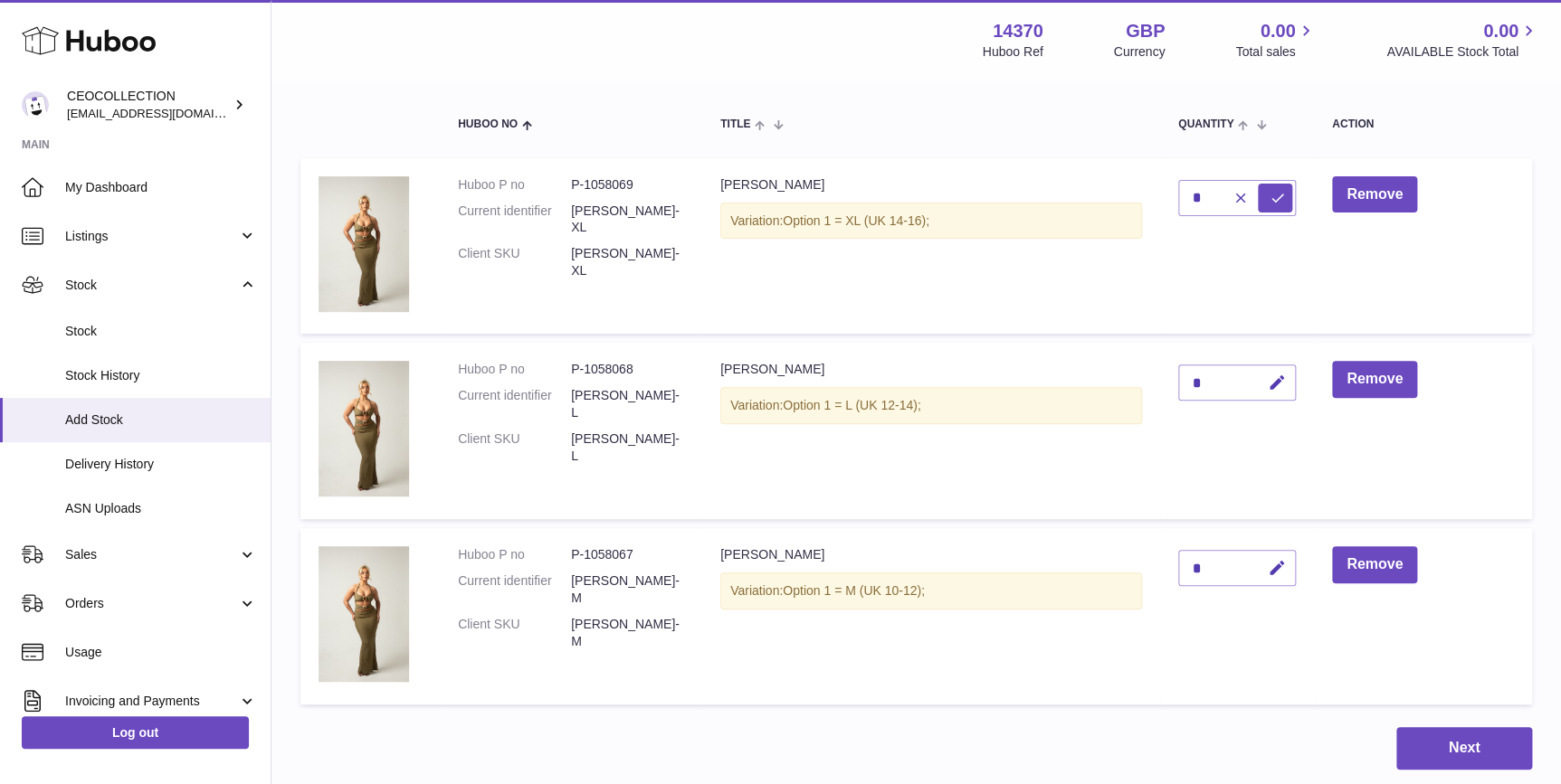
drag, startPoint x: 850, startPoint y: 218, endPoint x: 870, endPoint y: 219, distance: 20.0
click at [870, 219] on span "Option 1 = XL (UK 14-16);" at bounding box center [857, 220] width 147 height 14
drag, startPoint x: 827, startPoint y: 404, endPoint x: 850, endPoint y: 408, distance: 23.3
click at [850, 408] on span "Option 1 = L (UK 12-14);" at bounding box center [852, 405] width 138 height 14
click at [854, 408] on span "Option 1 = L (UK 12-14);" at bounding box center [852, 405] width 138 height 14
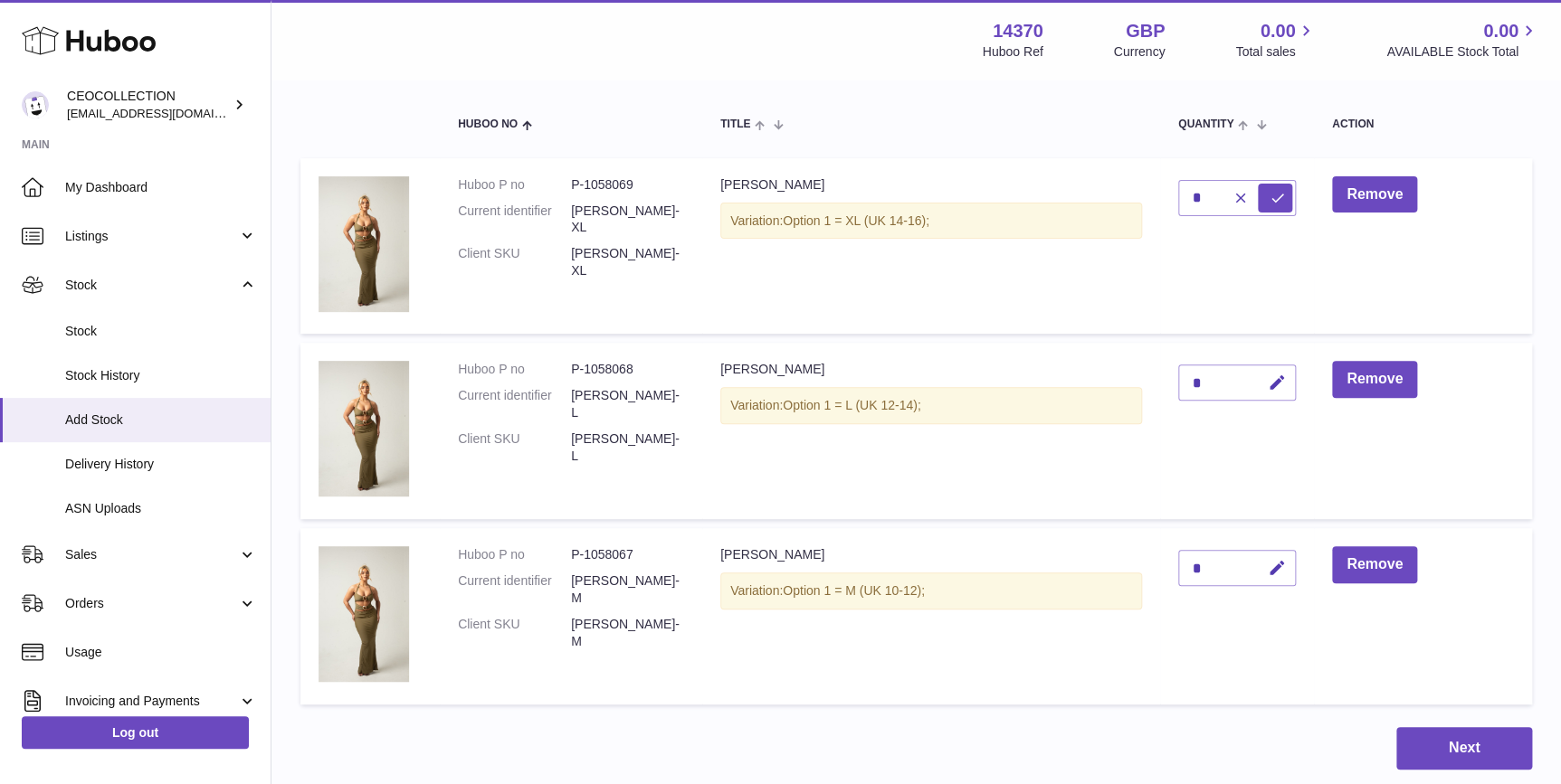
drag, startPoint x: 854, startPoint y: 408, endPoint x: 844, endPoint y: 411, distance: 10.4
click at [844, 411] on span "Option 1 = L (UK 12-14);" at bounding box center [852, 405] width 138 height 14
click at [1217, 207] on input "*" at bounding box center [1238, 199] width 118 height 37
click at [154, 465] on span "Delivery History" at bounding box center [161, 465] width 192 height 17
